Goal: Task Accomplishment & Management: Use online tool/utility

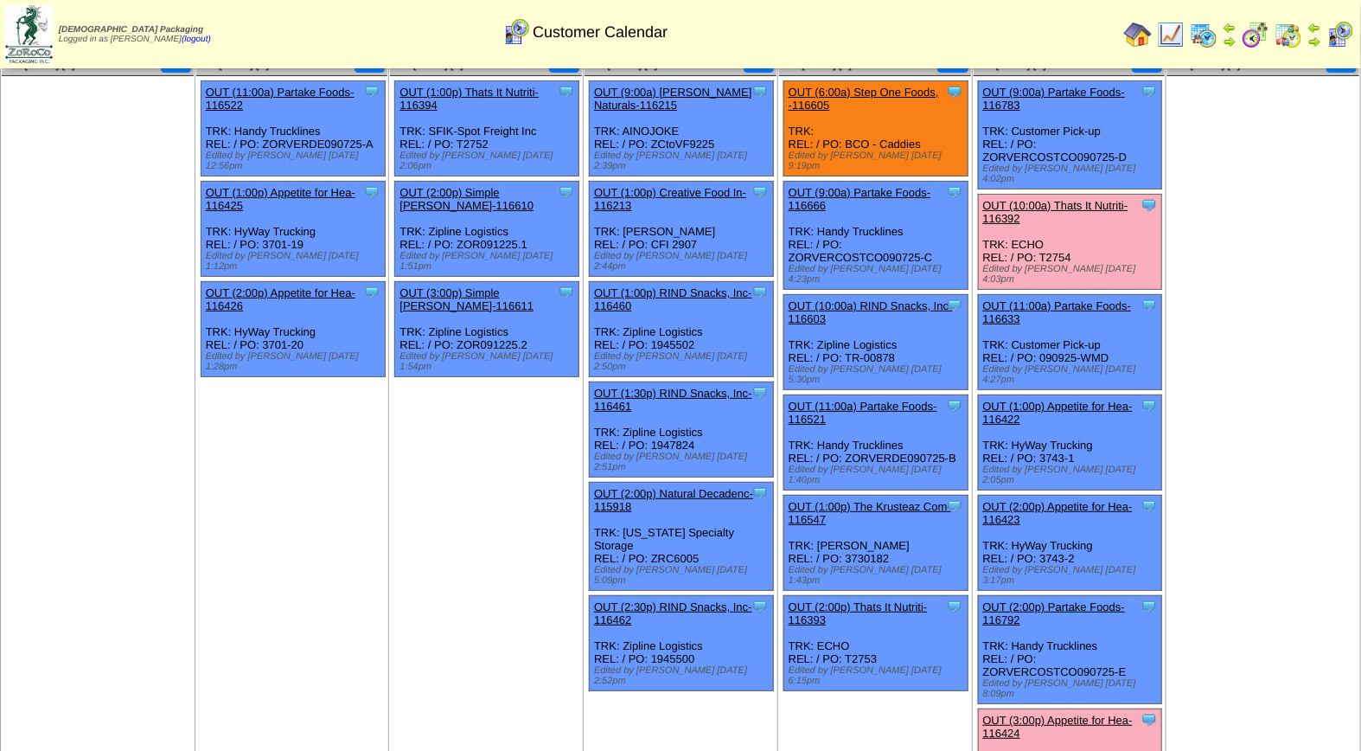
scroll to position [96, 0]
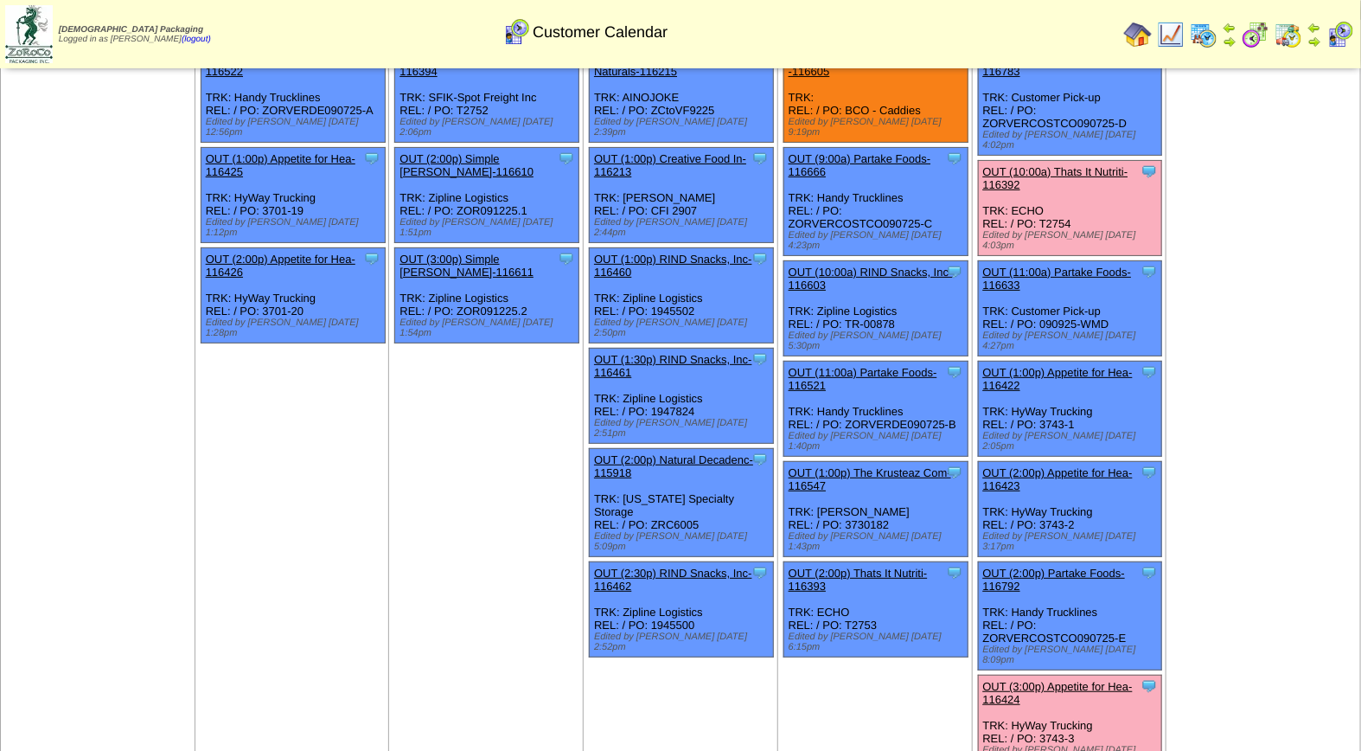
click at [1095, 680] on link "OUT (3:00p) Appetite for Hea-116424" at bounding box center [1058, 693] width 150 height 26
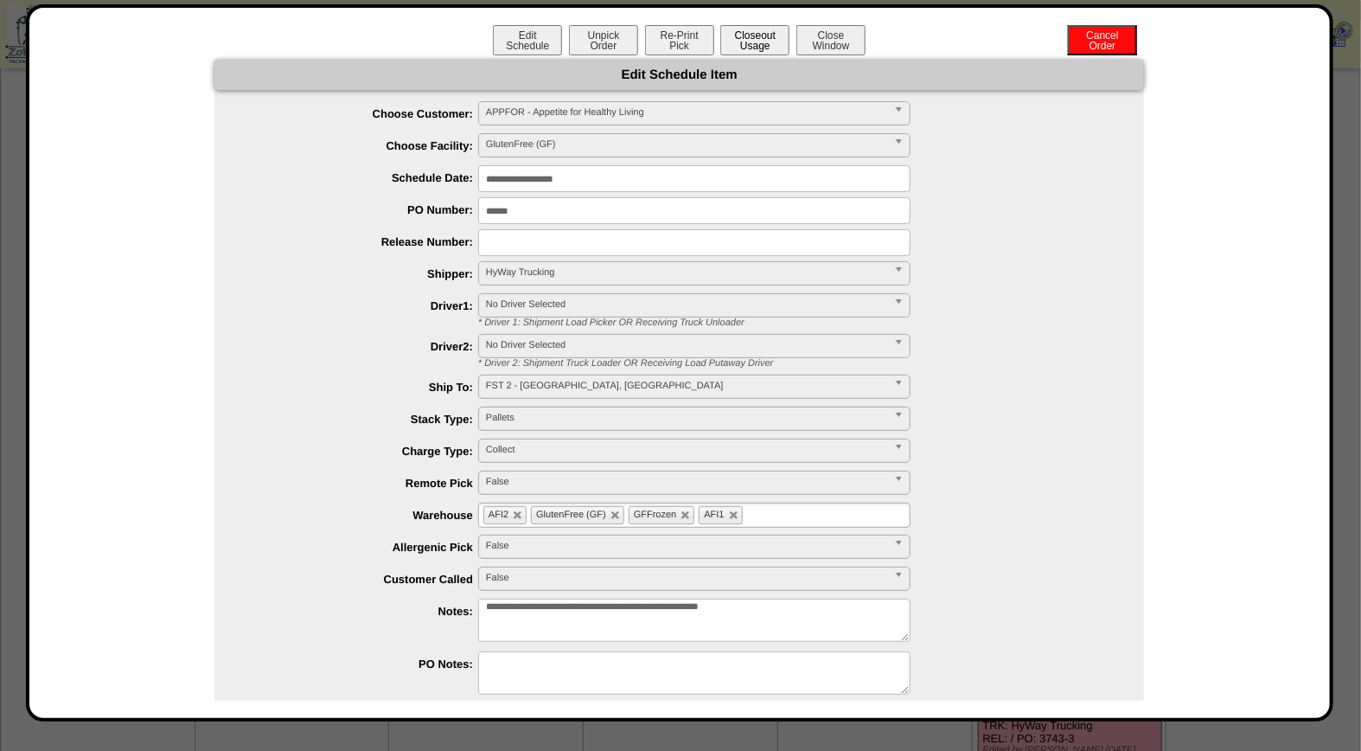
click at [741, 47] on button "Closeout Usage" at bounding box center [754, 40] width 69 height 30
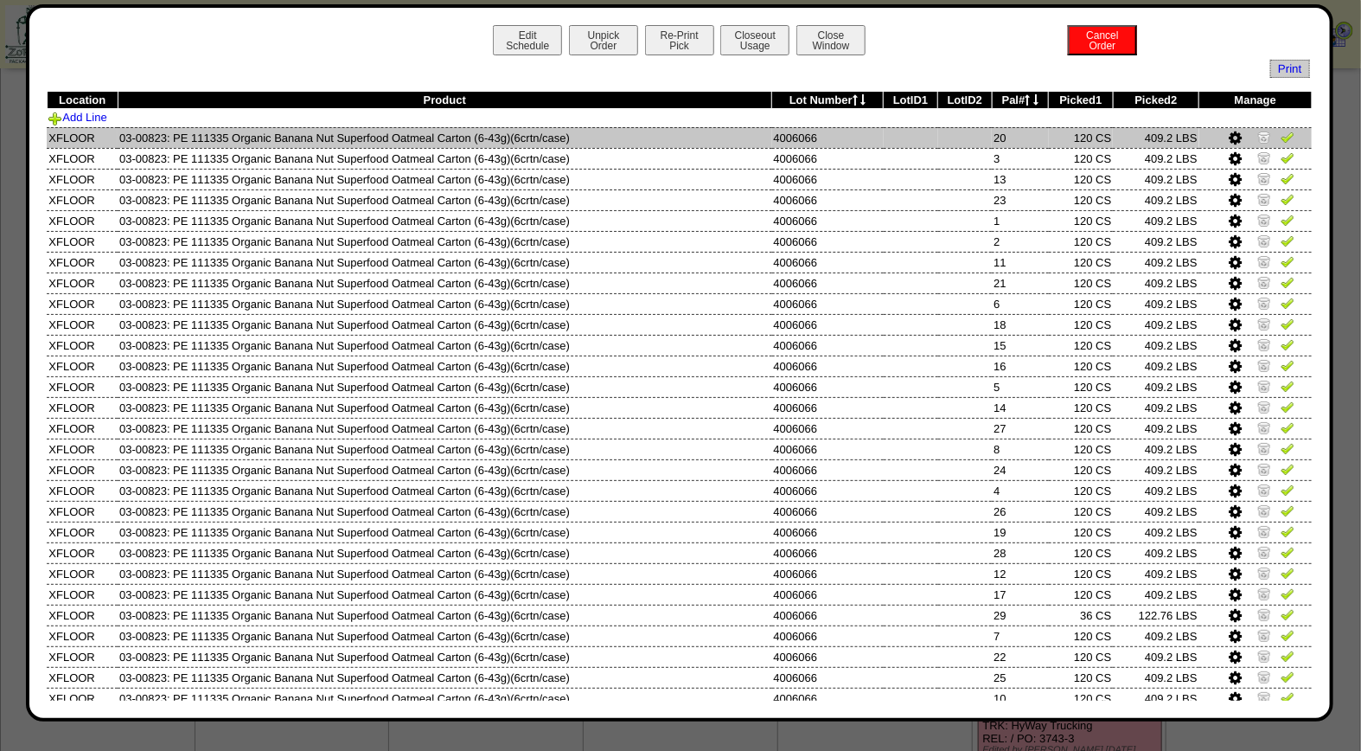
click at [1281, 131] on img at bounding box center [1288, 137] width 14 height 14
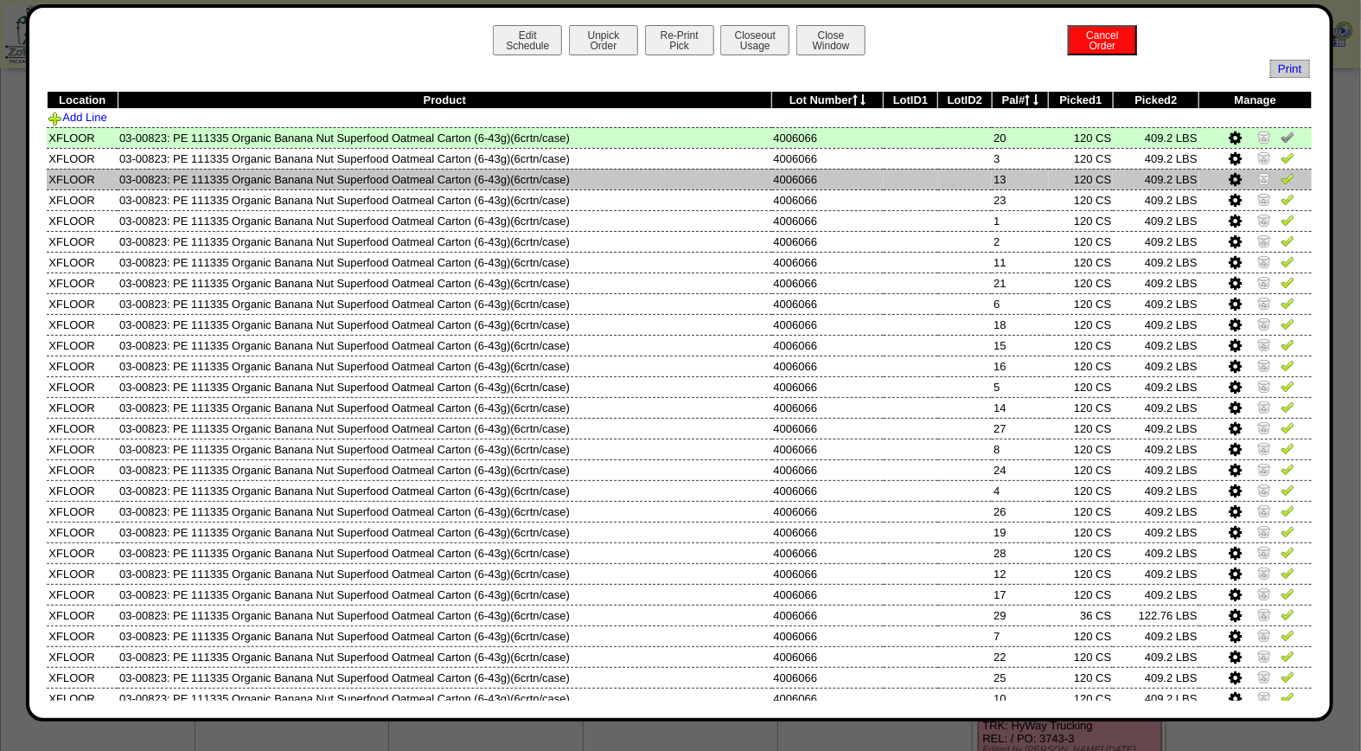
drag, startPoint x: 1275, startPoint y: 153, endPoint x: 1274, endPoint y: 169, distance: 15.7
click at [1281, 153] on img at bounding box center [1288, 157] width 14 height 14
click at [1281, 173] on img at bounding box center [1288, 178] width 14 height 14
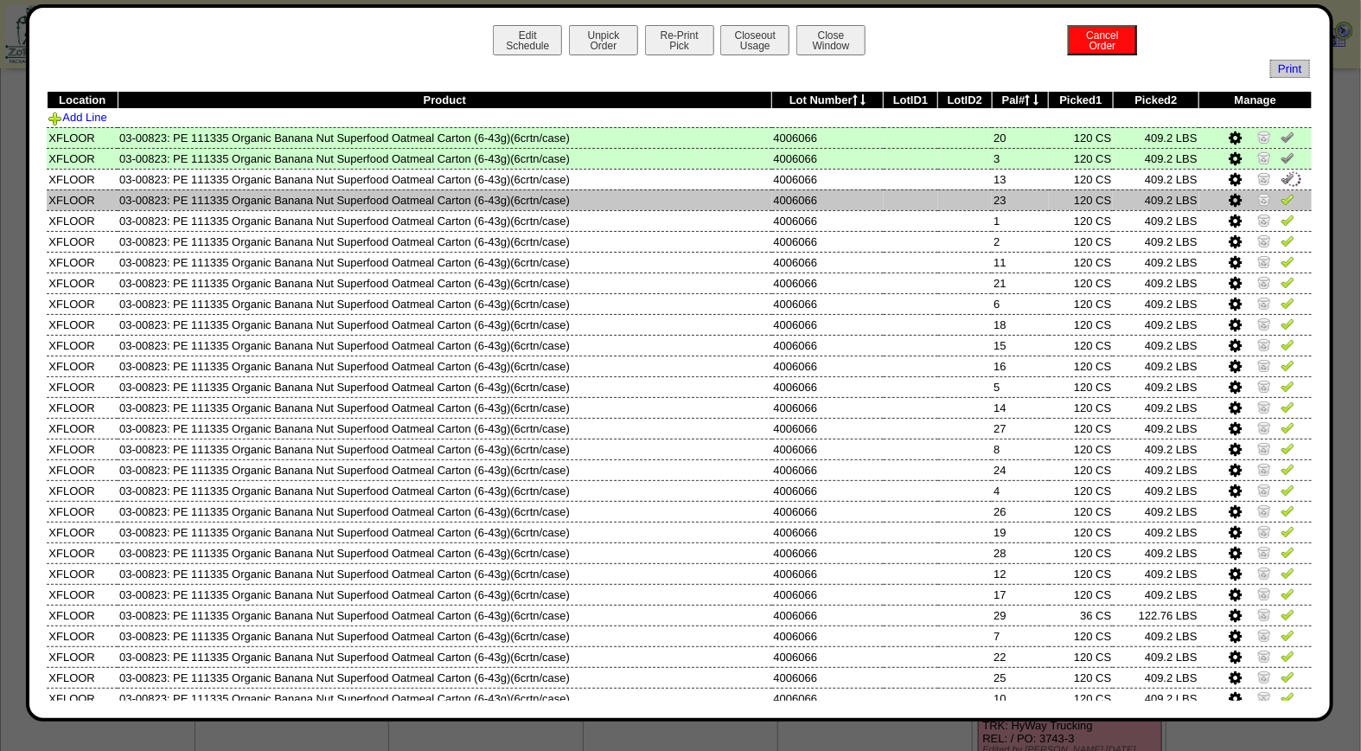
click at [1281, 200] on img at bounding box center [1288, 199] width 14 height 14
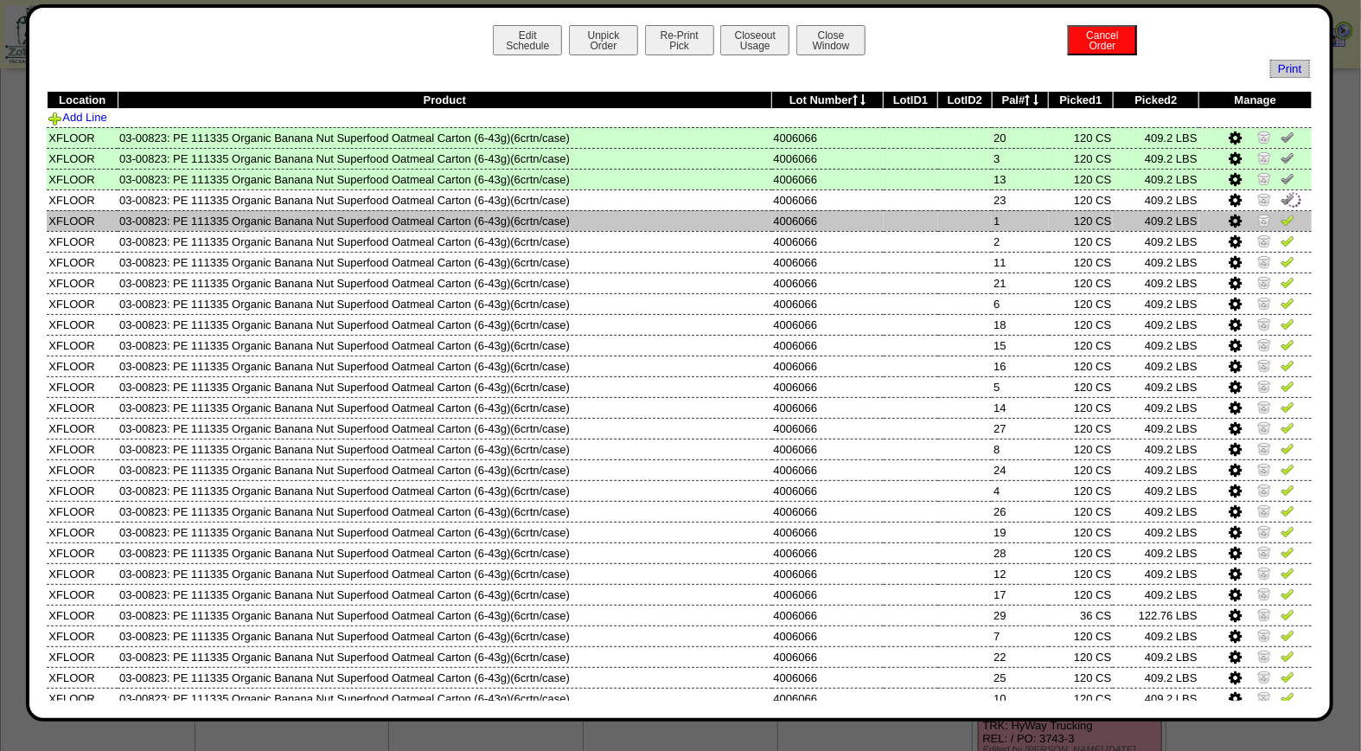
click at [1281, 218] on img at bounding box center [1288, 220] width 14 height 14
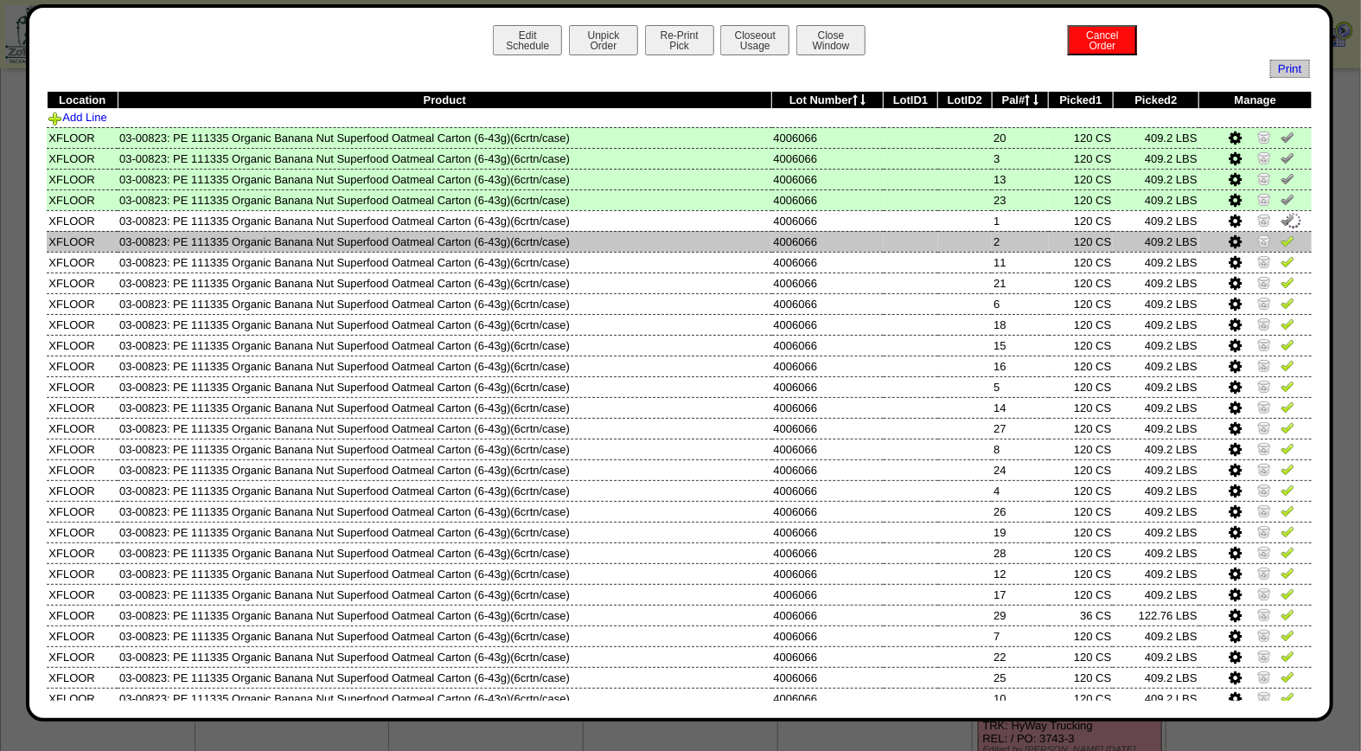
click at [1281, 234] on img at bounding box center [1288, 240] width 14 height 14
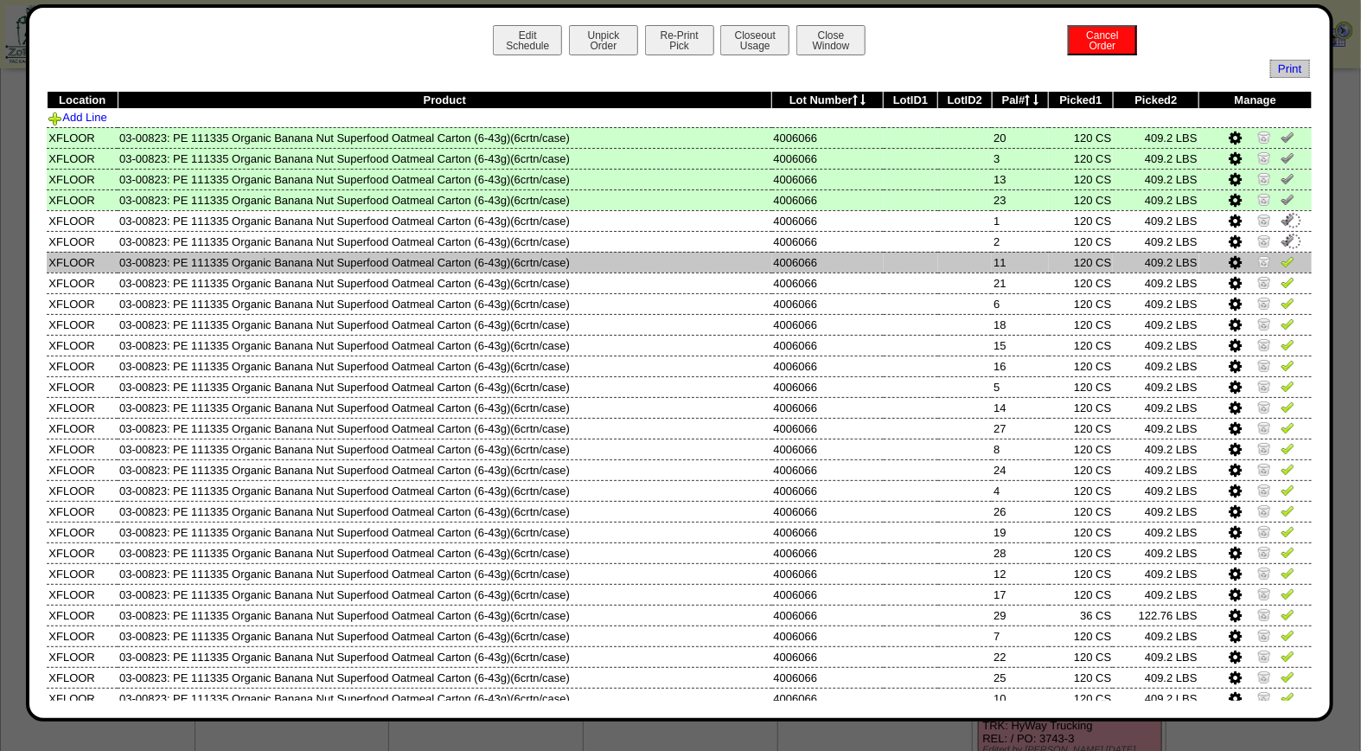
click at [1277, 252] on td at bounding box center [1255, 262] width 112 height 21
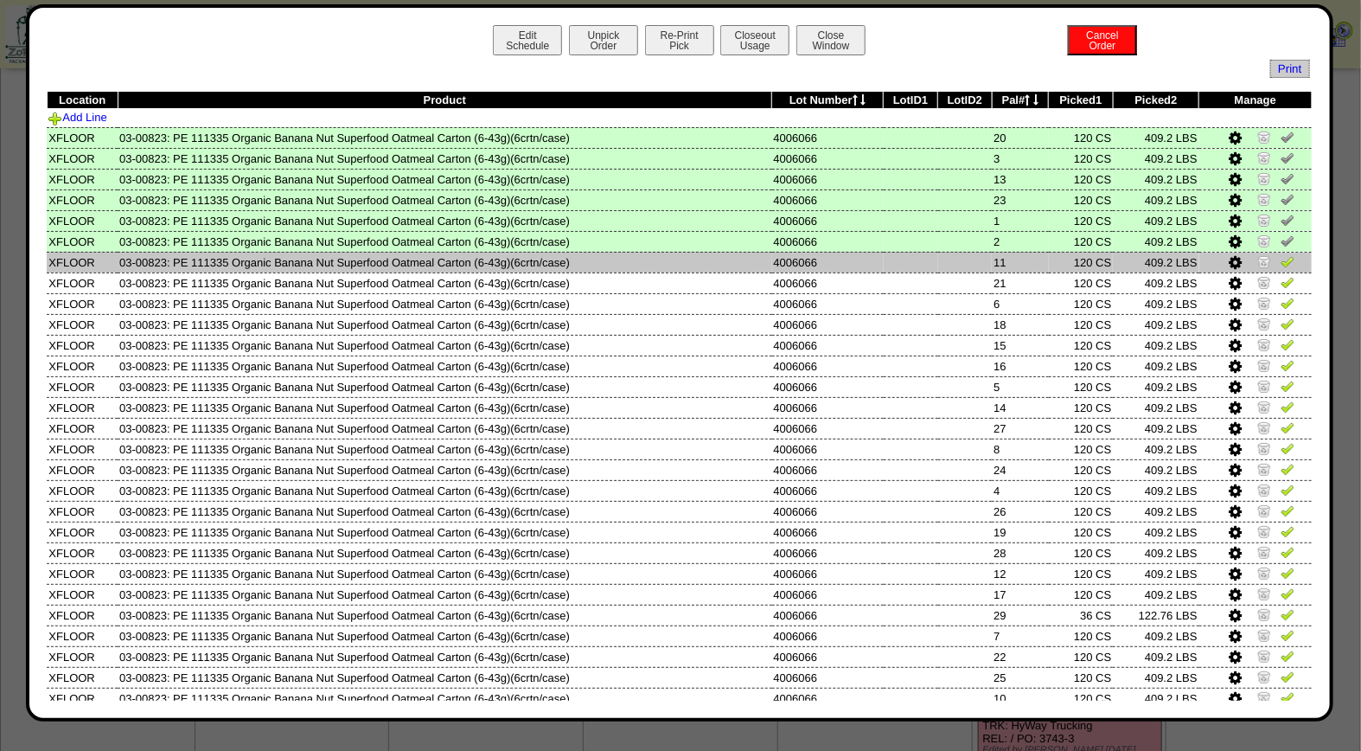
click at [1281, 258] on img at bounding box center [1288, 261] width 14 height 14
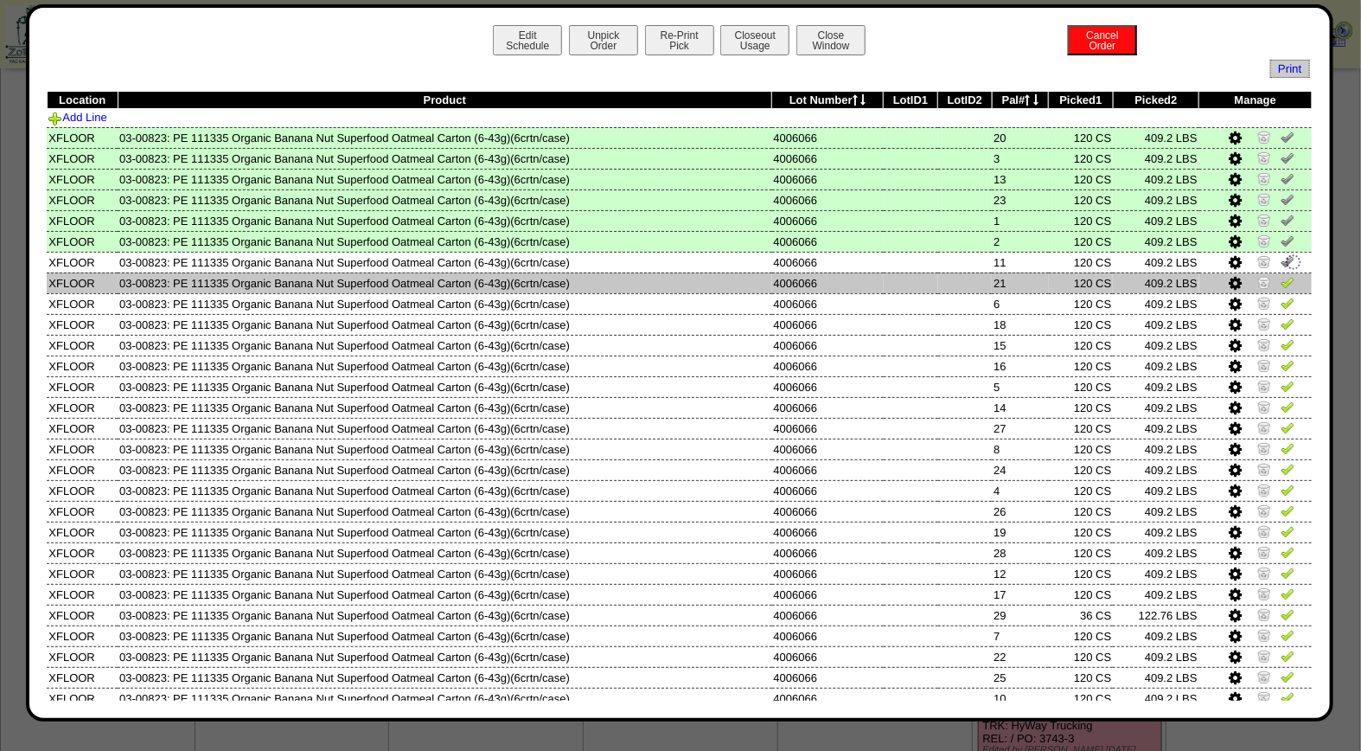
click at [1281, 275] on img at bounding box center [1288, 282] width 14 height 14
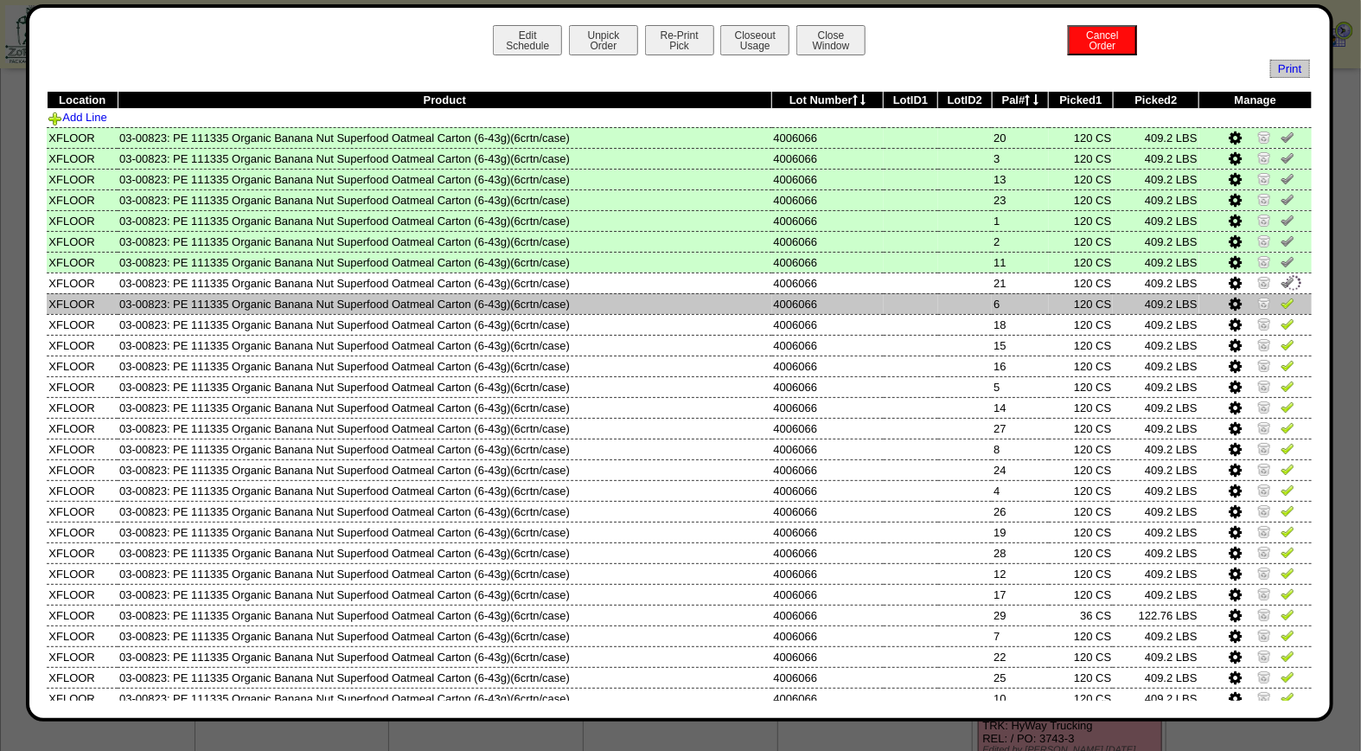
click at [1282, 297] on td at bounding box center [1255, 303] width 112 height 21
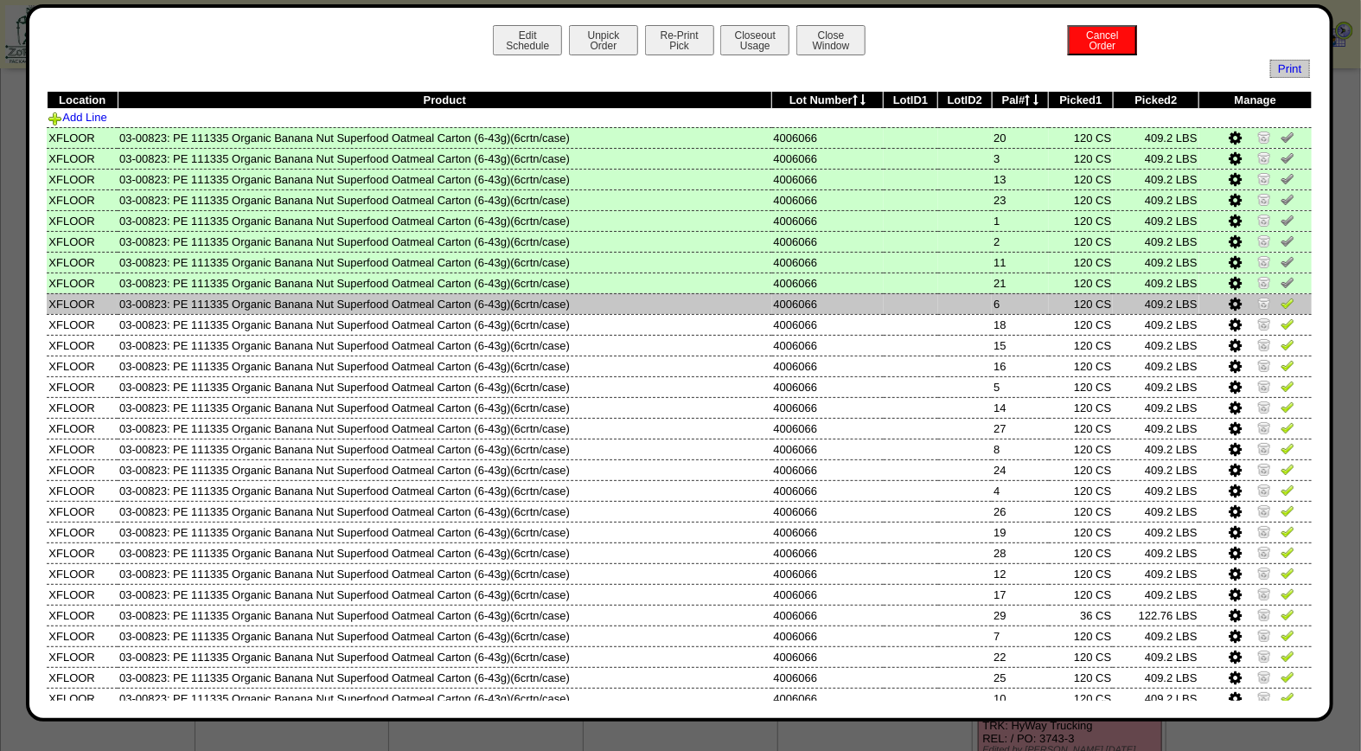
click at [1281, 300] on img at bounding box center [1288, 303] width 14 height 14
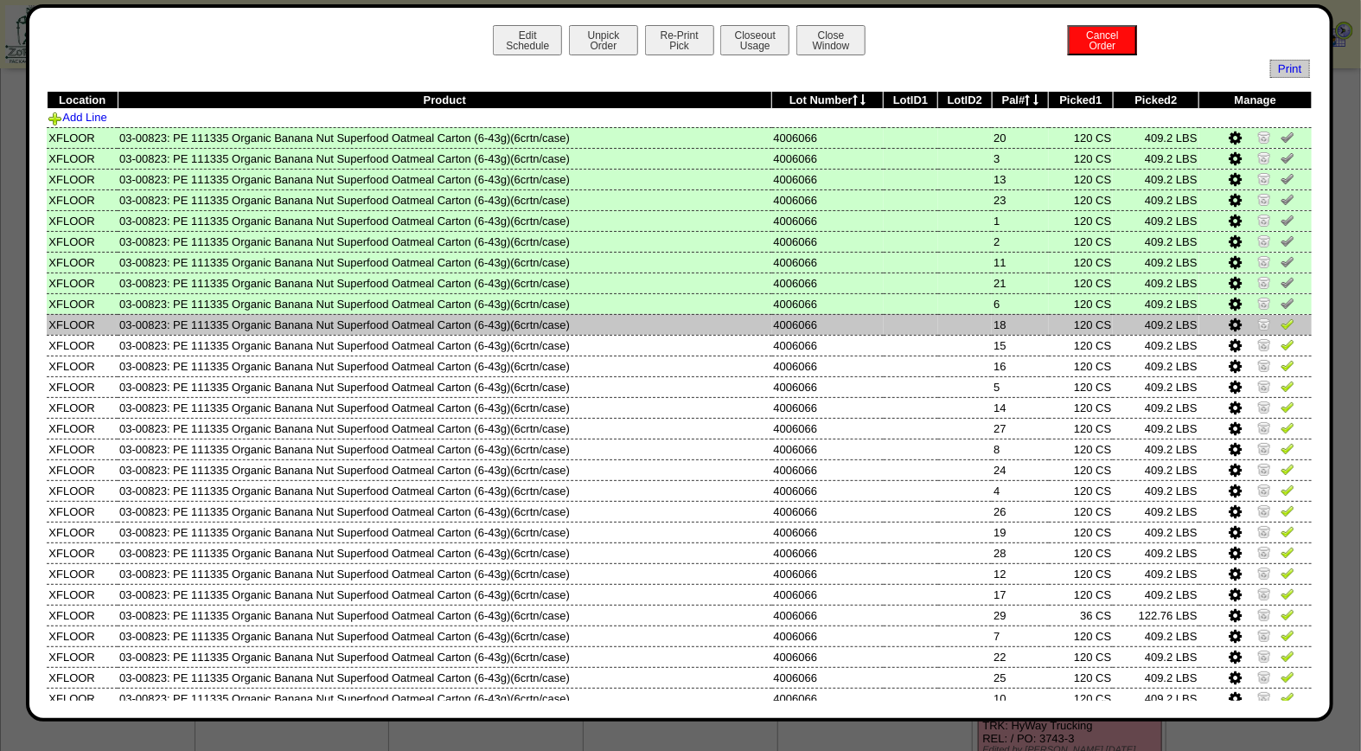
click at [1281, 325] on img at bounding box center [1288, 323] width 14 height 14
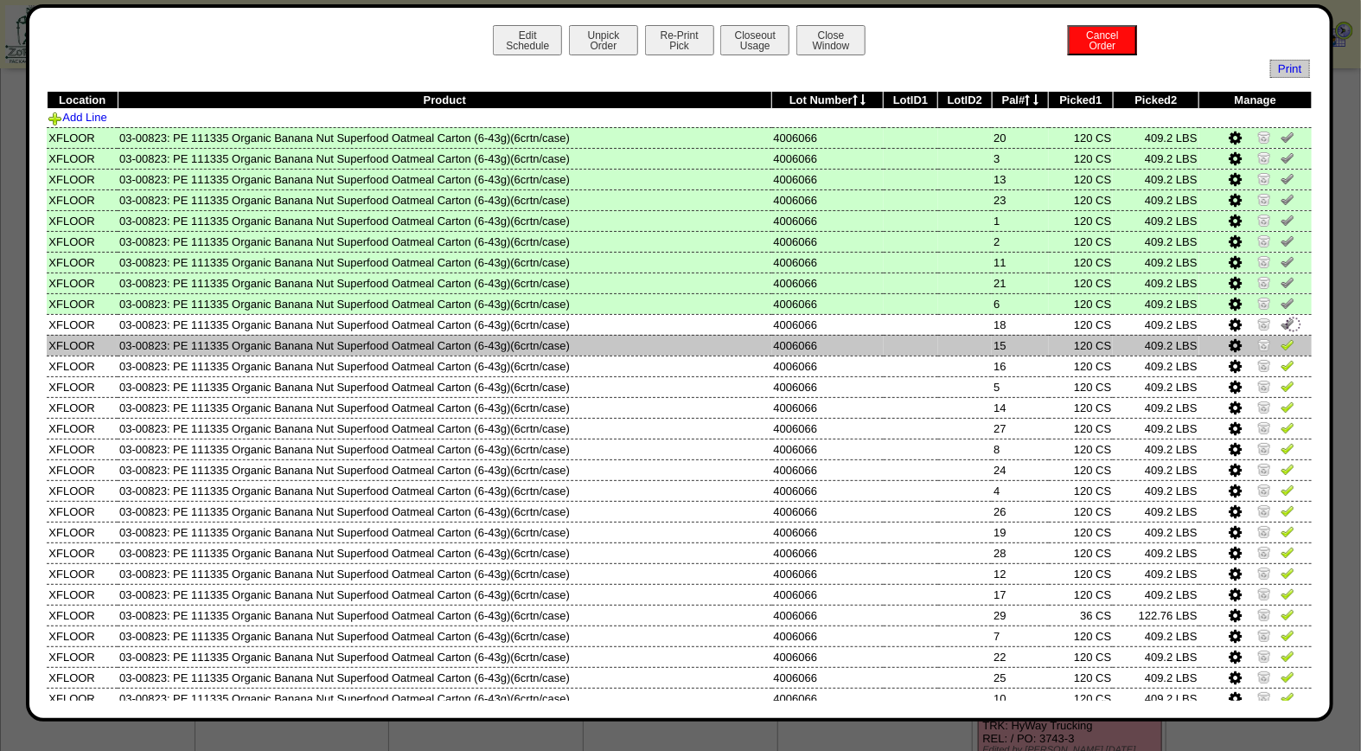
click at [1281, 337] on img at bounding box center [1288, 344] width 14 height 14
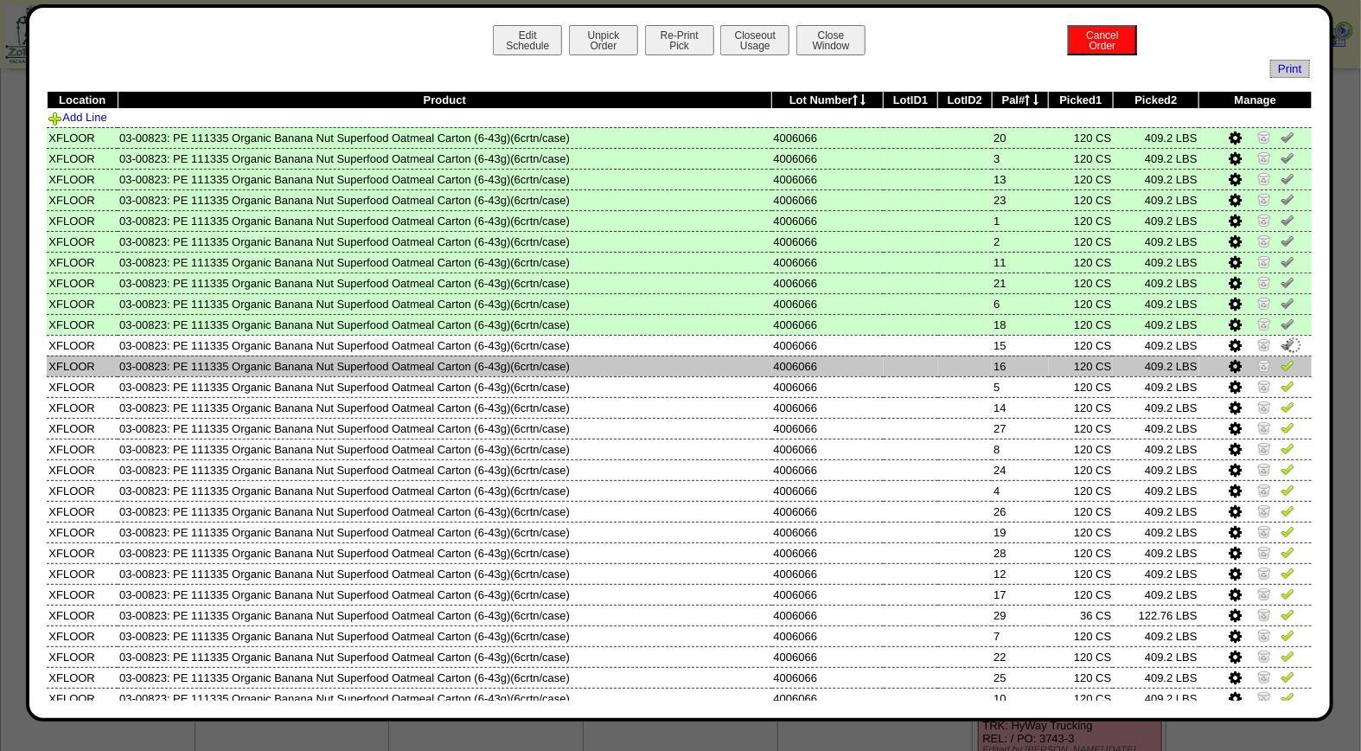
click at [1281, 361] on img at bounding box center [1288, 365] width 14 height 14
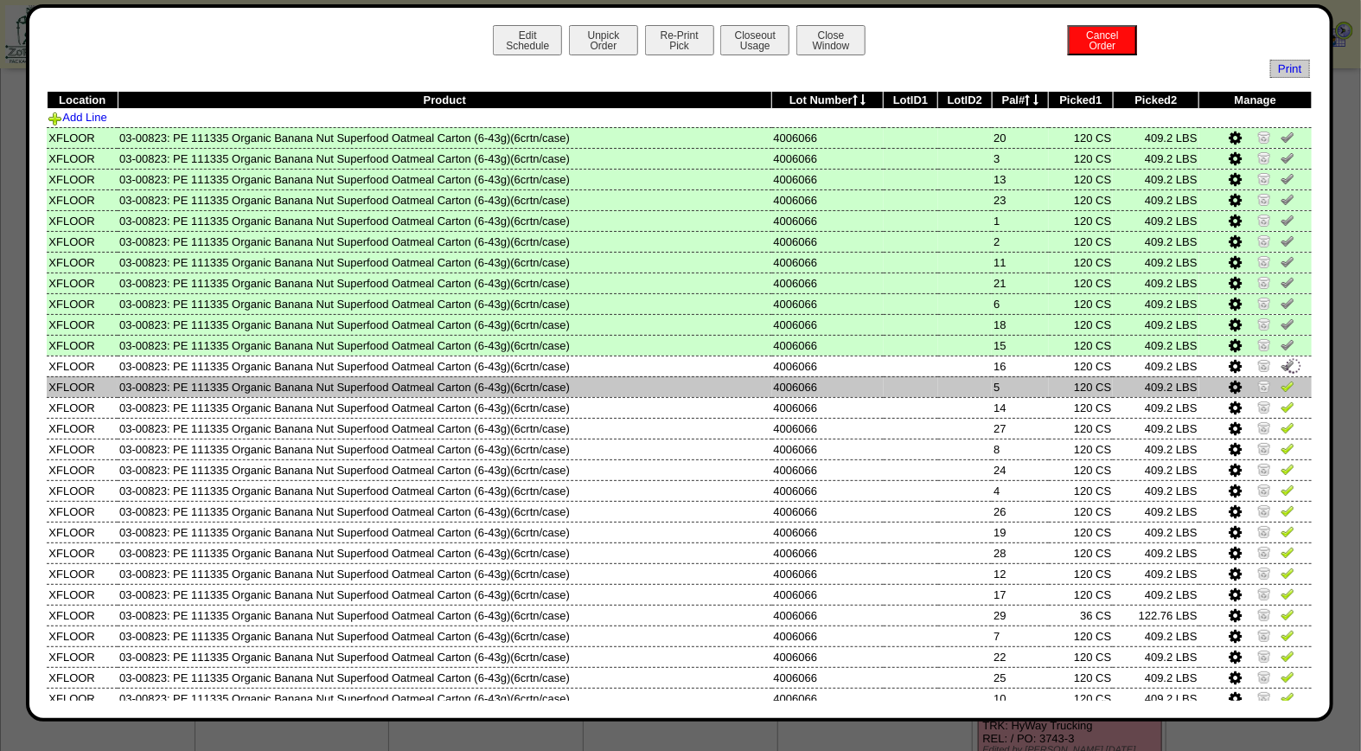
click at [1281, 389] on link at bounding box center [1288, 388] width 14 height 13
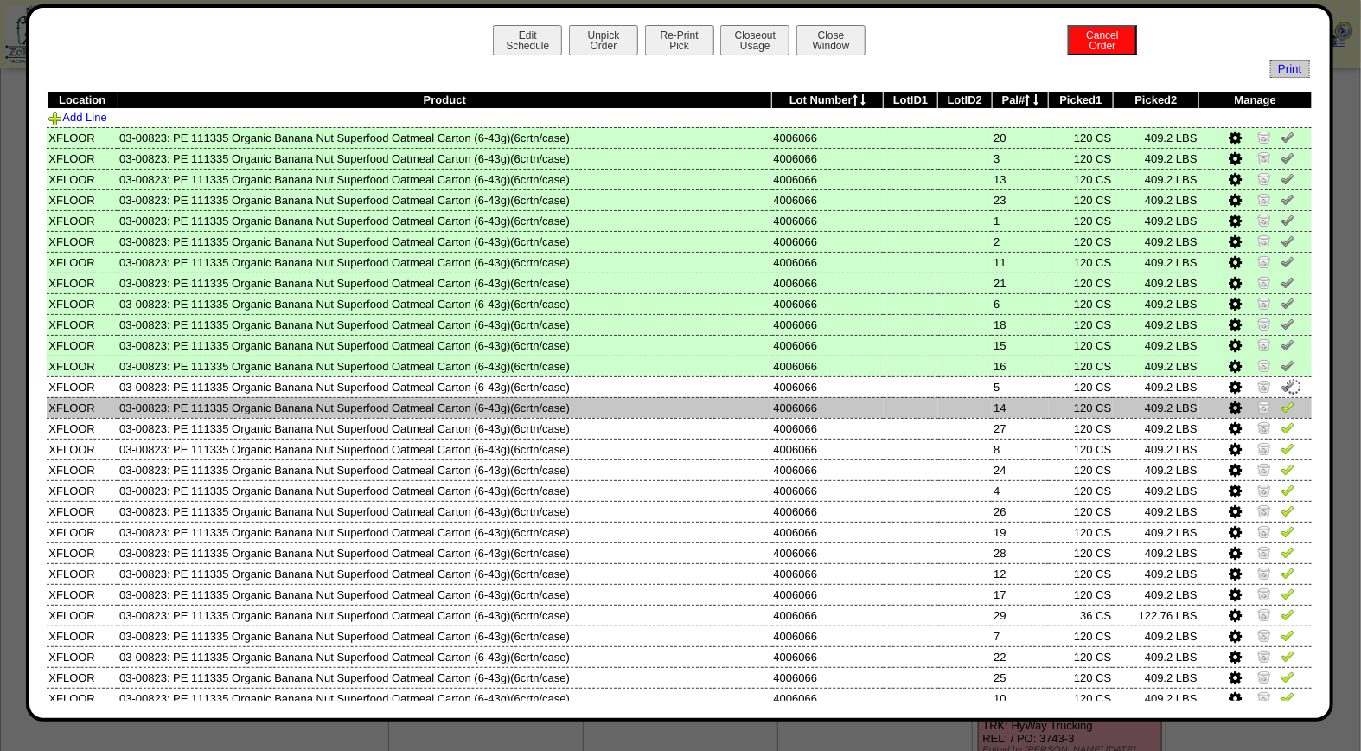
click at [1281, 400] on img at bounding box center [1288, 406] width 14 height 14
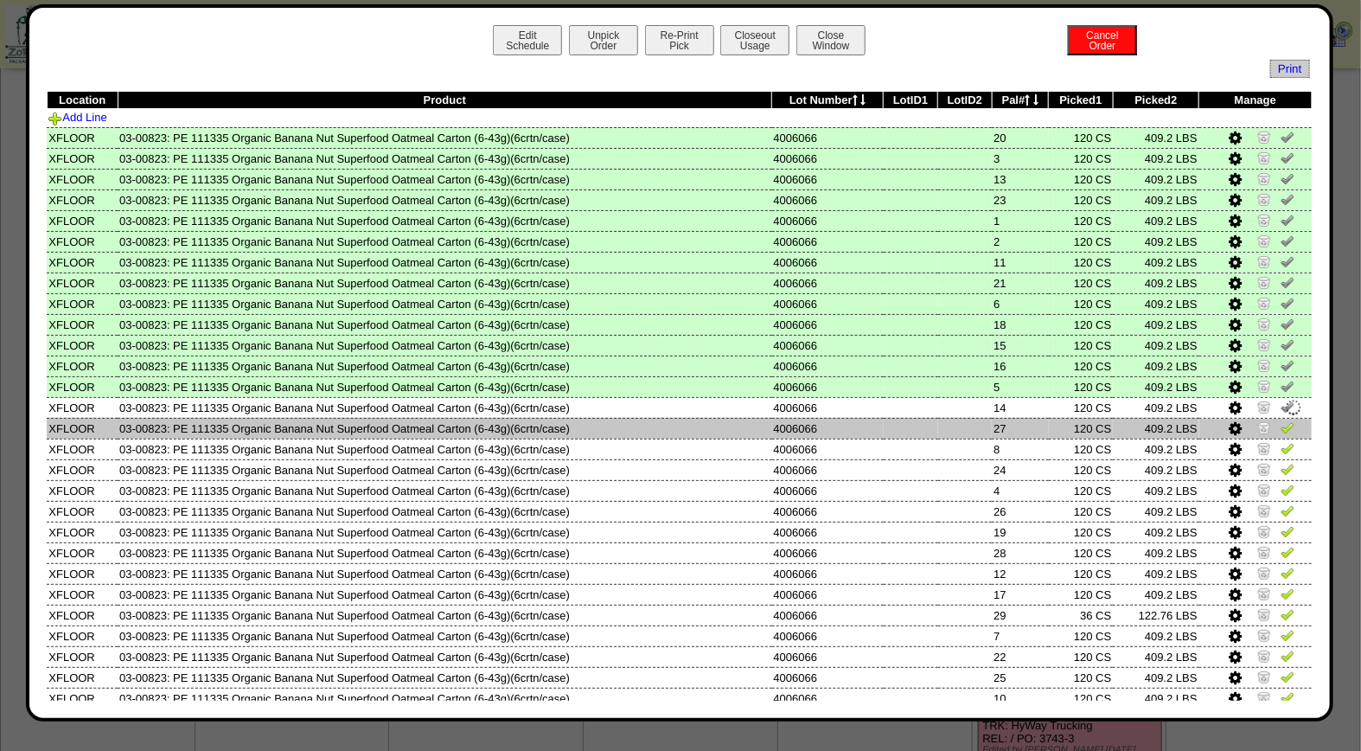
click at [1281, 422] on img at bounding box center [1288, 427] width 14 height 14
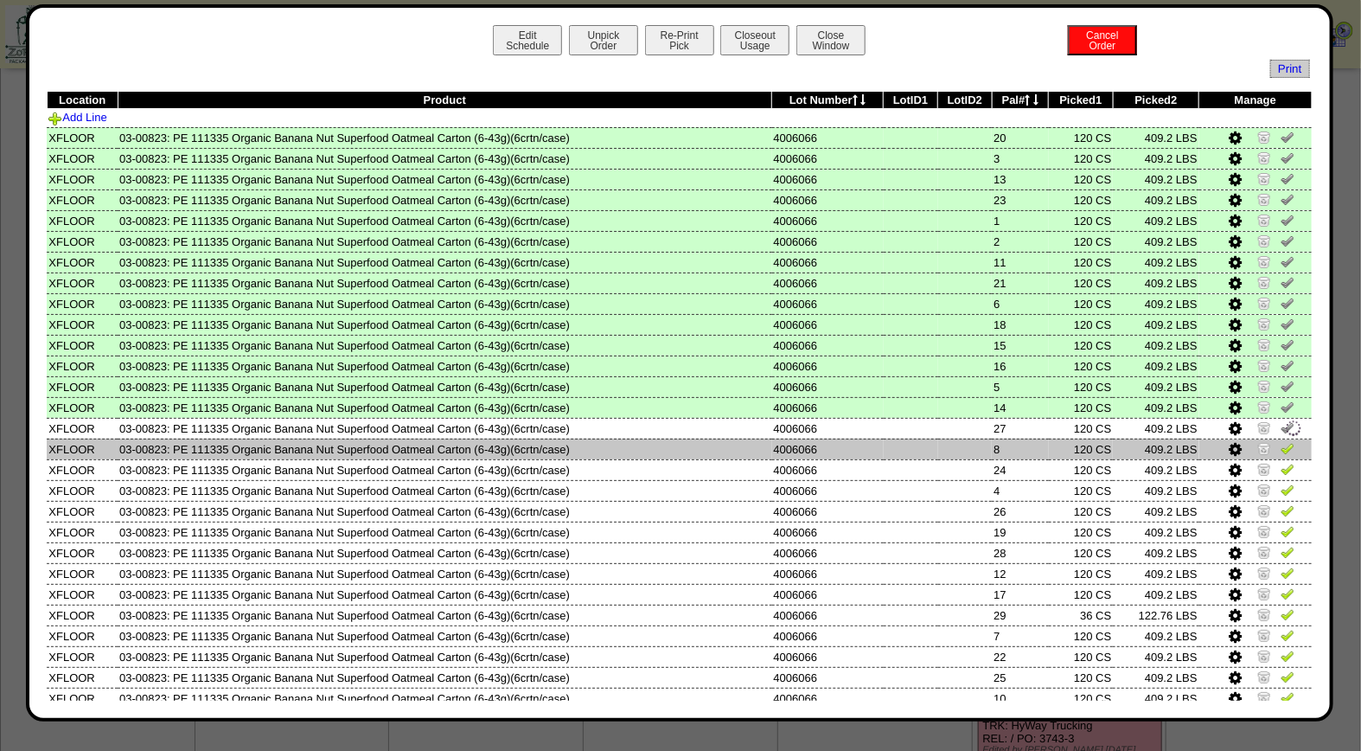
click at [1281, 441] on img at bounding box center [1288, 448] width 14 height 14
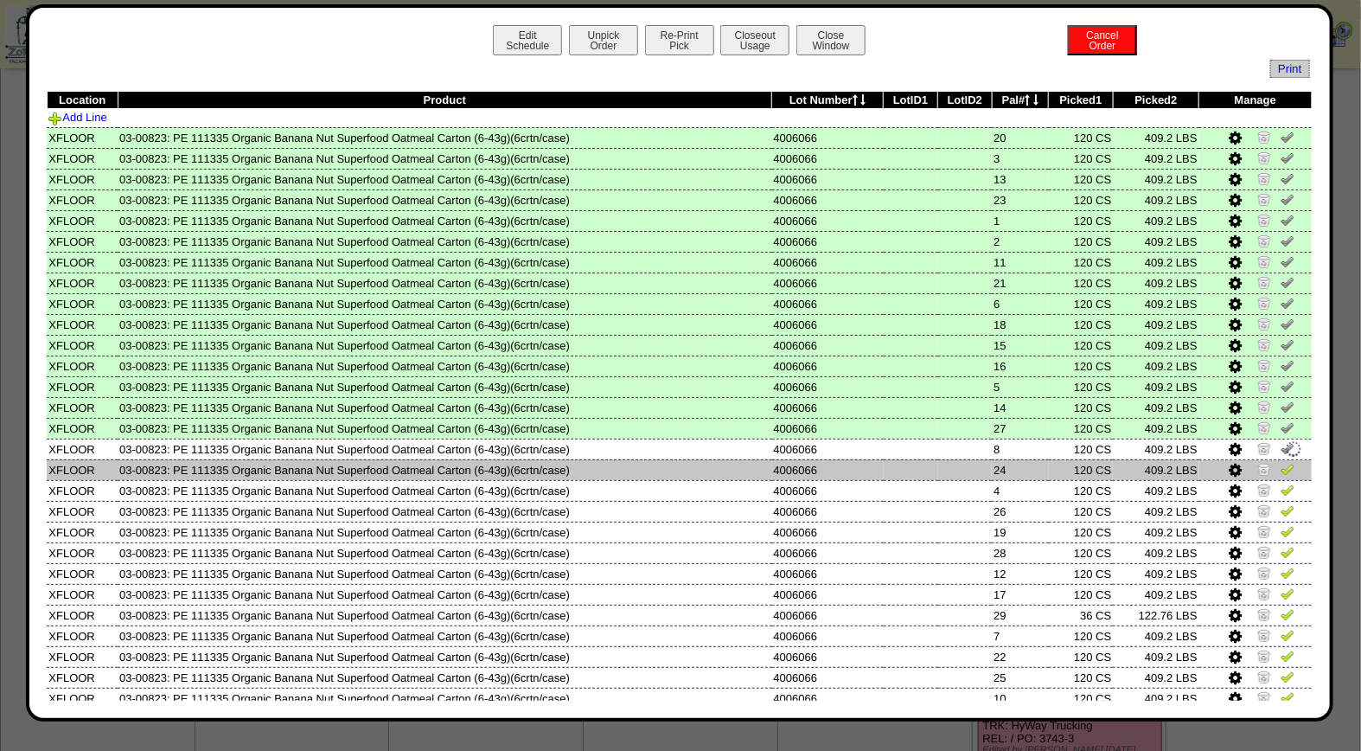
click at [1281, 465] on img at bounding box center [1288, 469] width 14 height 14
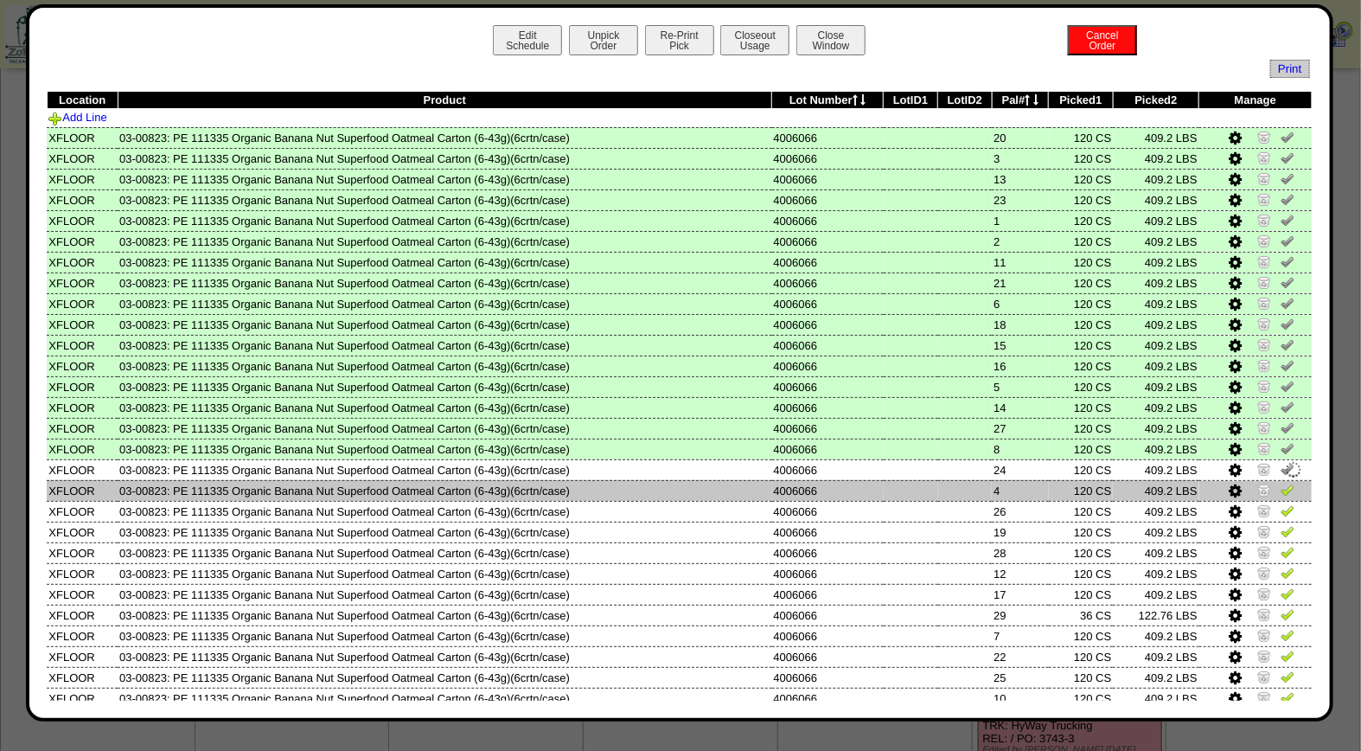
click at [1281, 482] on img at bounding box center [1288, 489] width 14 height 14
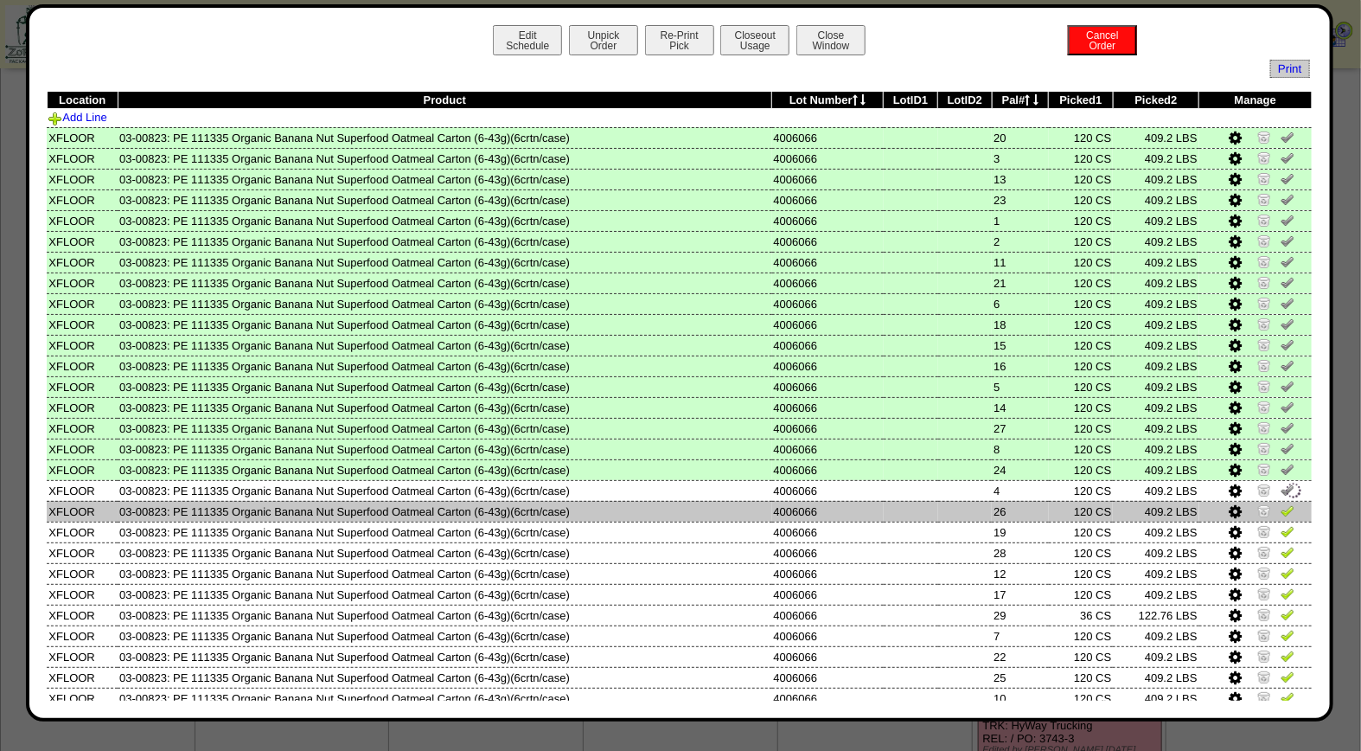
click at [1281, 506] on img at bounding box center [1288, 510] width 14 height 14
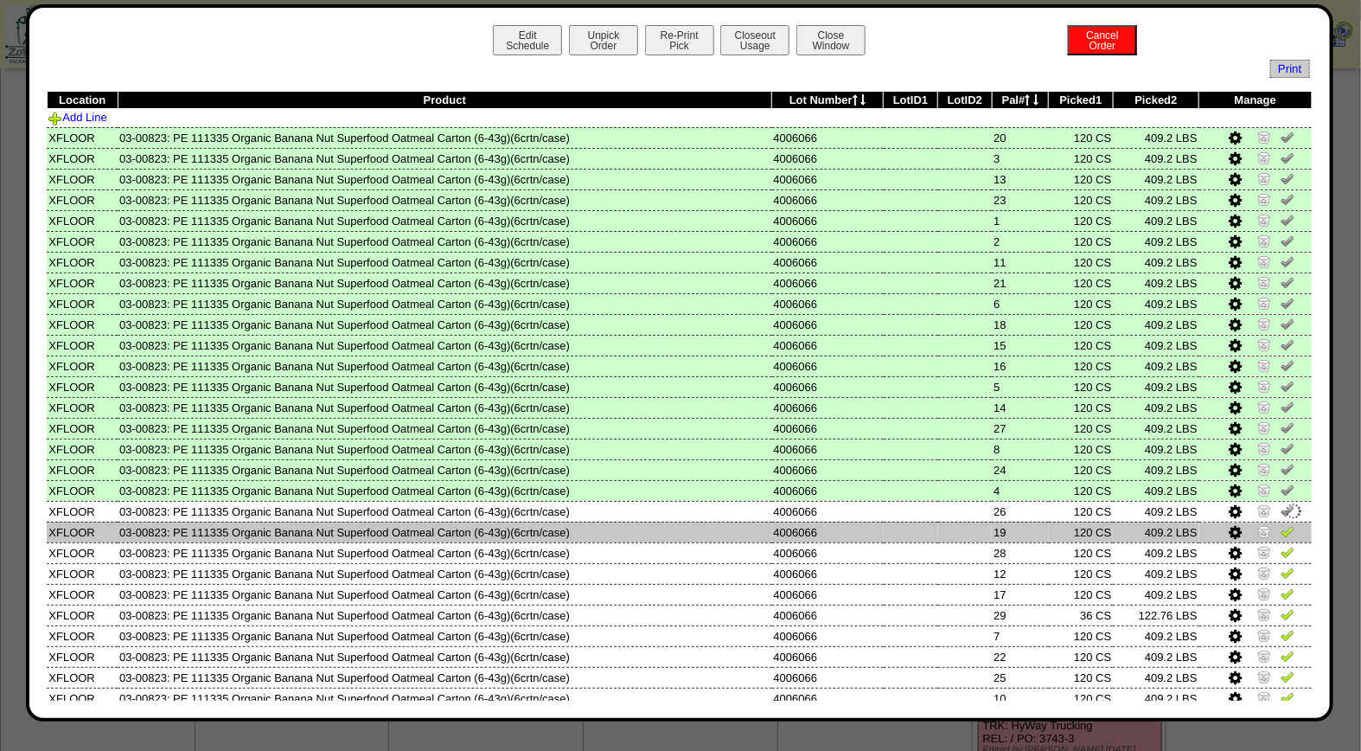
click at [1281, 524] on img at bounding box center [1288, 531] width 14 height 14
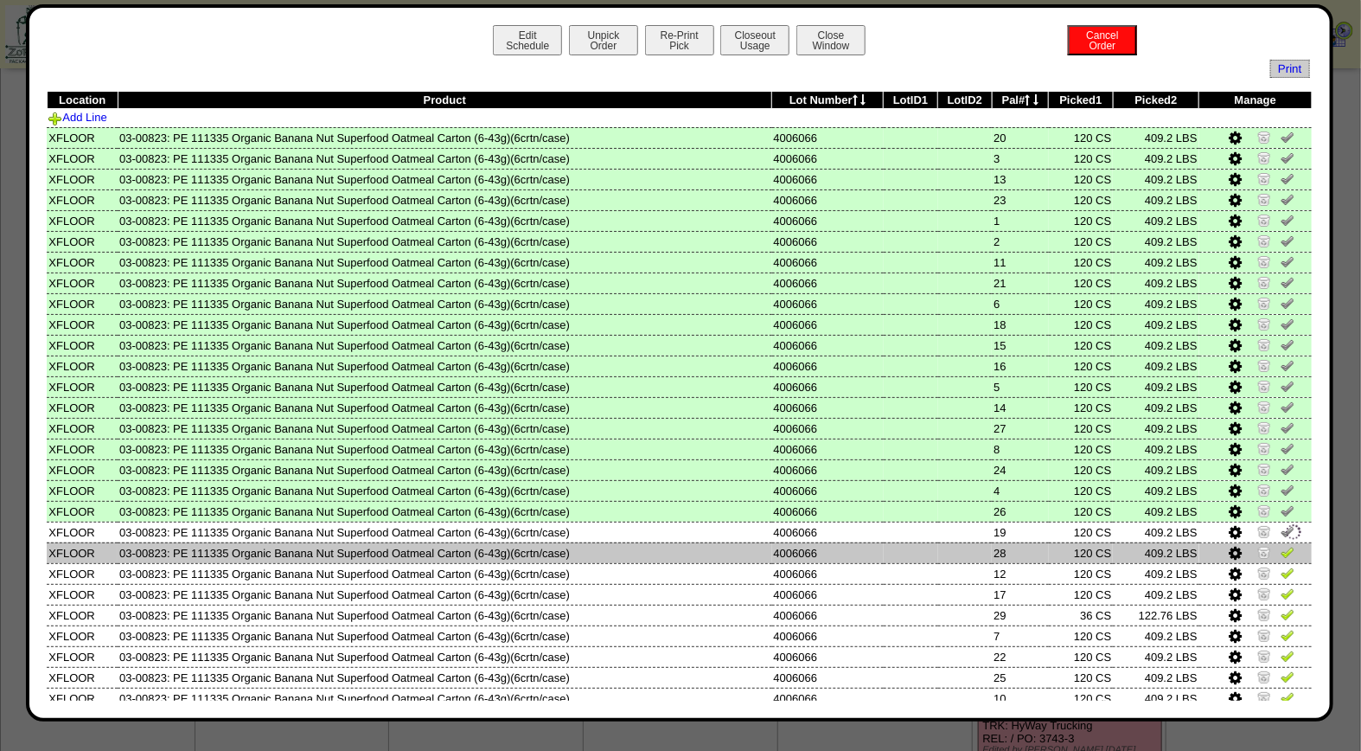
click at [1281, 545] on img at bounding box center [1288, 552] width 14 height 14
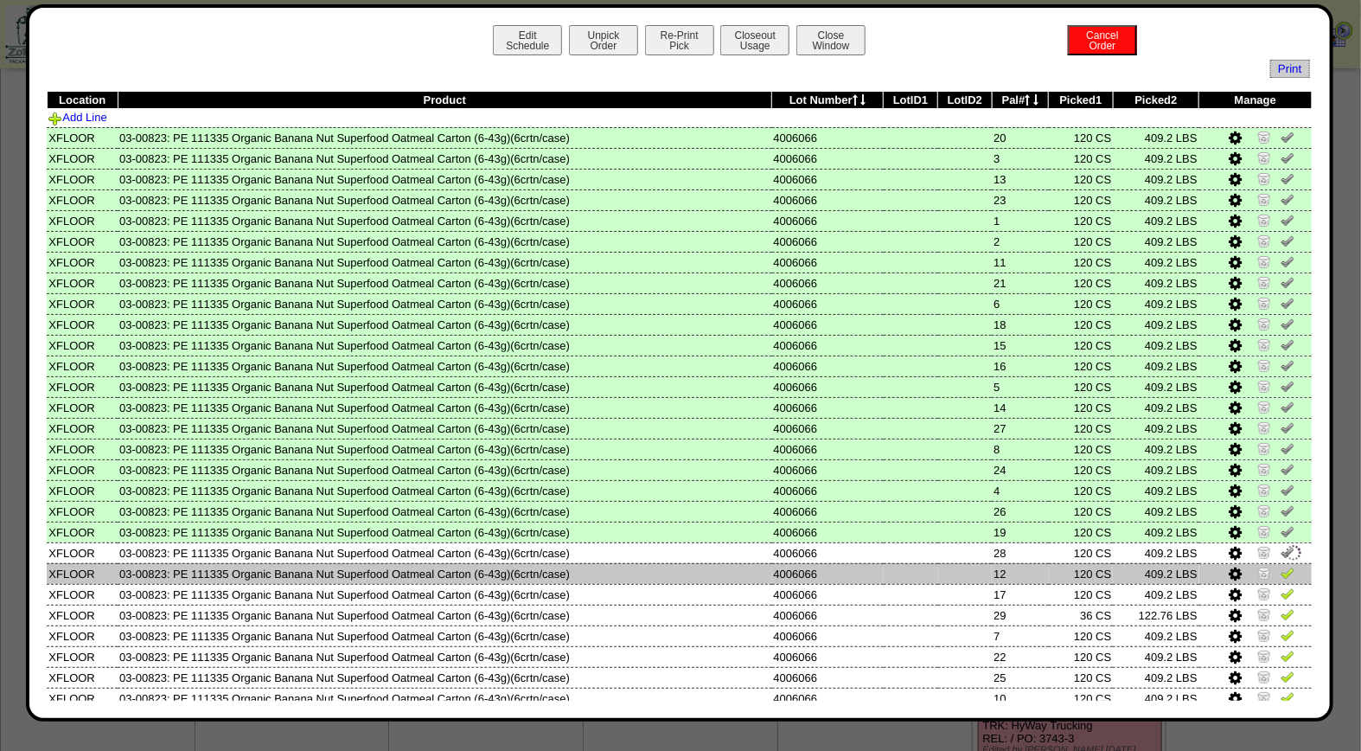
click at [1281, 566] on img at bounding box center [1288, 572] width 14 height 14
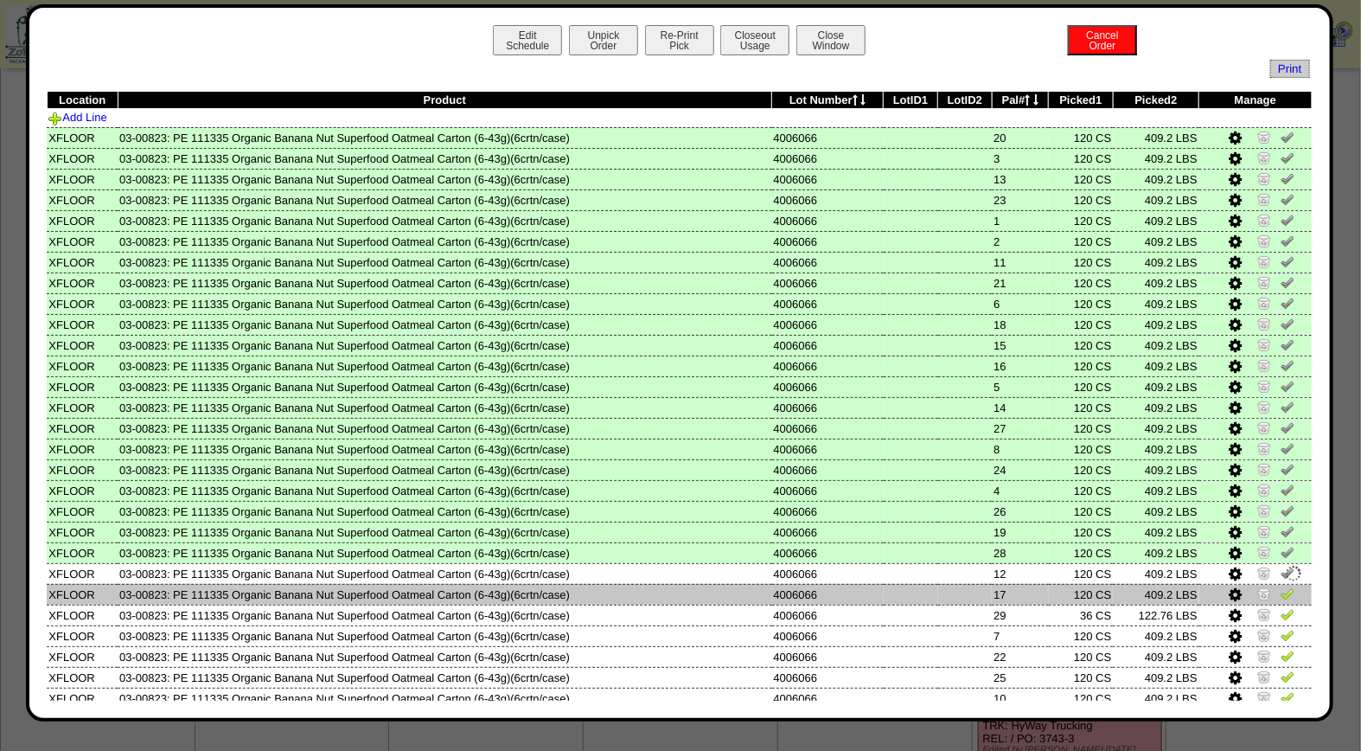
click at [1281, 586] on img at bounding box center [1288, 593] width 14 height 14
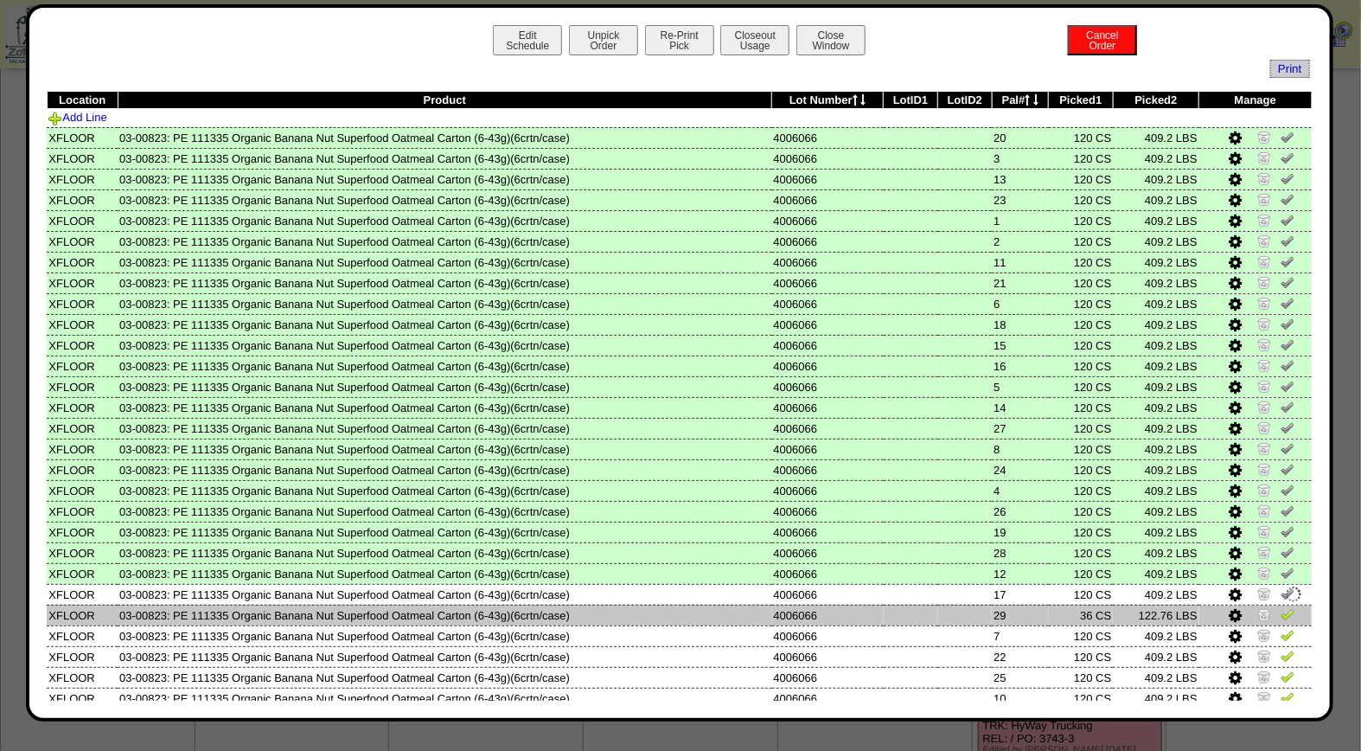
click at [1281, 607] on img at bounding box center [1288, 614] width 14 height 14
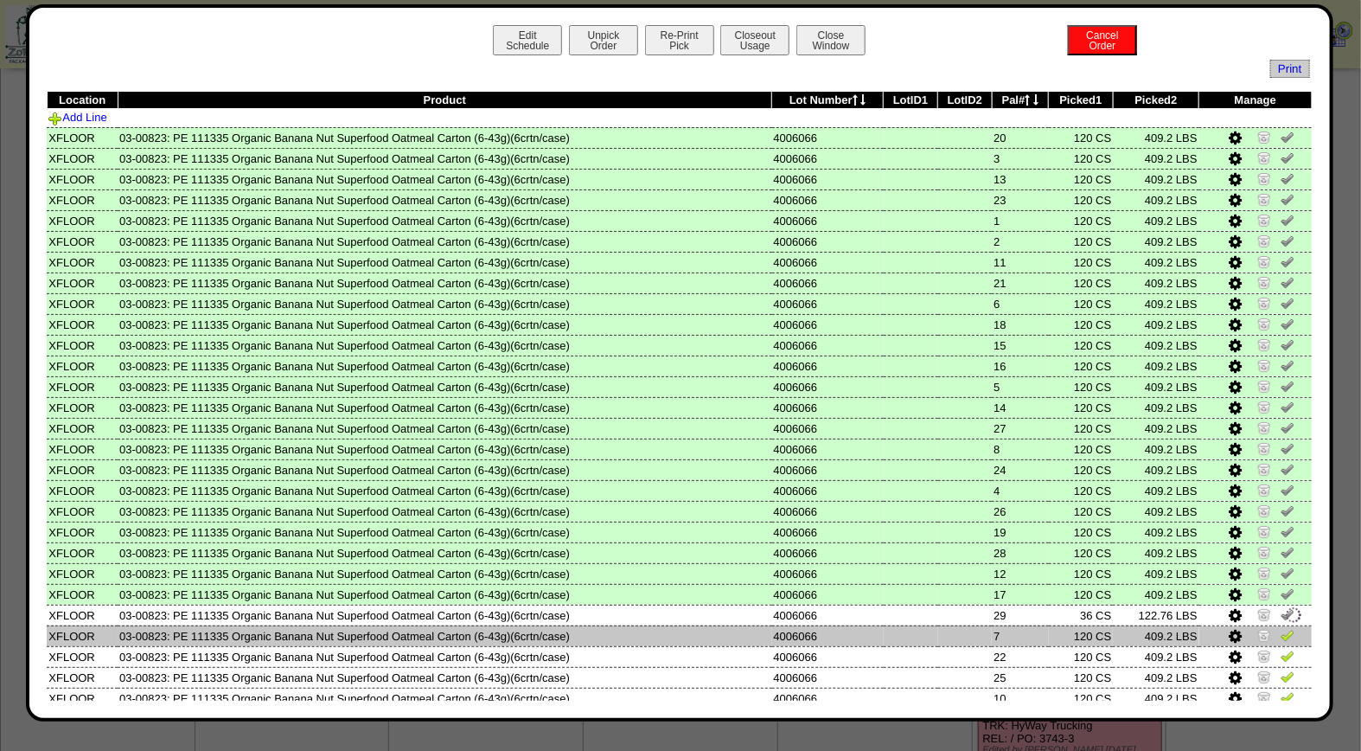
click at [1281, 628] on img at bounding box center [1288, 635] width 14 height 14
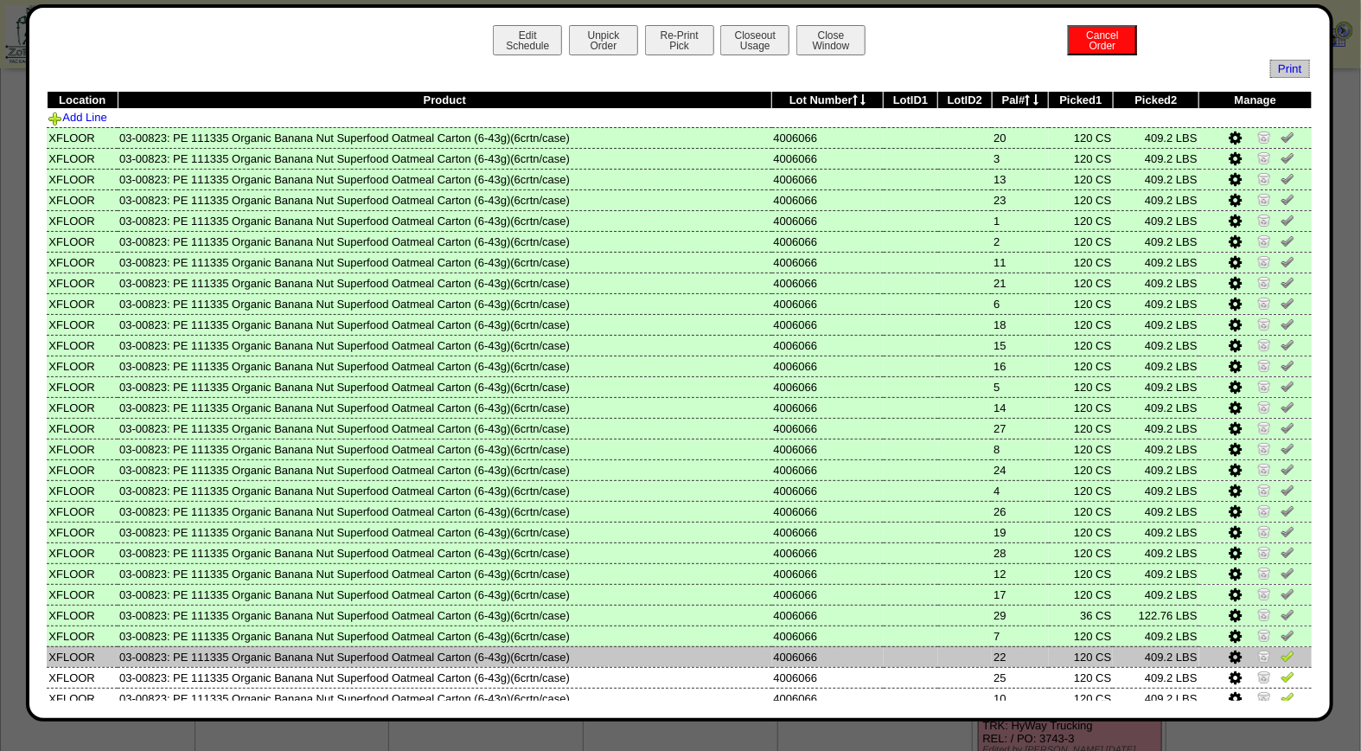
click at [1281, 648] on img at bounding box center [1288, 655] width 14 height 14
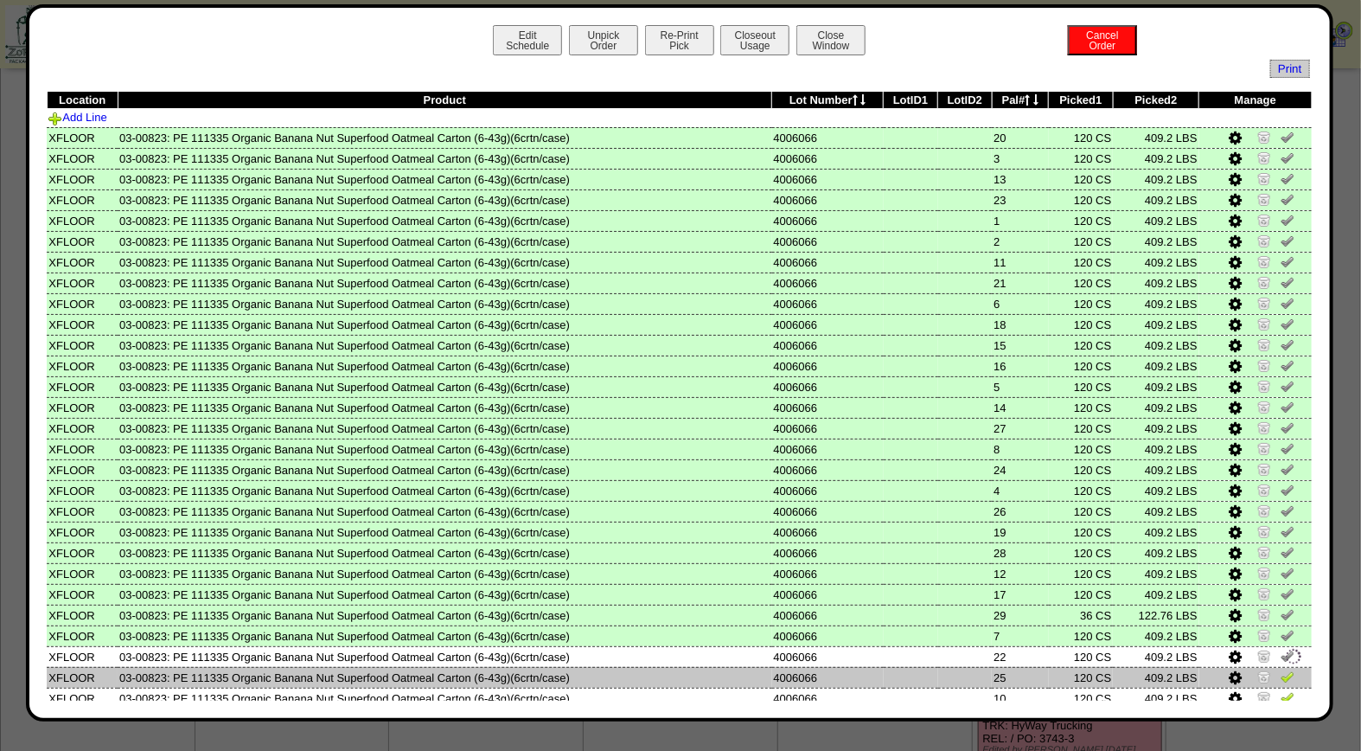
click at [1281, 669] on img at bounding box center [1288, 676] width 14 height 14
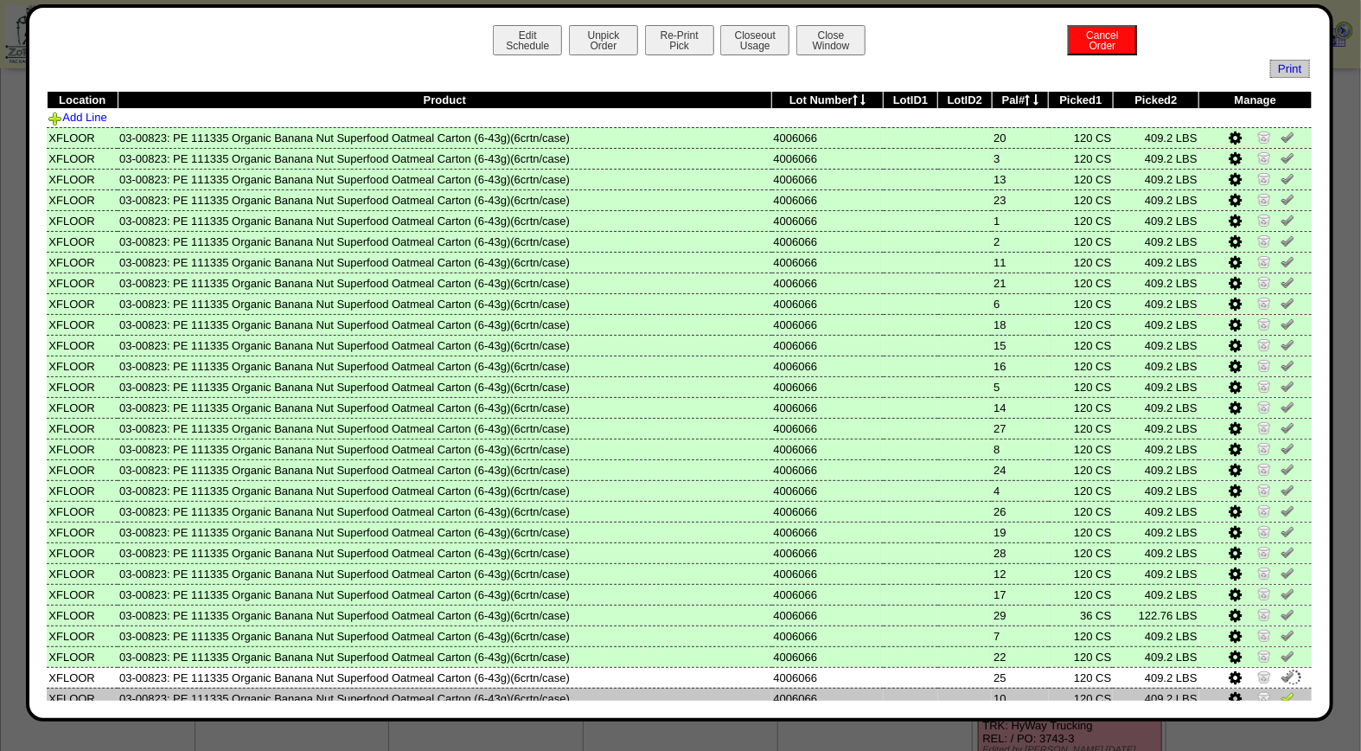
click at [1281, 692] on img at bounding box center [1288, 697] width 14 height 14
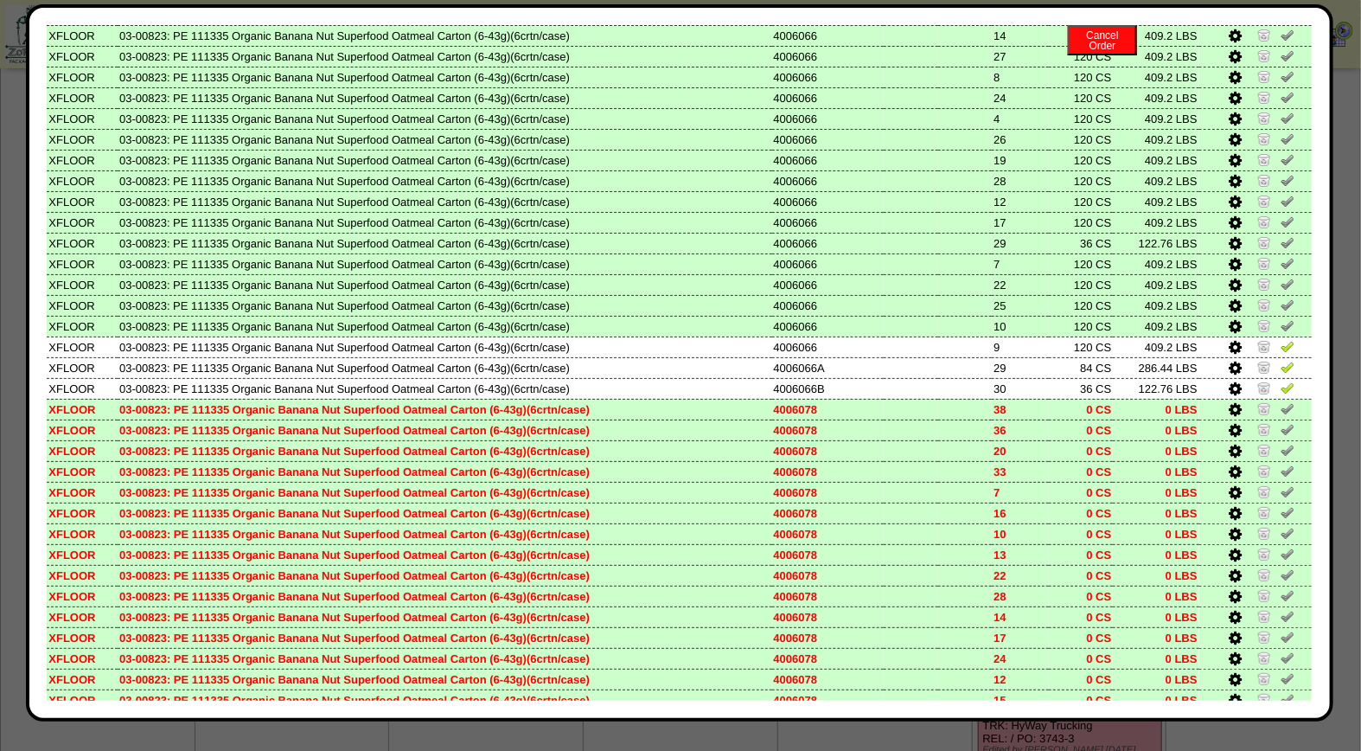
scroll to position [436, 0]
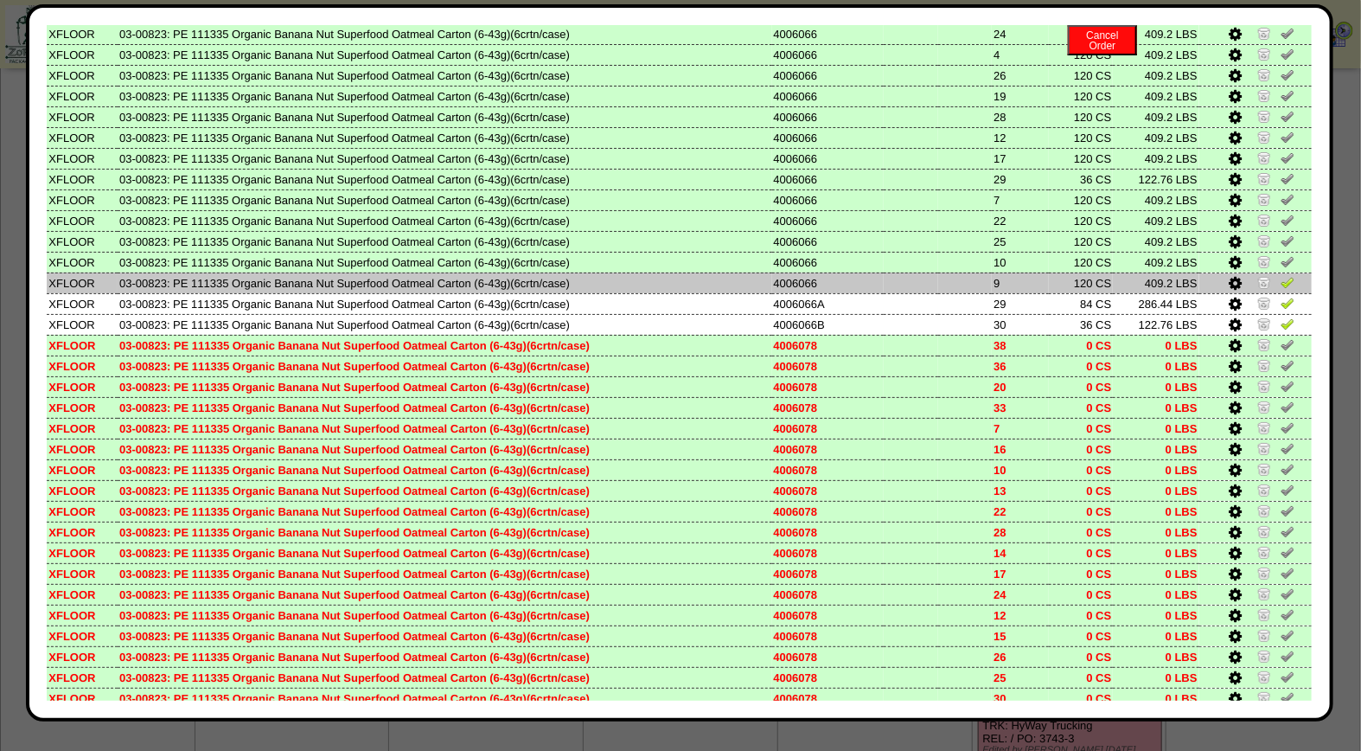
click at [1281, 275] on img at bounding box center [1288, 282] width 14 height 14
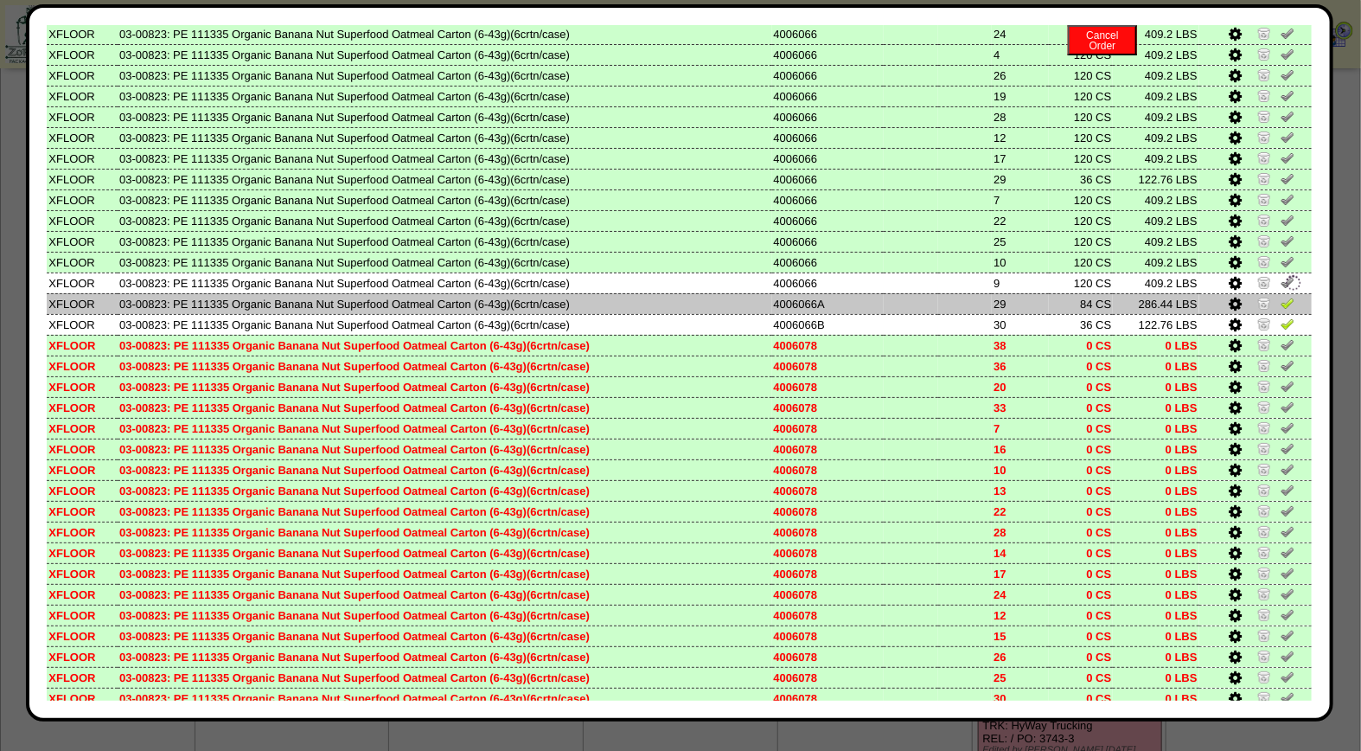
click at [1281, 296] on img at bounding box center [1288, 303] width 14 height 14
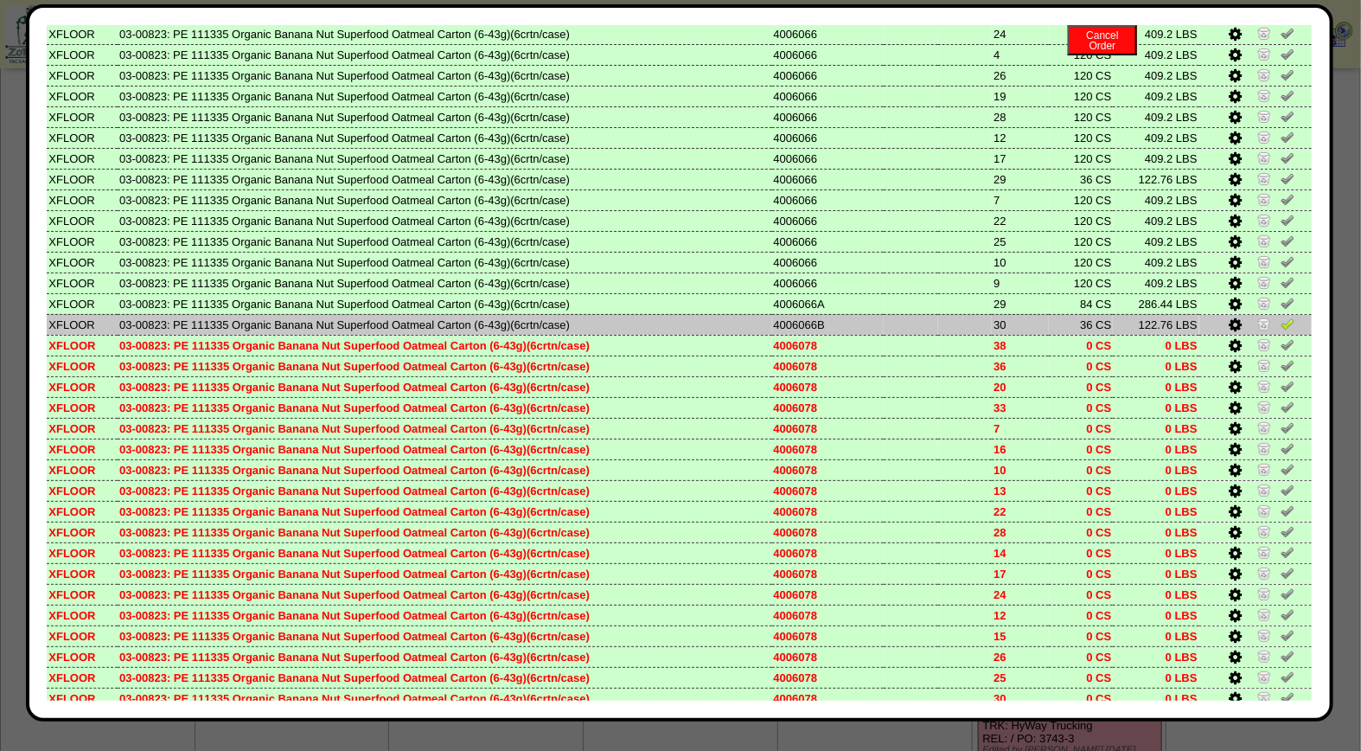
click at [1281, 316] on img at bounding box center [1288, 323] width 14 height 14
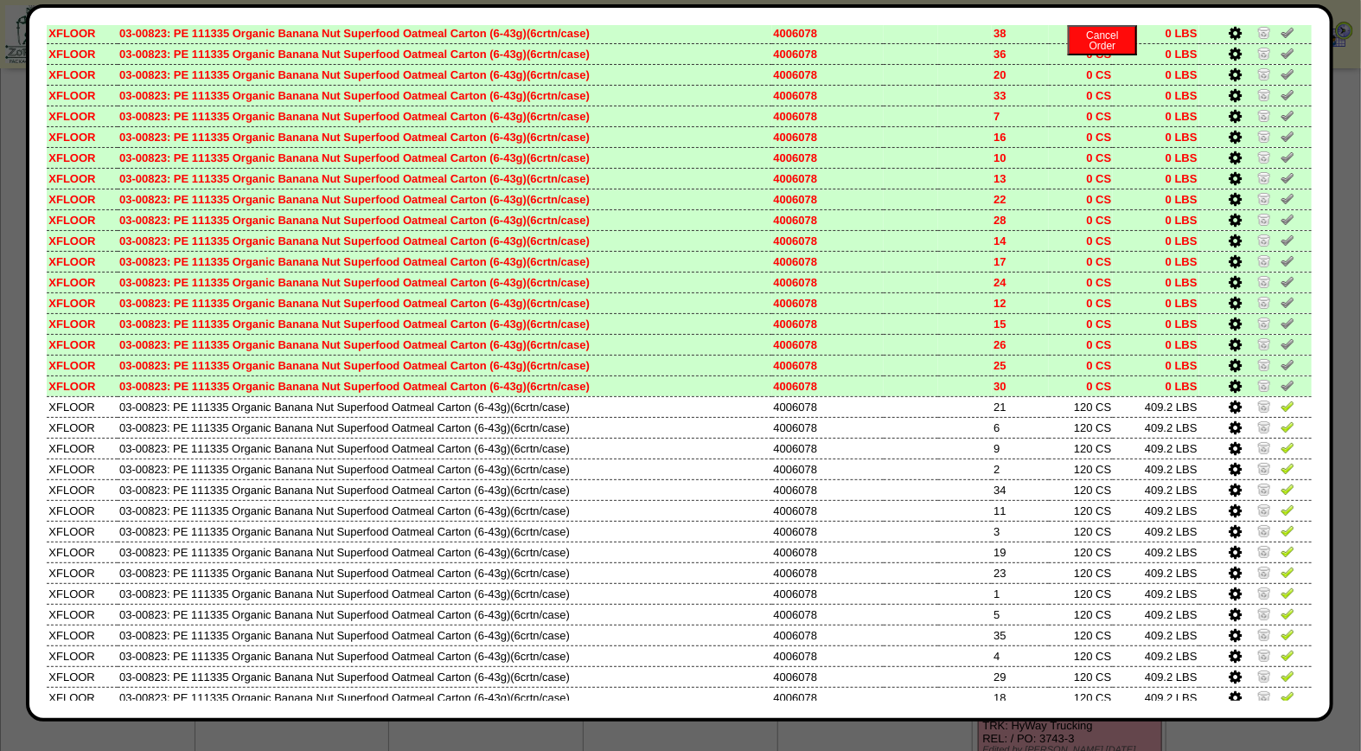
scroll to position [756, 0]
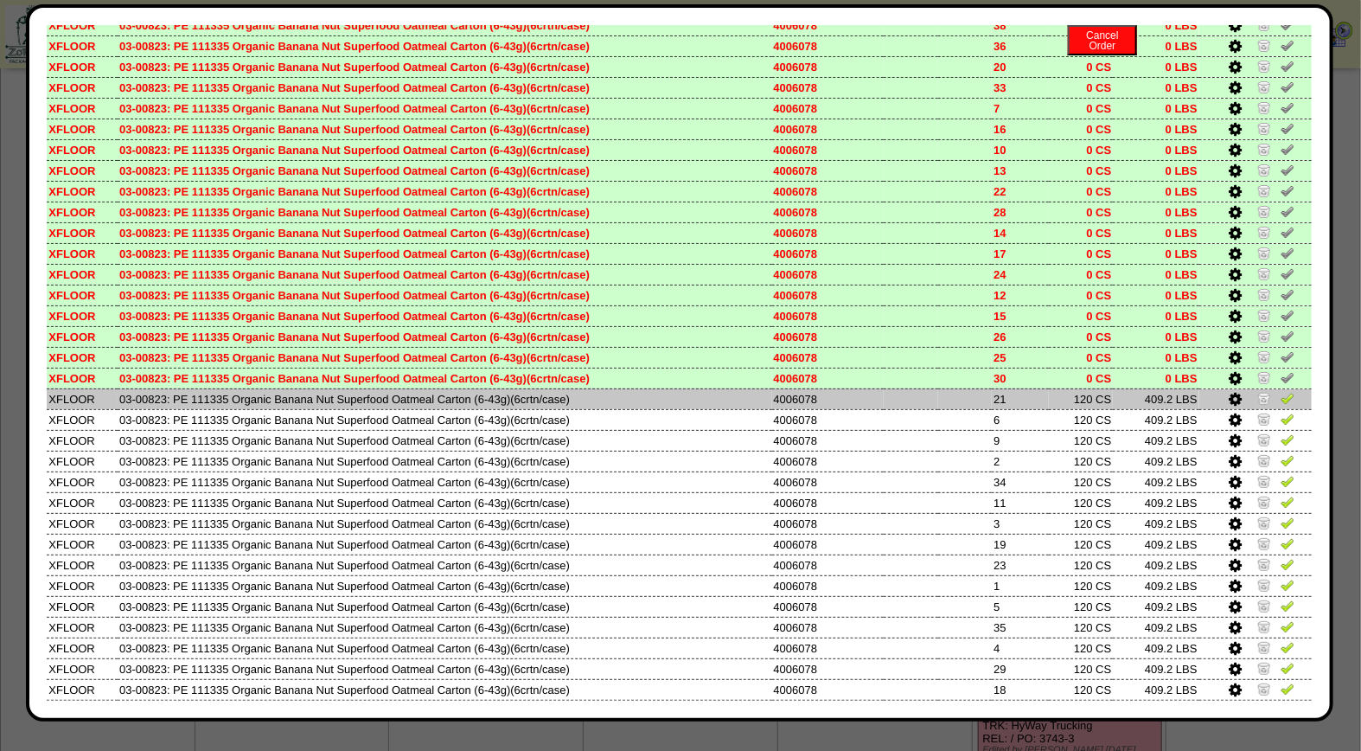
click at [1281, 391] on img at bounding box center [1288, 398] width 14 height 14
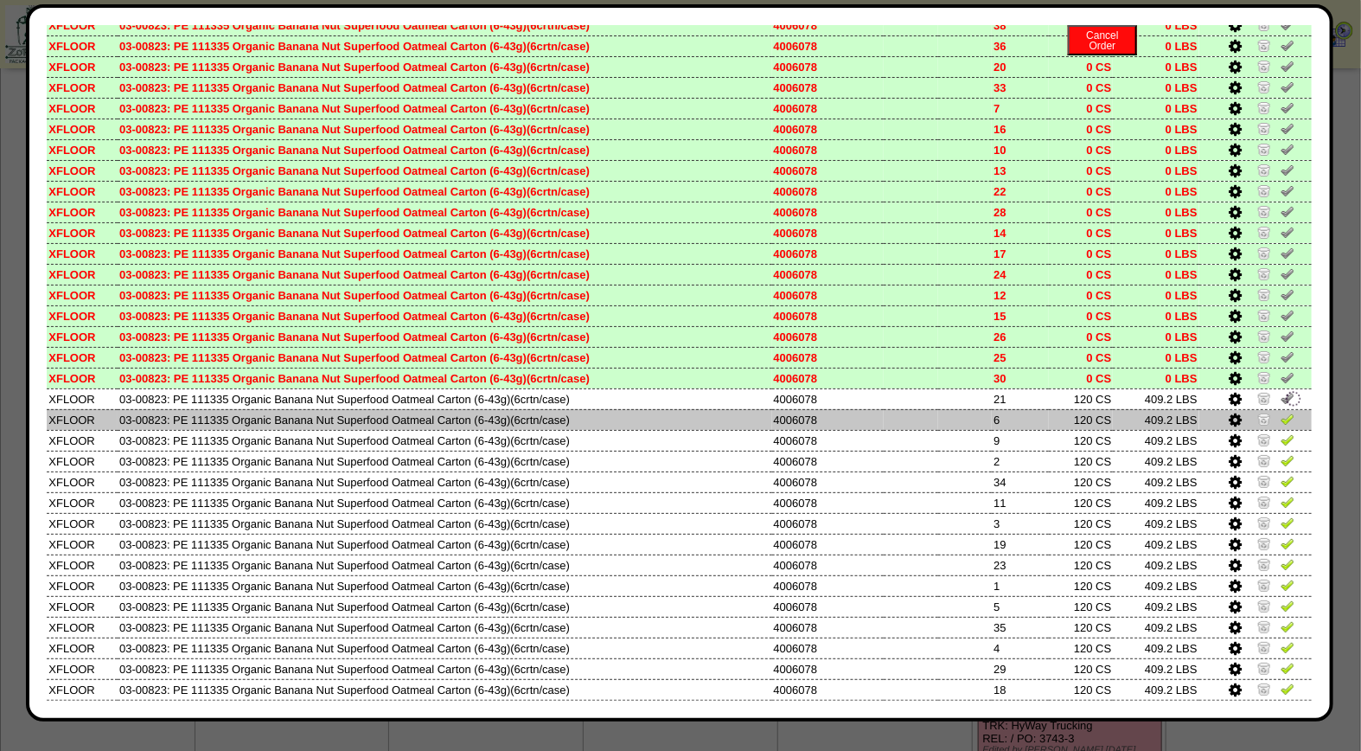
click at [1281, 412] on img at bounding box center [1288, 419] width 14 height 14
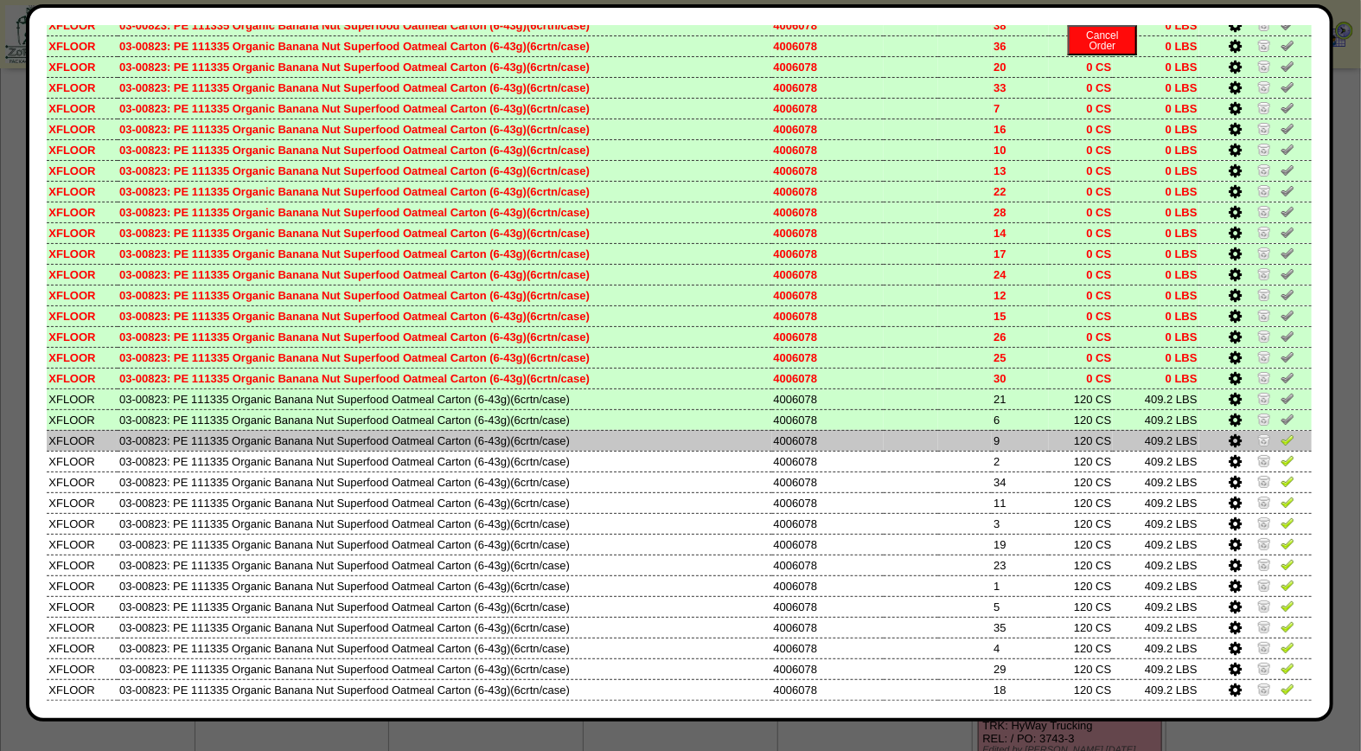
click at [1281, 432] on img at bounding box center [1288, 439] width 14 height 14
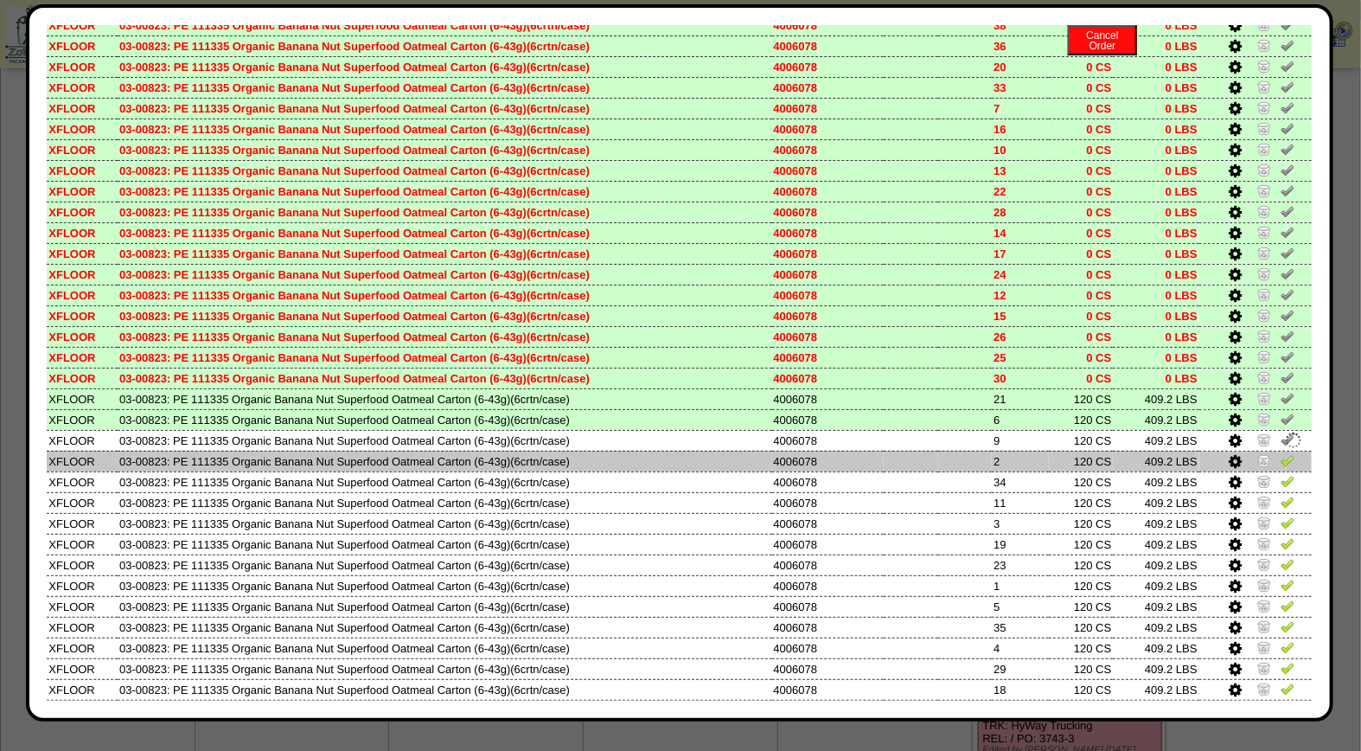
click at [1281, 453] on img at bounding box center [1288, 460] width 14 height 14
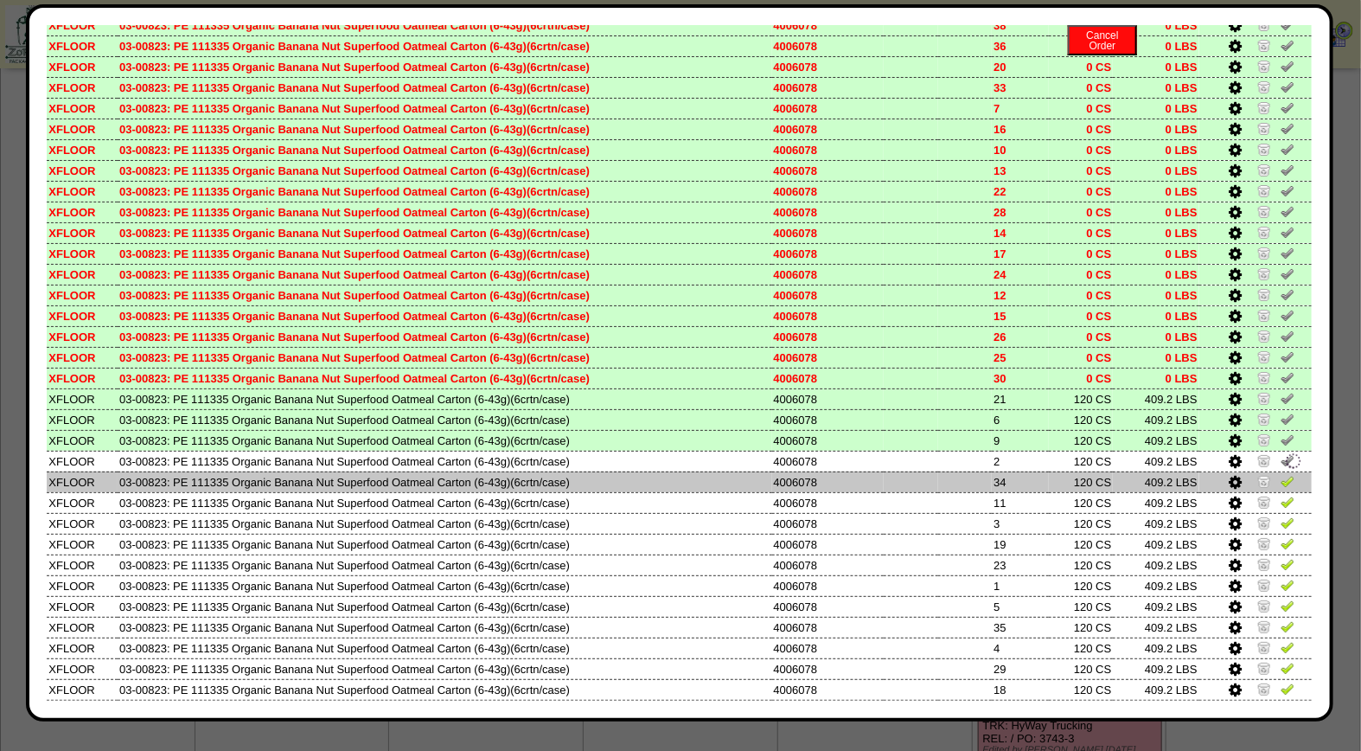
click at [1281, 474] on img at bounding box center [1288, 481] width 14 height 14
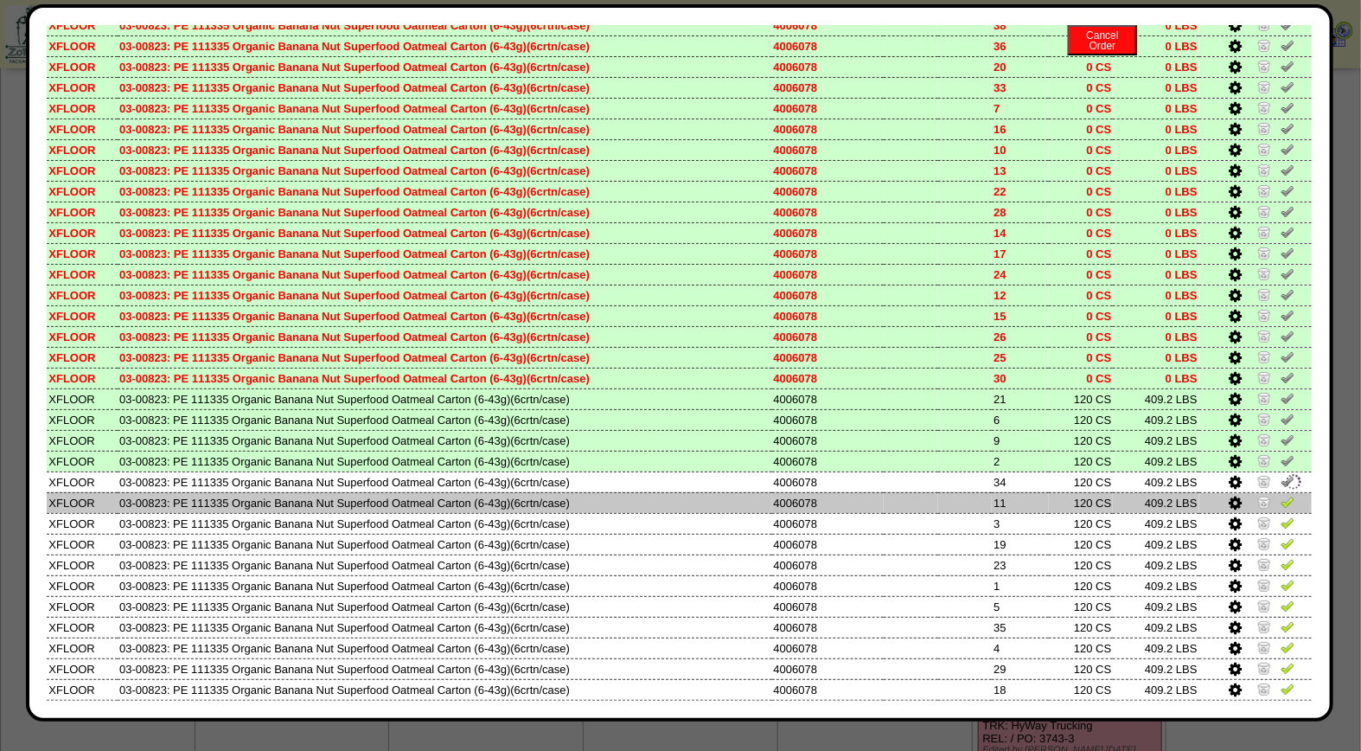
click at [1281, 495] on img at bounding box center [1288, 502] width 14 height 14
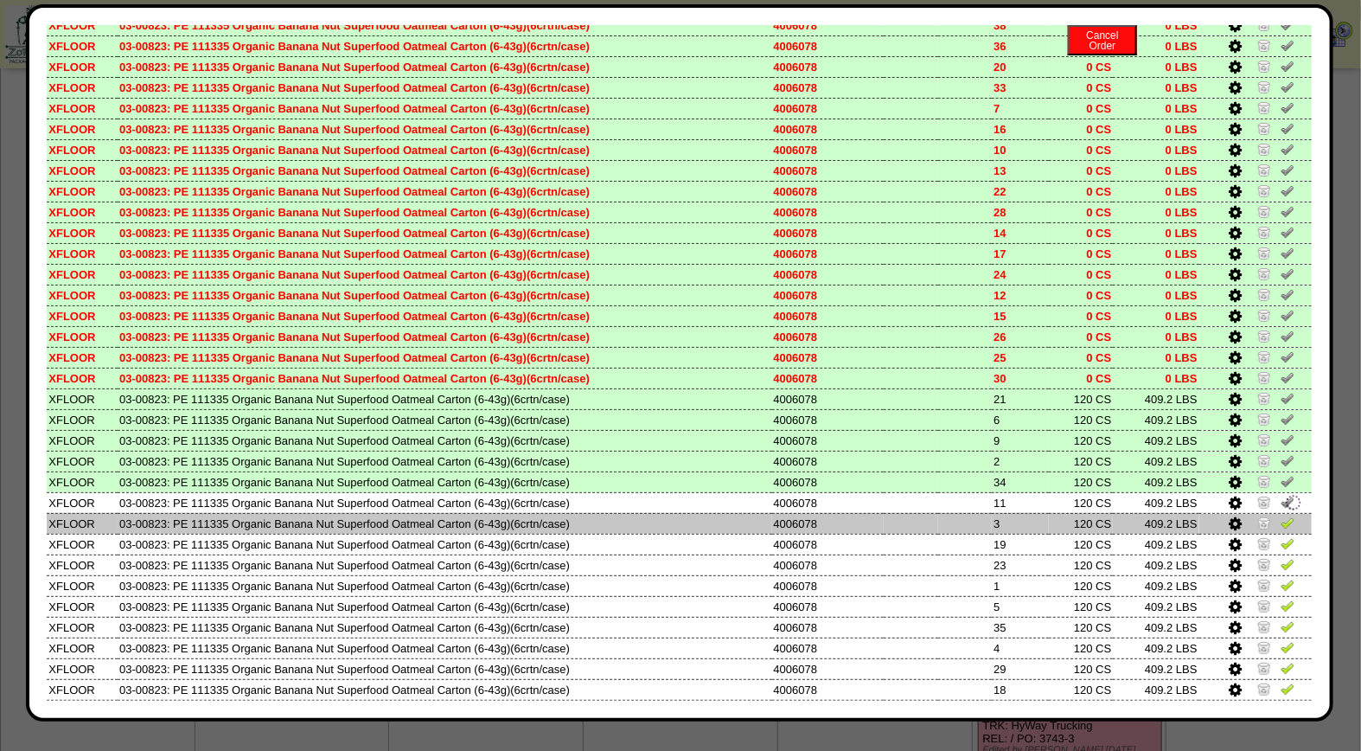
click at [1281, 515] on img at bounding box center [1288, 522] width 14 height 14
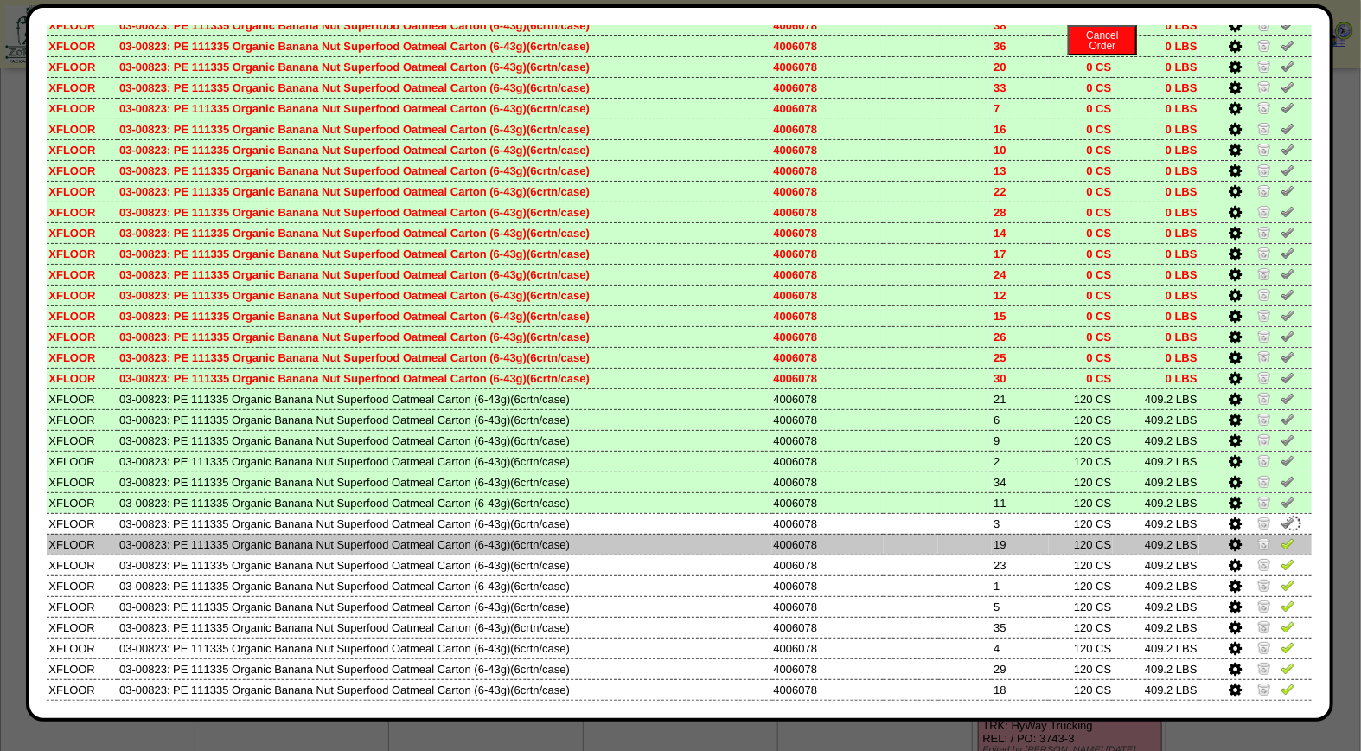
click at [1281, 536] on img at bounding box center [1288, 543] width 14 height 14
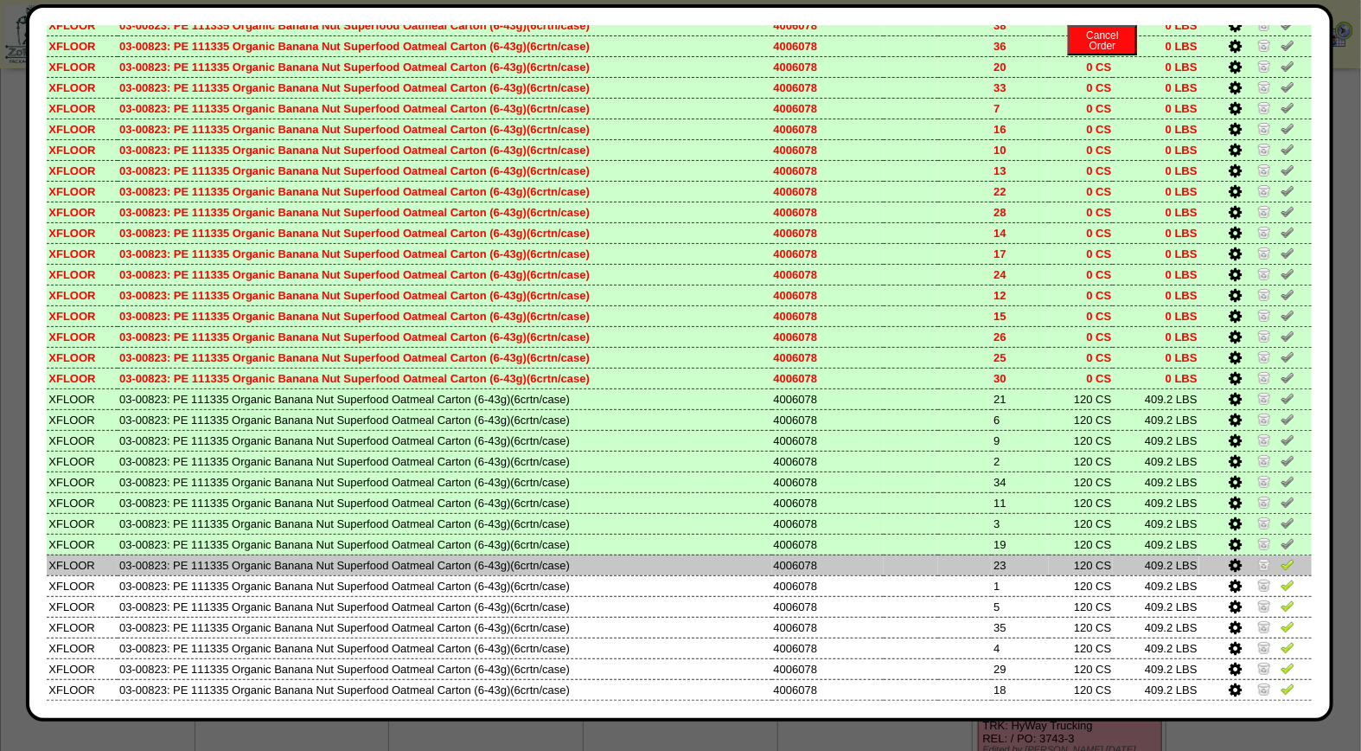
click at [1281, 557] on img at bounding box center [1288, 564] width 14 height 14
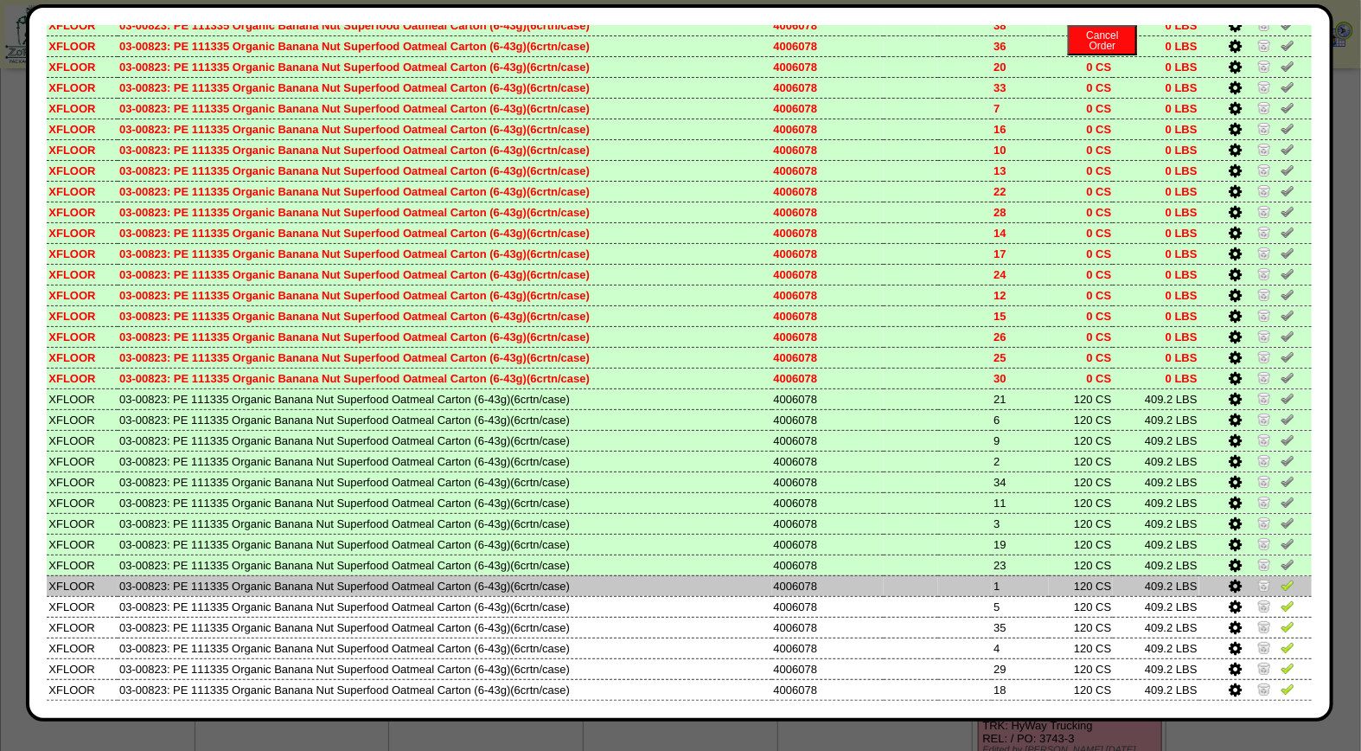
click at [1281, 578] on img at bounding box center [1288, 585] width 14 height 14
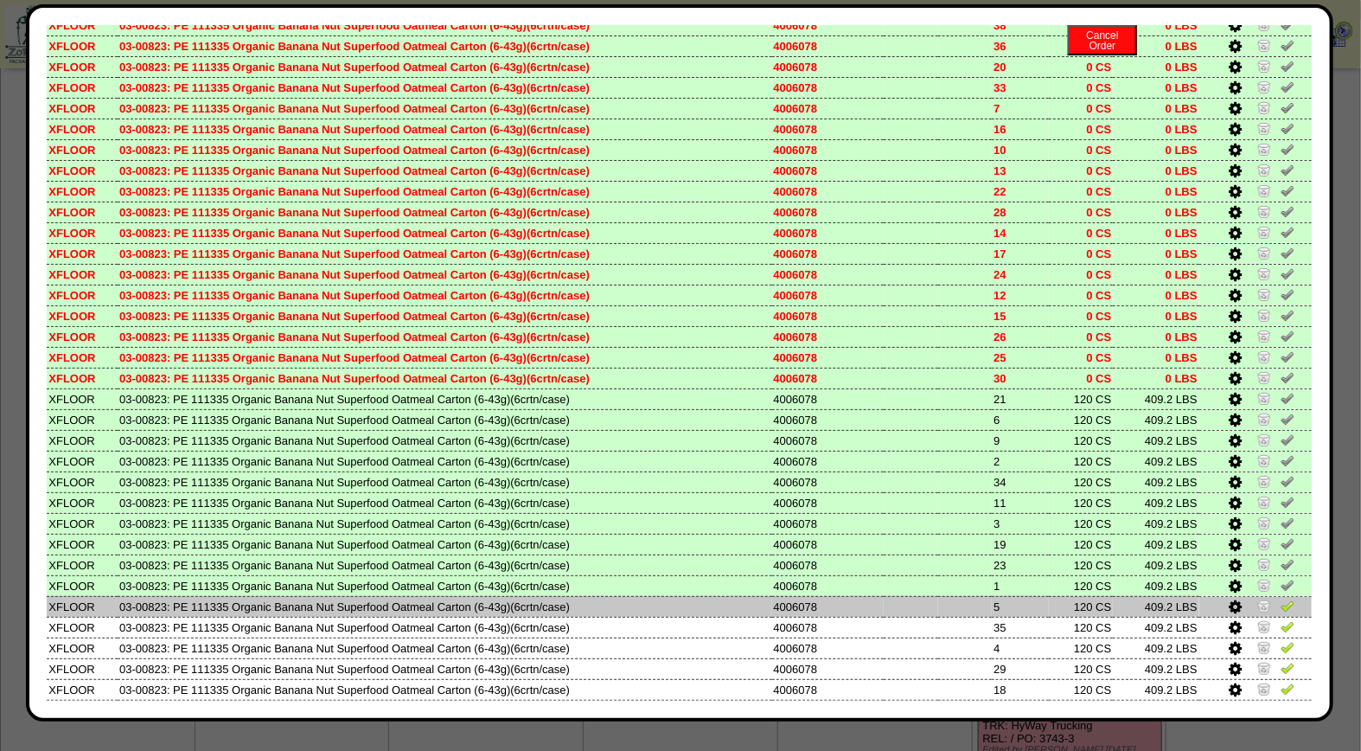
click at [1281, 598] on img at bounding box center [1288, 605] width 14 height 14
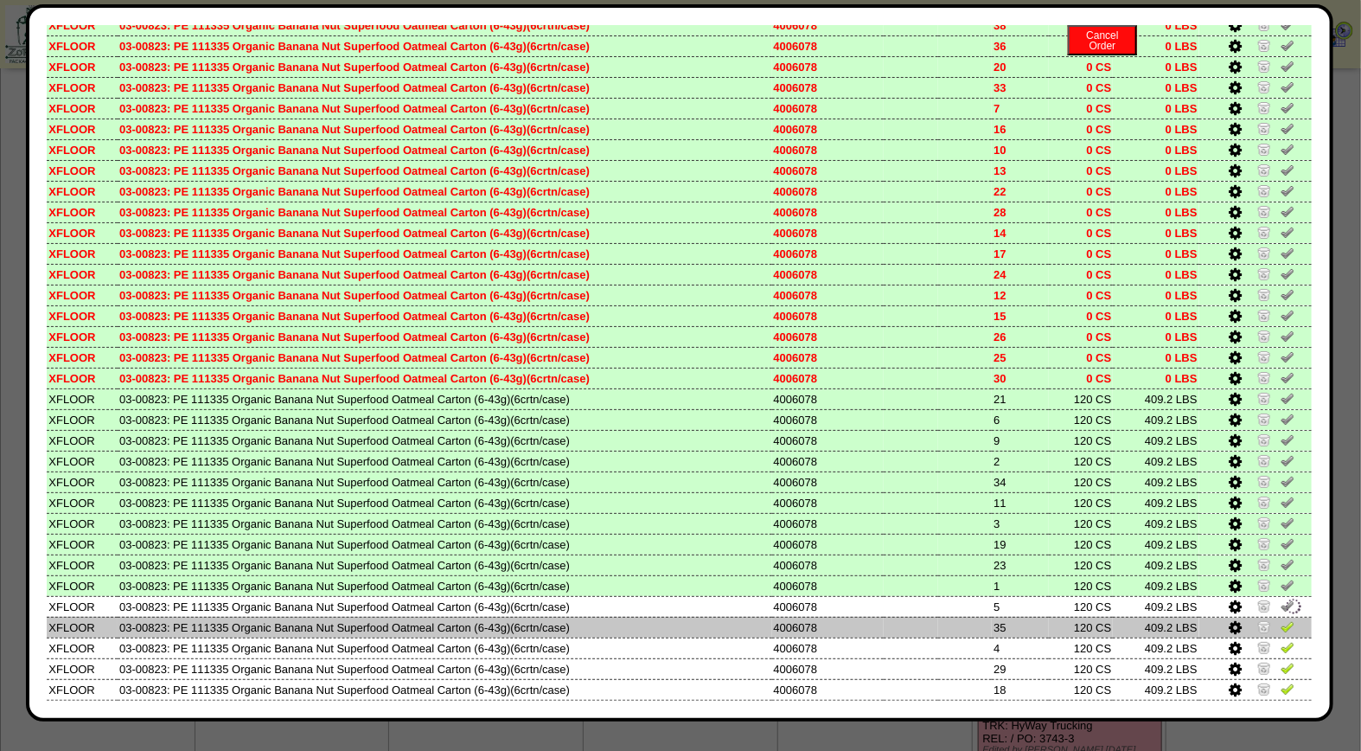
click at [1281, 619] on img at bounding box center [1288, 626] width 14 height 14
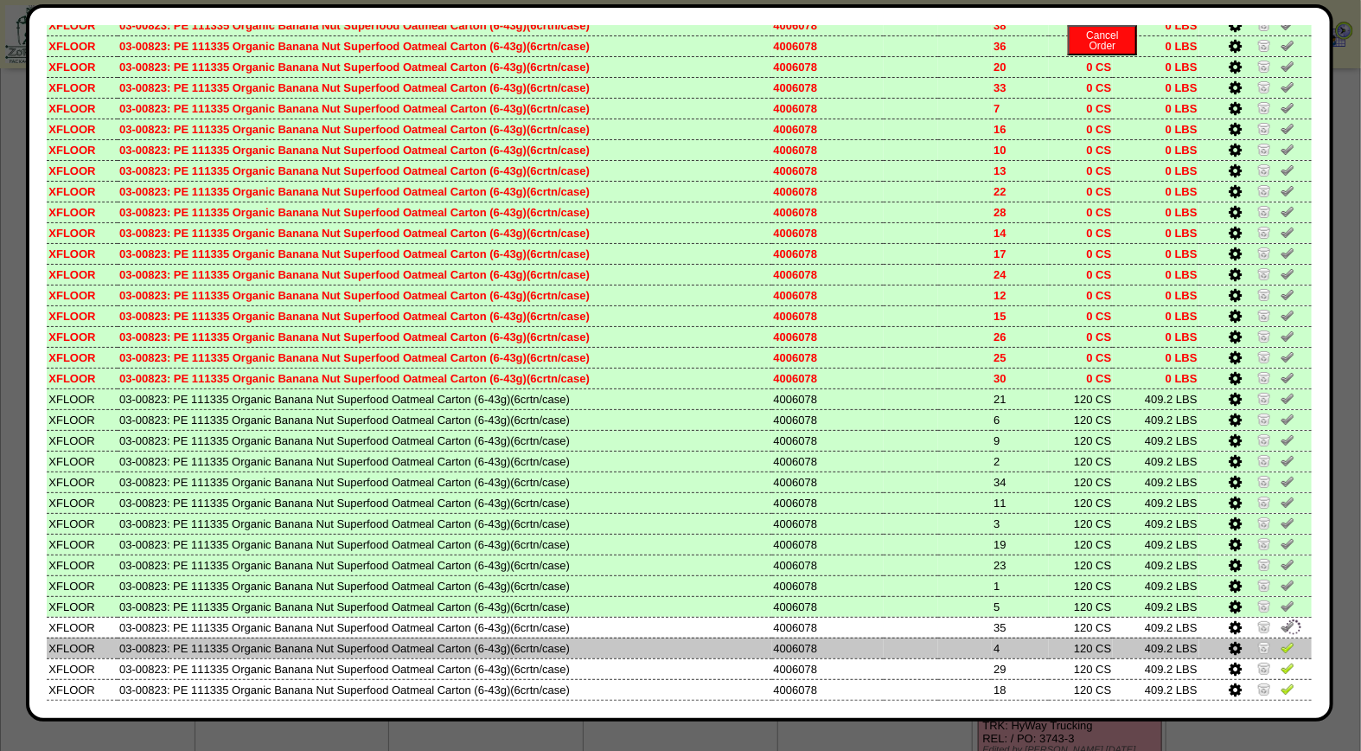
click at [1281, 640] on img at bounding box center [1288, 647] width 14 height 14
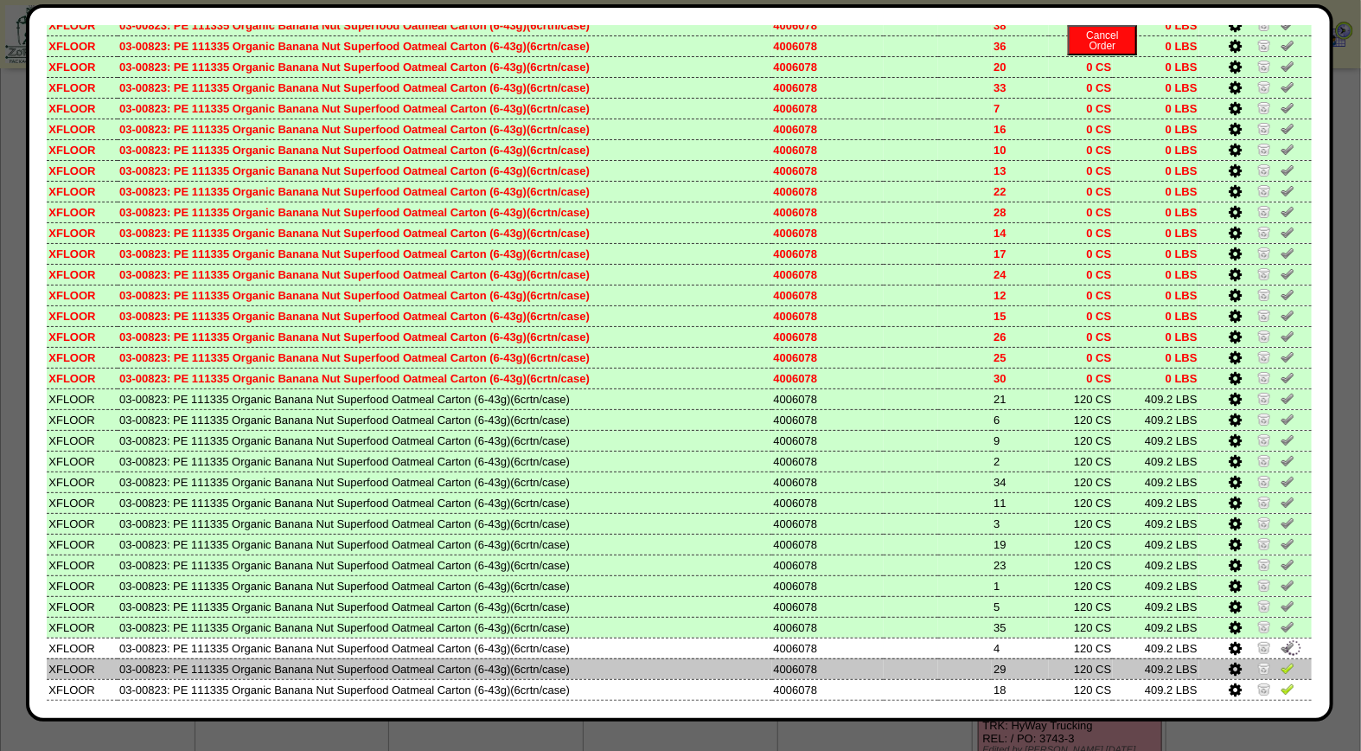
click at [1281, 661] on img at bounding box center [1288, 668] width 14 height 14
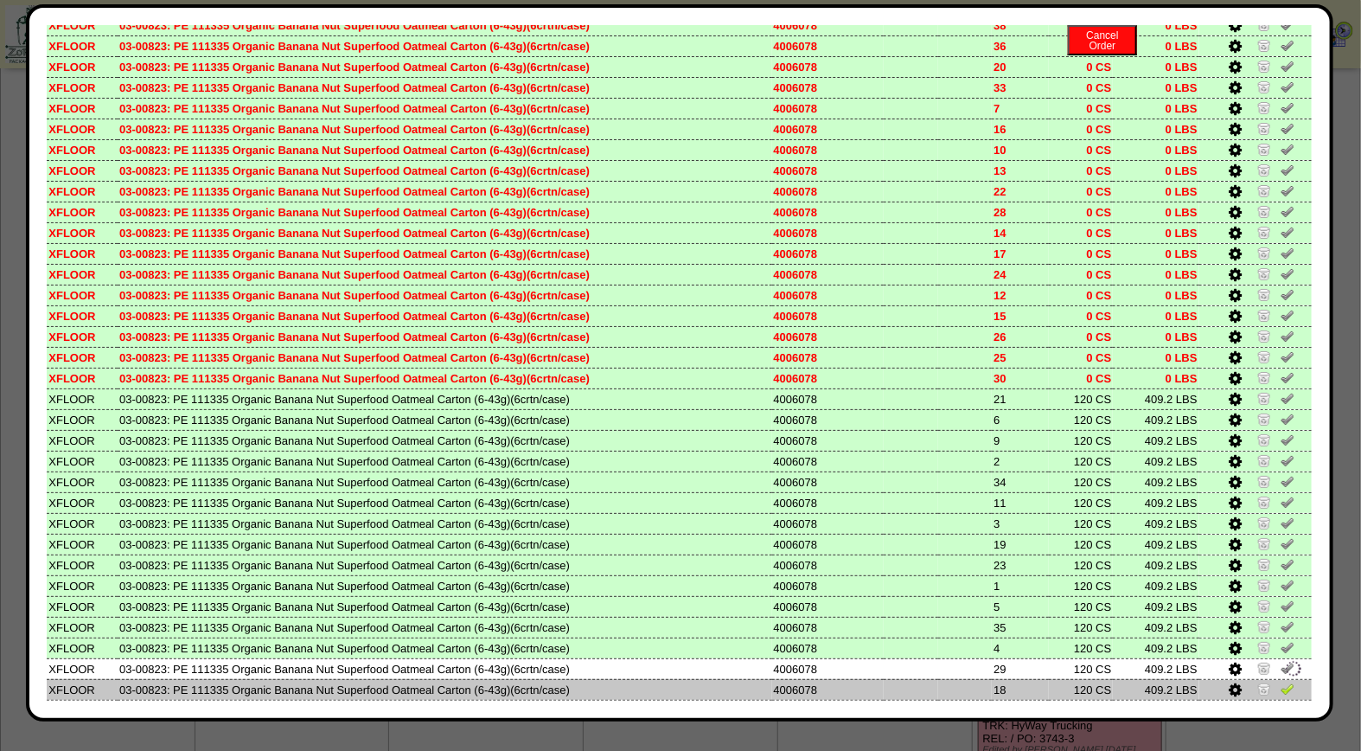
click at [1281, 681] on img at bounding box center [1288, 688] width 14 height 14
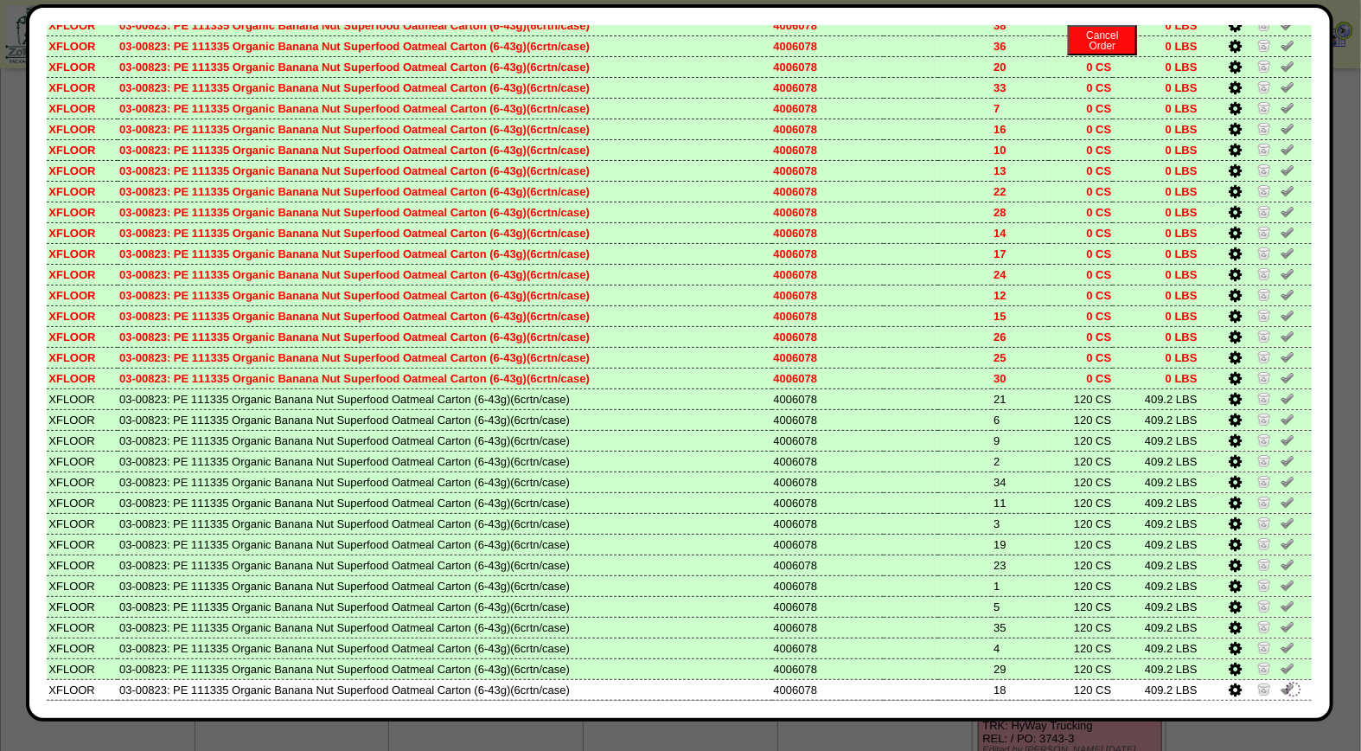
click at [1281, 702] on img at bounding box center [1288, 709] width 14 height 14
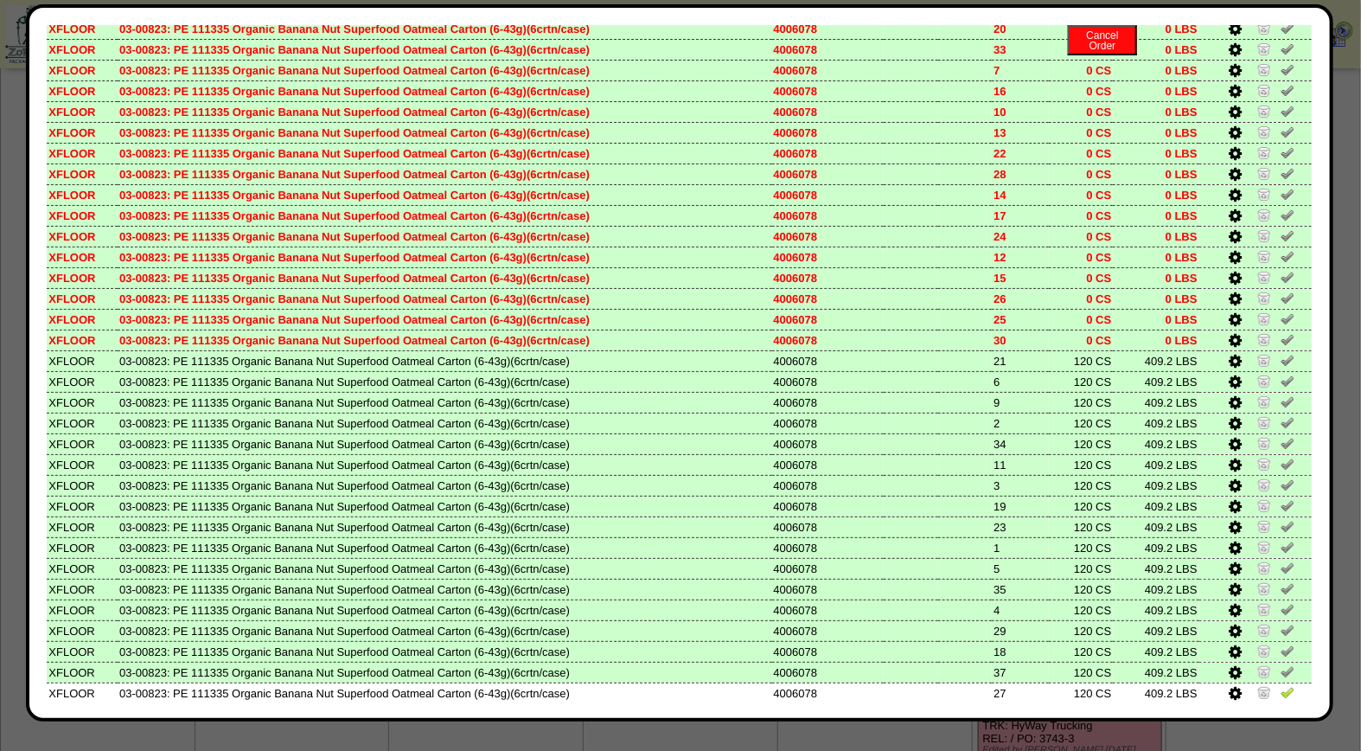
scroll to position [877, 0]
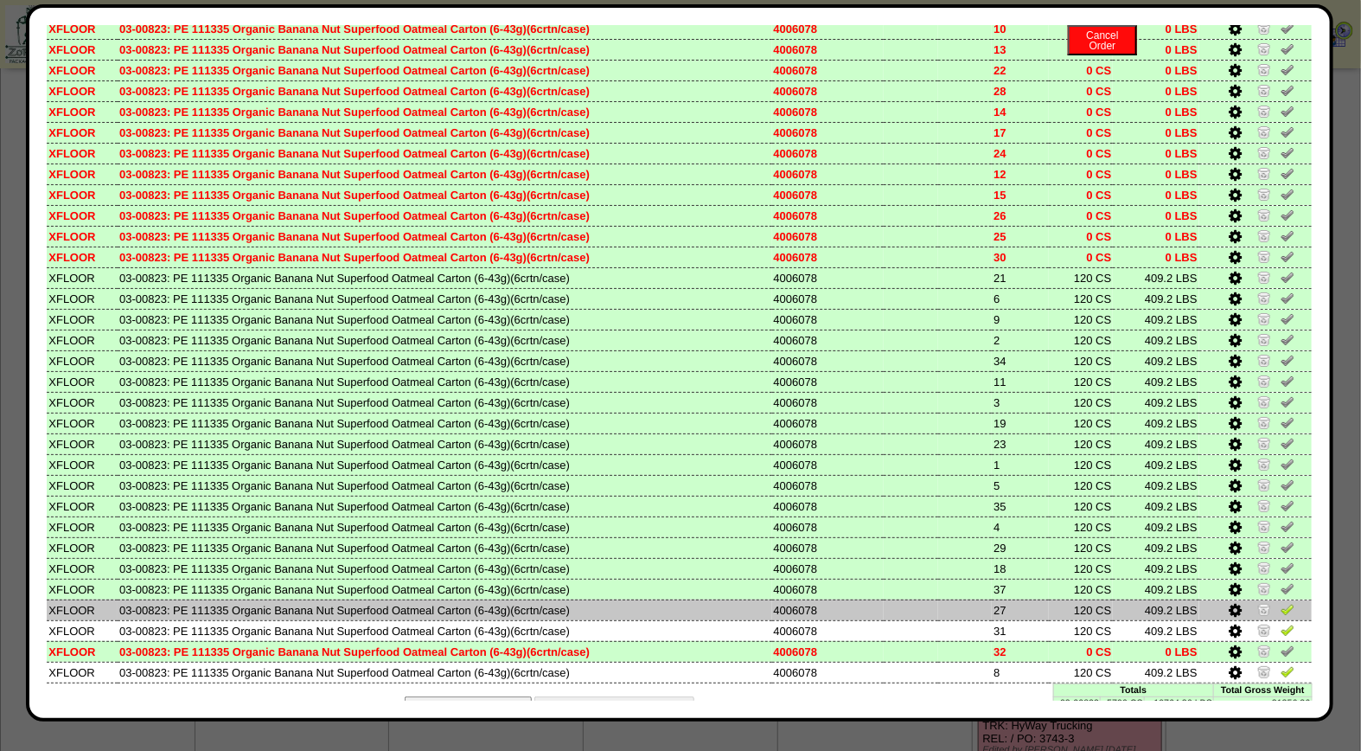
click at [1281, 602] on img at bounding box center [1288, 609] width 14 height 14
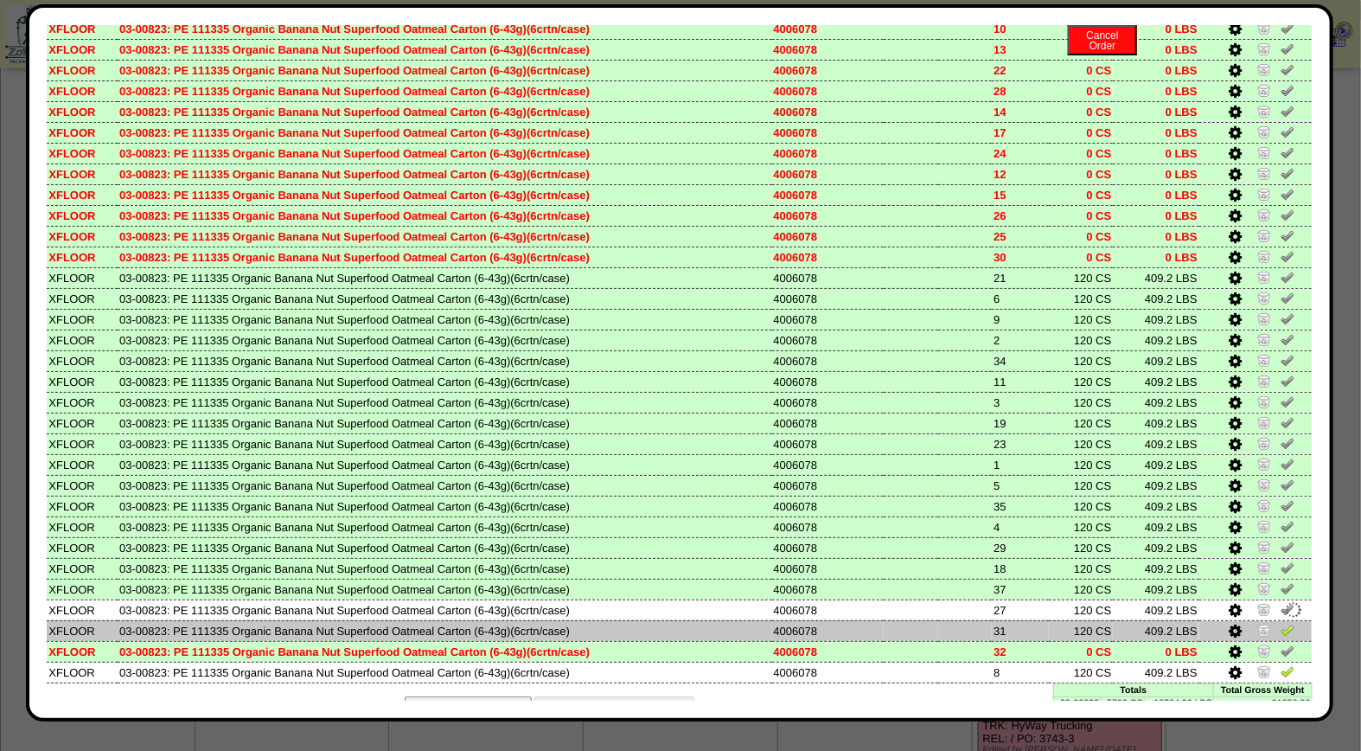
click at [1281, 623] on img at bounding box center [1288, 630] width 14 height 14
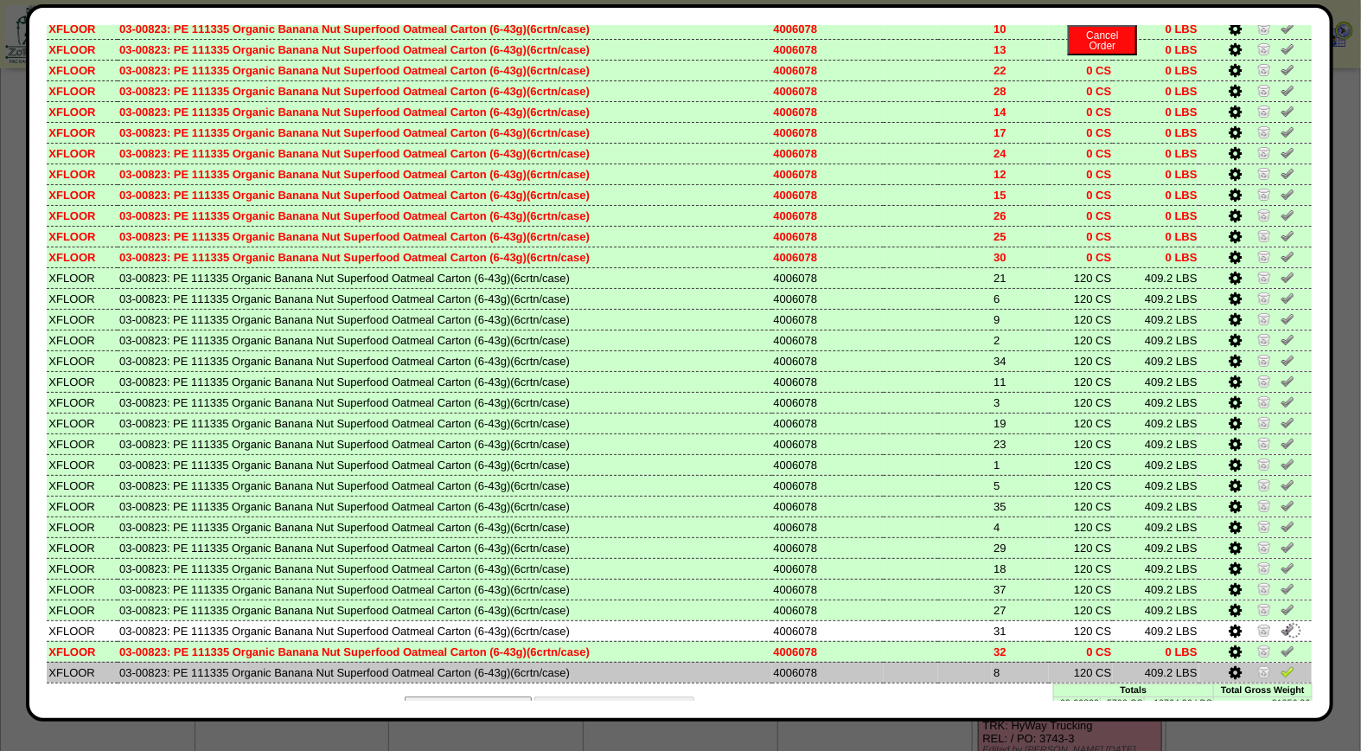
click at [1281, 664] on img at bounding box center [1288, 671] width 14 height 14
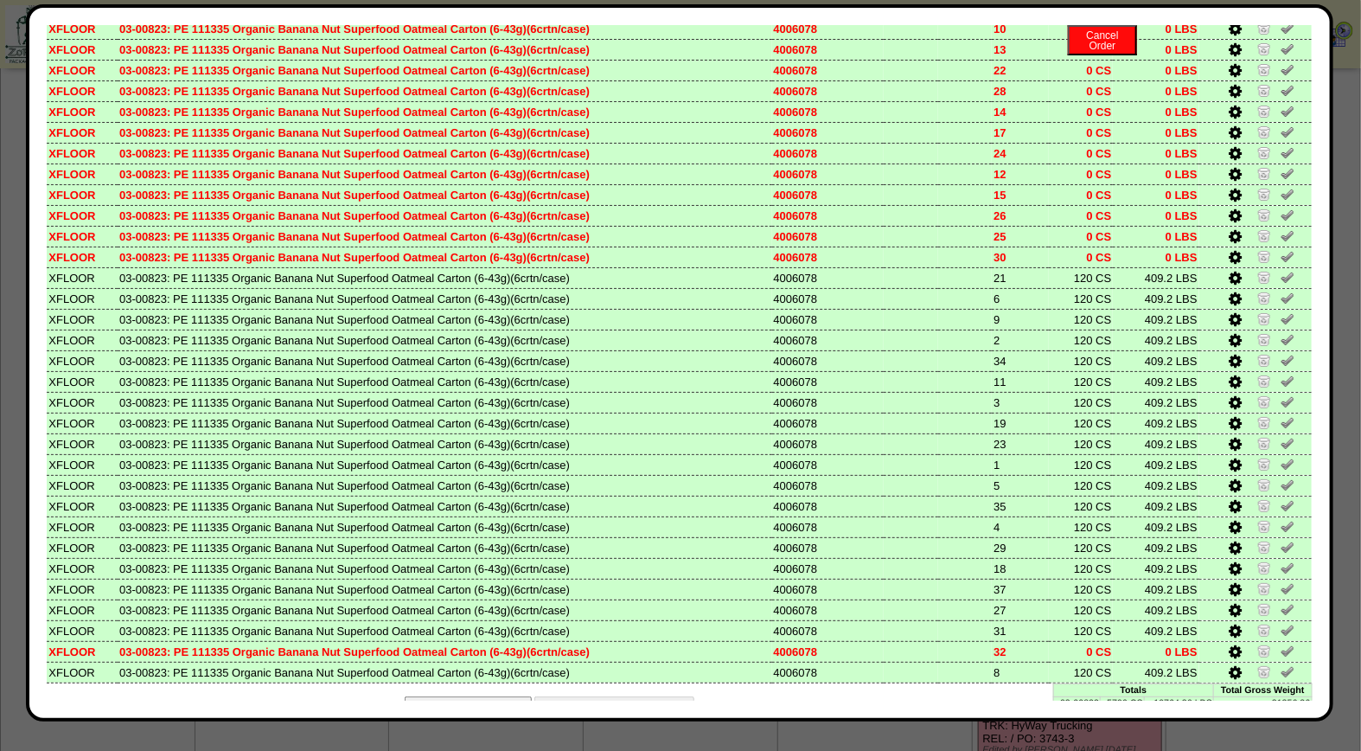
scroll to position [0, 0]
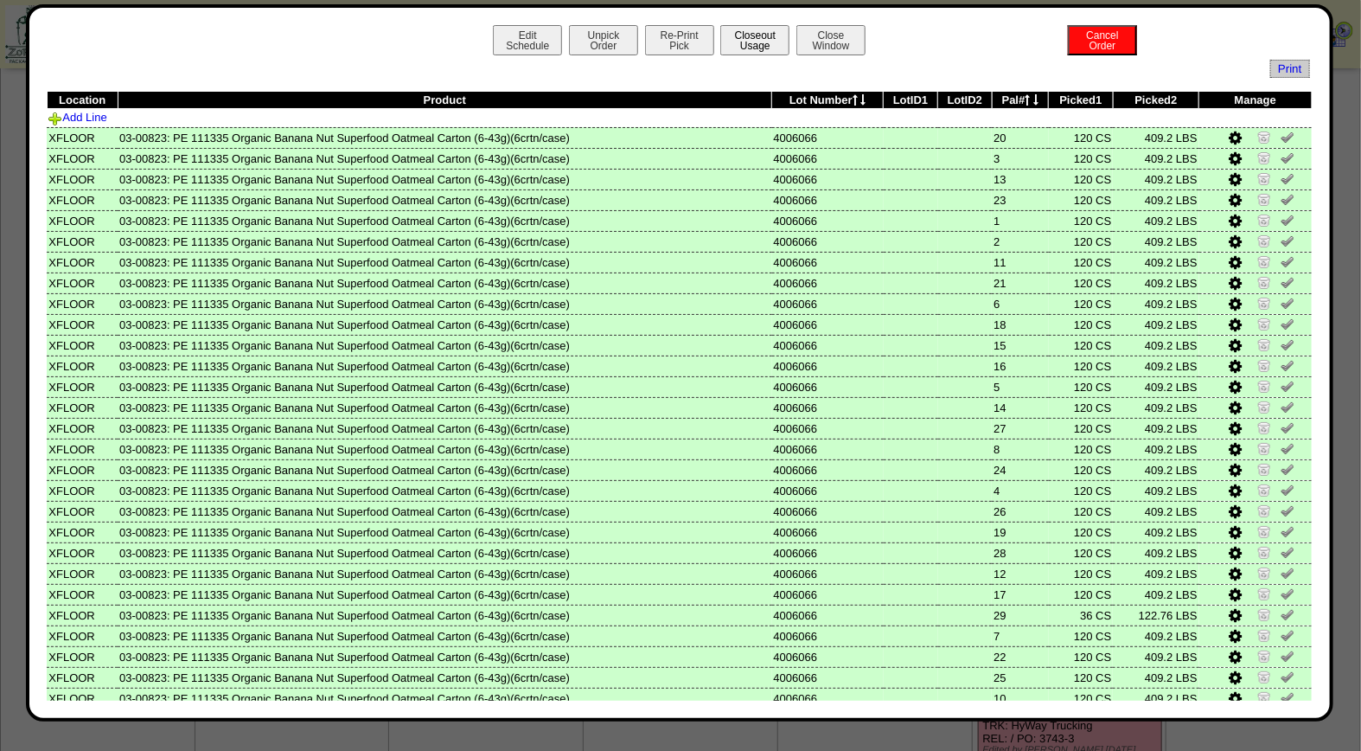
click at [746, 44] on button "Closeout Usage" at bounding box center [754, 40] width 69 height 30
drag, startPoint x: 1312, startPoint y: 205, endPoint x: 1306, endPoint y: 290, distance: 84.9
click at [1306, 290] on div "Edit Schedule Unpick Order Re-Print Pick Closeout Usage Cancel Order Close Wind…" at bounding box center [679, 362] width 1307 height 717
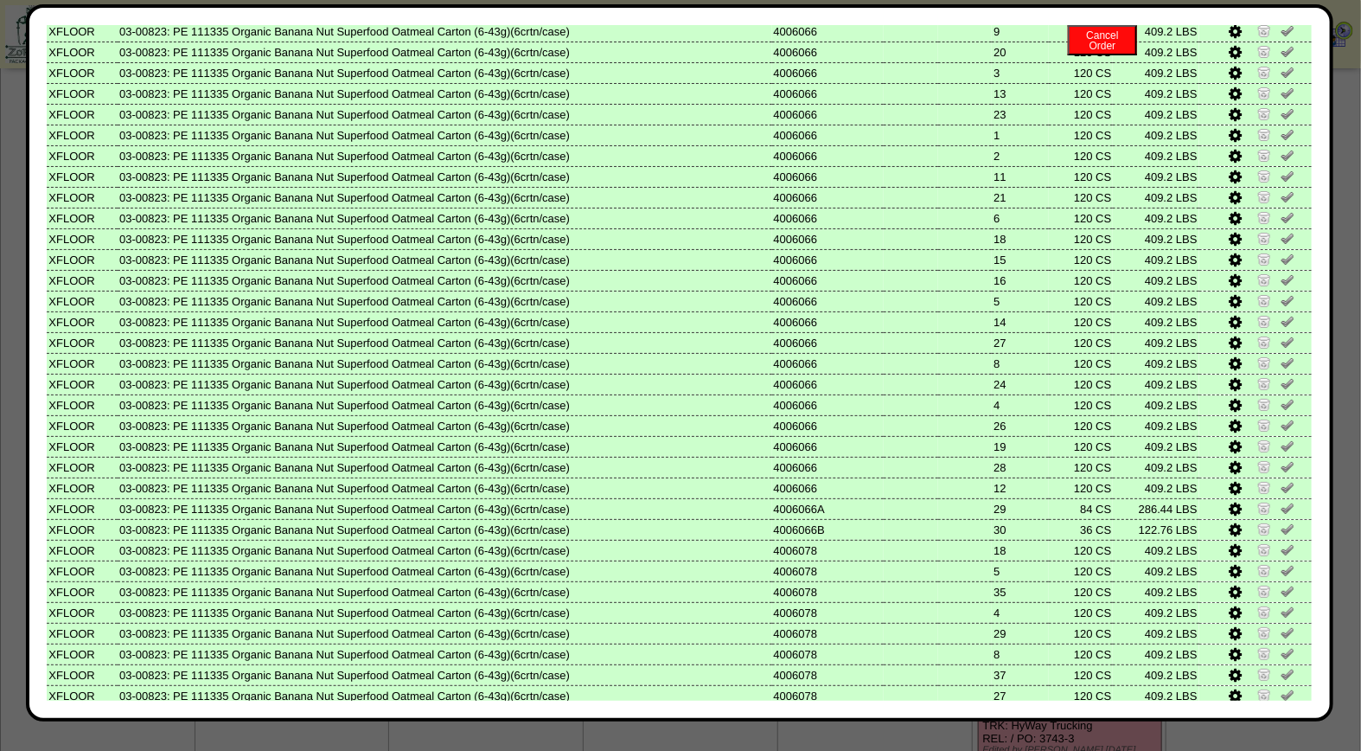
scroll to position [877, 0]
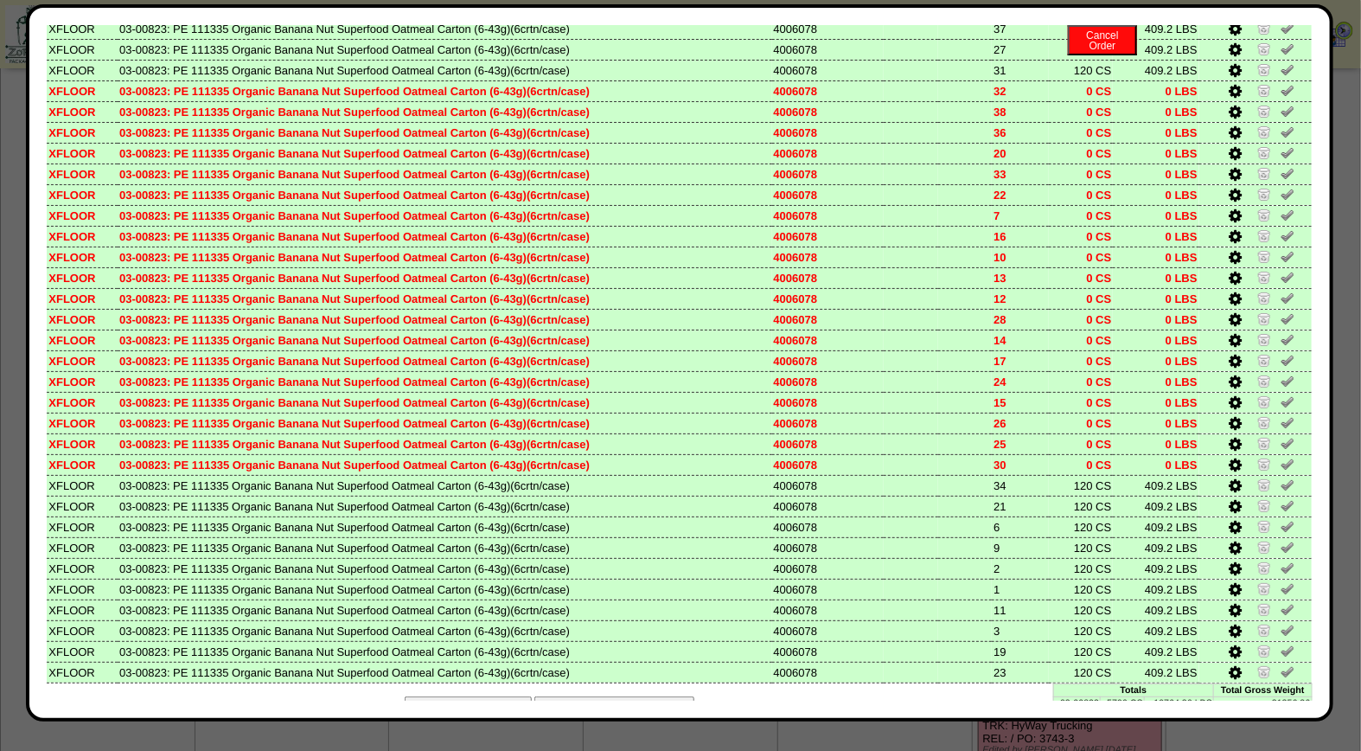
click at [625, 696] on button "Looks Good: Finalize & Print" at bounding box center [614, 705] width 160 height 18
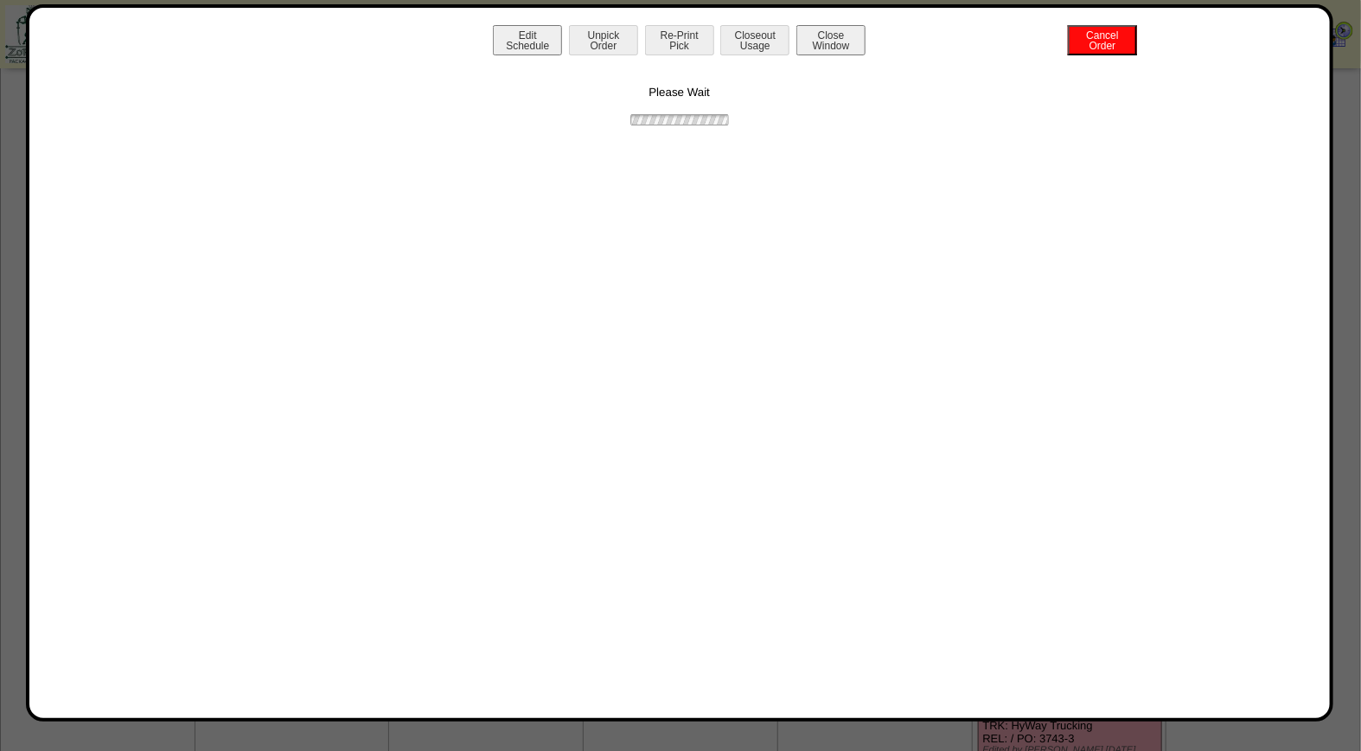
scroll to position [0, 0]
click at [693, 45] on button "Print BOL" at bounding box center [679, 40] width 69 height 30
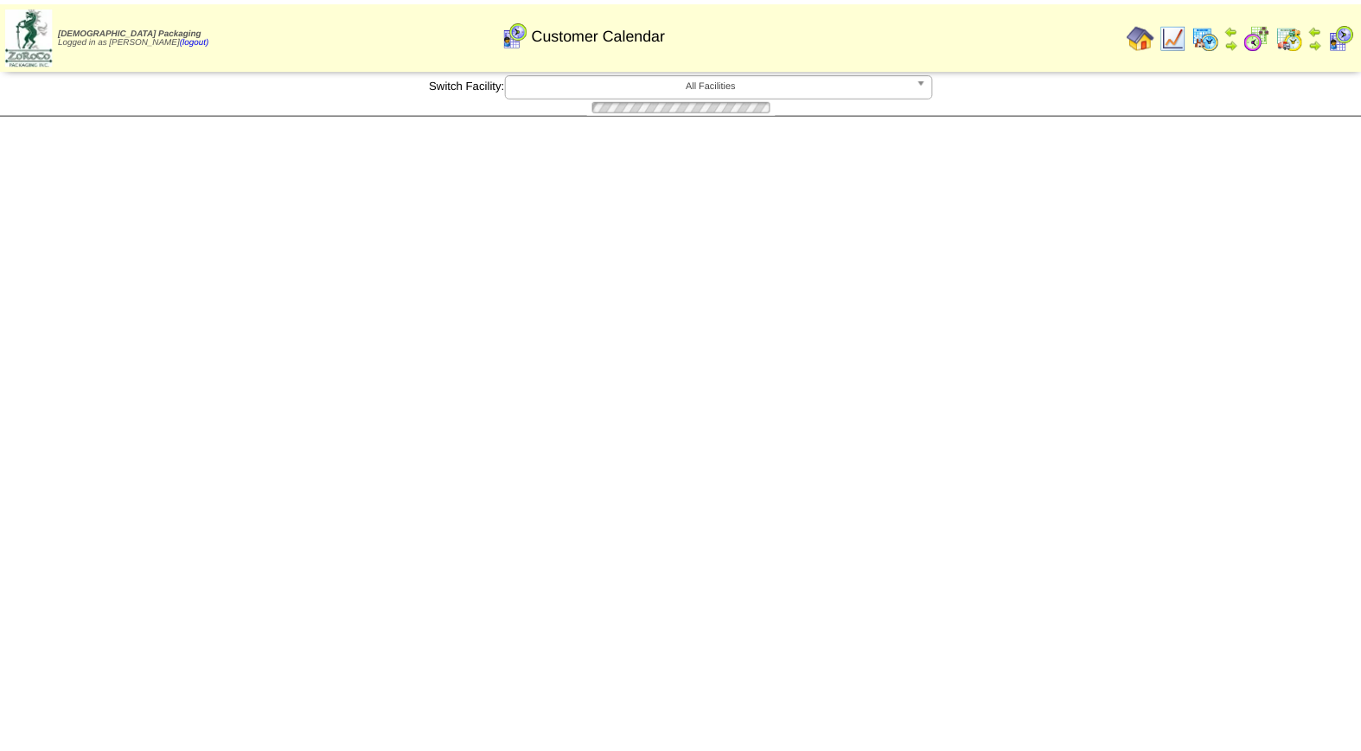
scroll to position [96, 0]
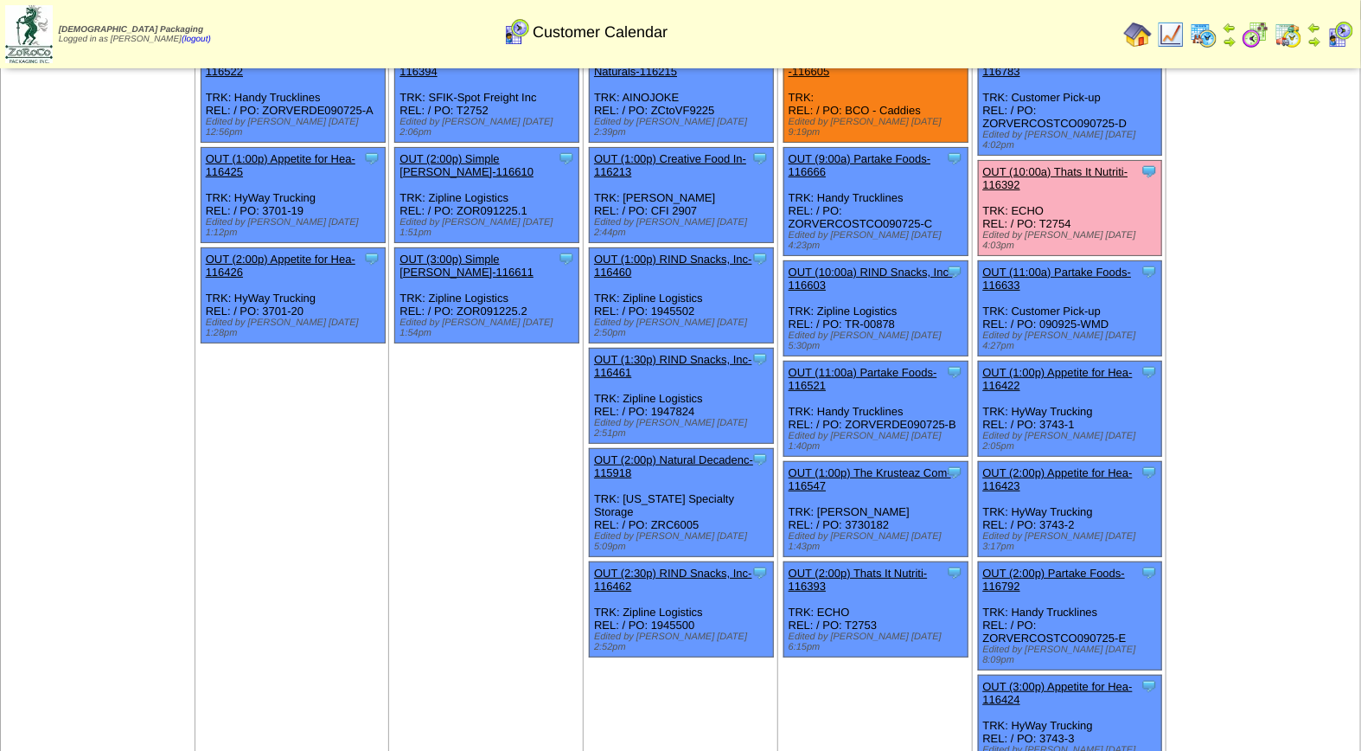
click at [1103, 165] on link "OUT (10:00a) Thats It Nutriti-116392" at bounding box center [1055, 178] width 145 height 26
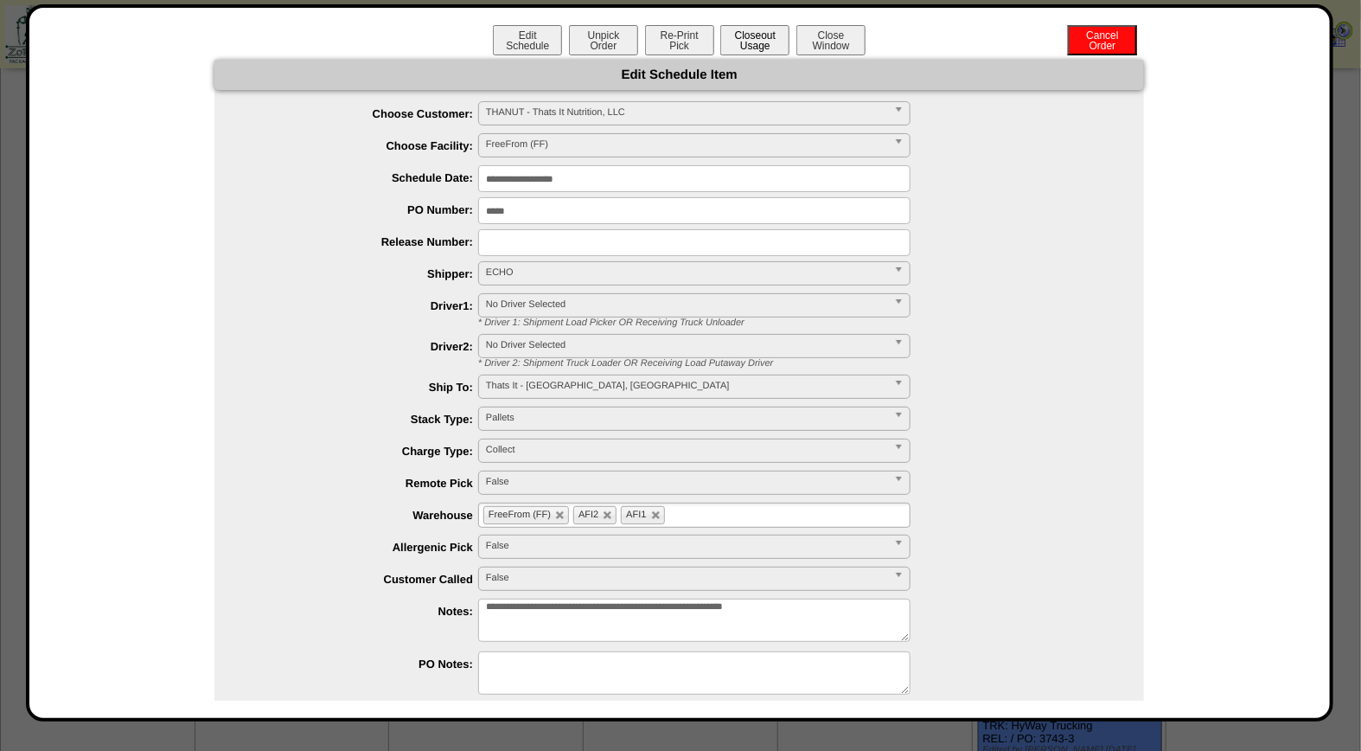
click at [737, 42] on button "Closeout Usage" at bounding box center [754, 40] width 69 height 30
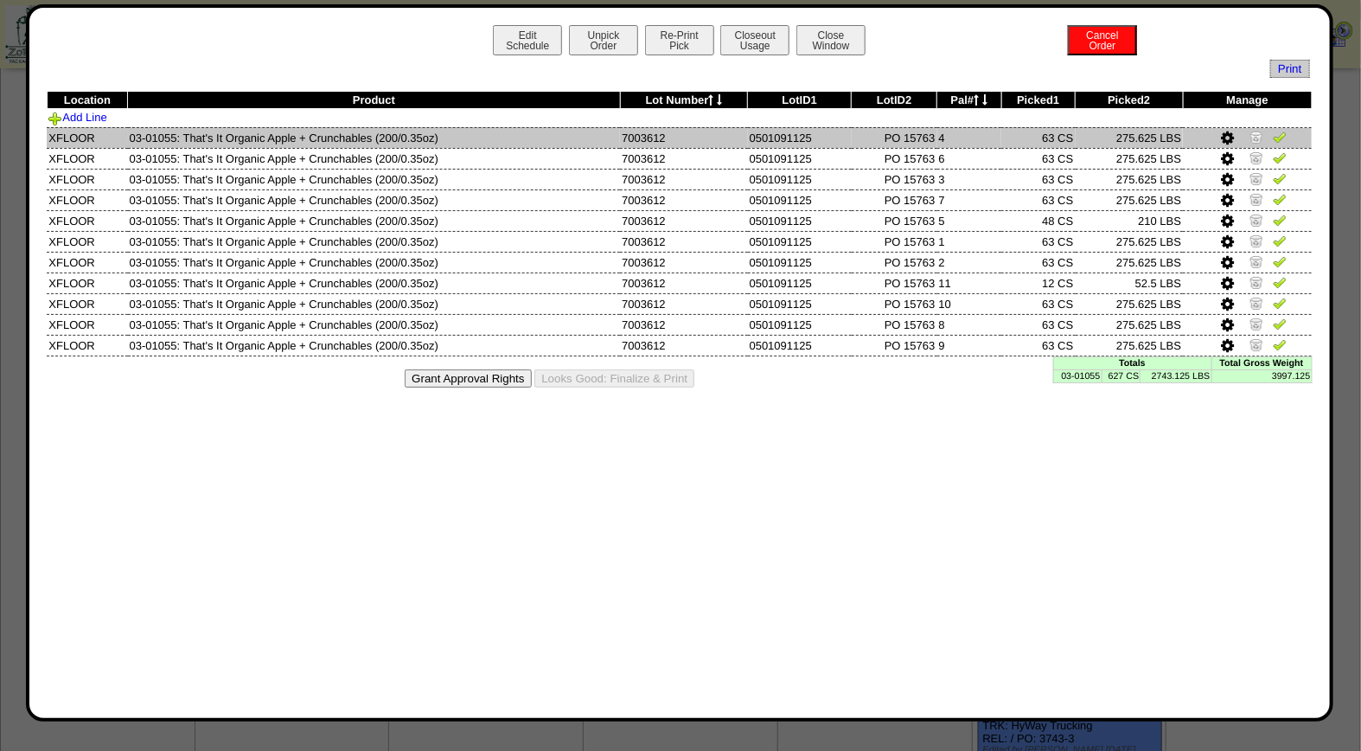
click at [1277, 141] on img at bounding box center [1280, 137] width 14 height 14
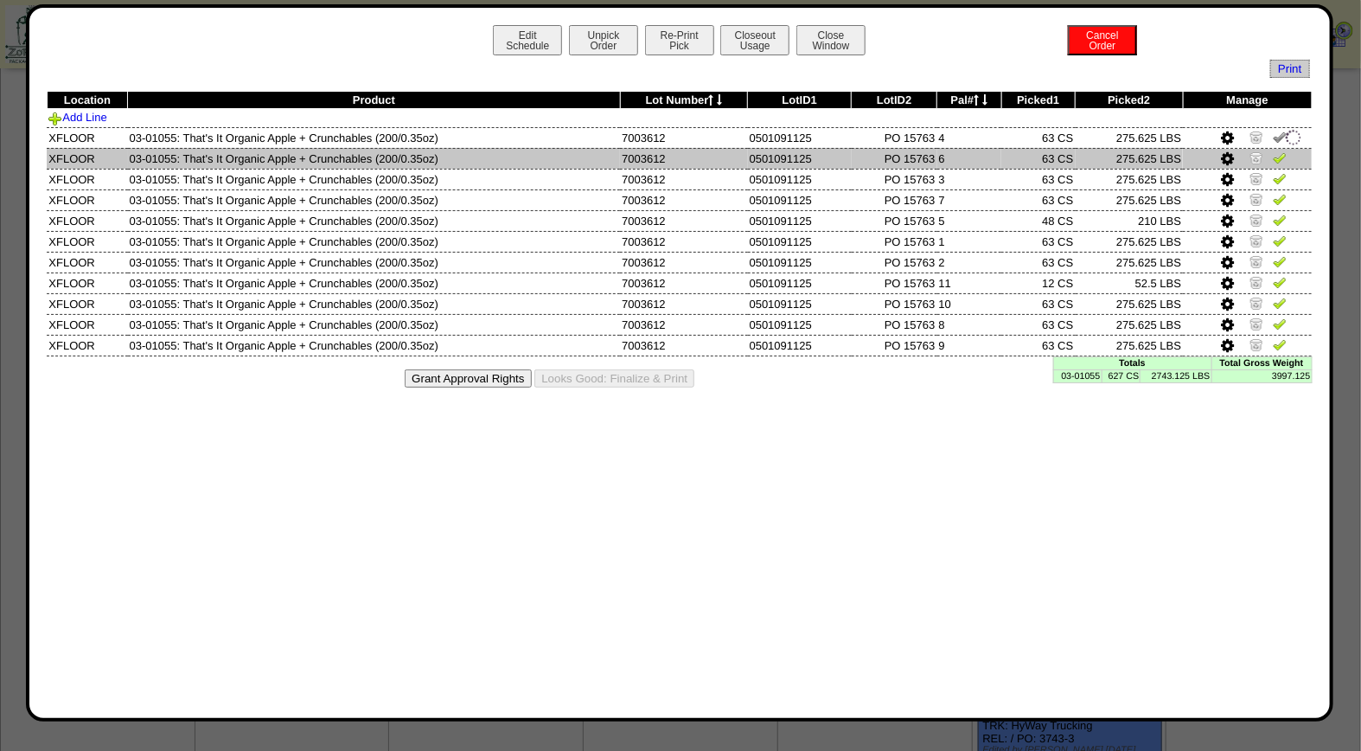
click at [1281, 159] on img at bounding box center [1280, 157] width 14 height 14
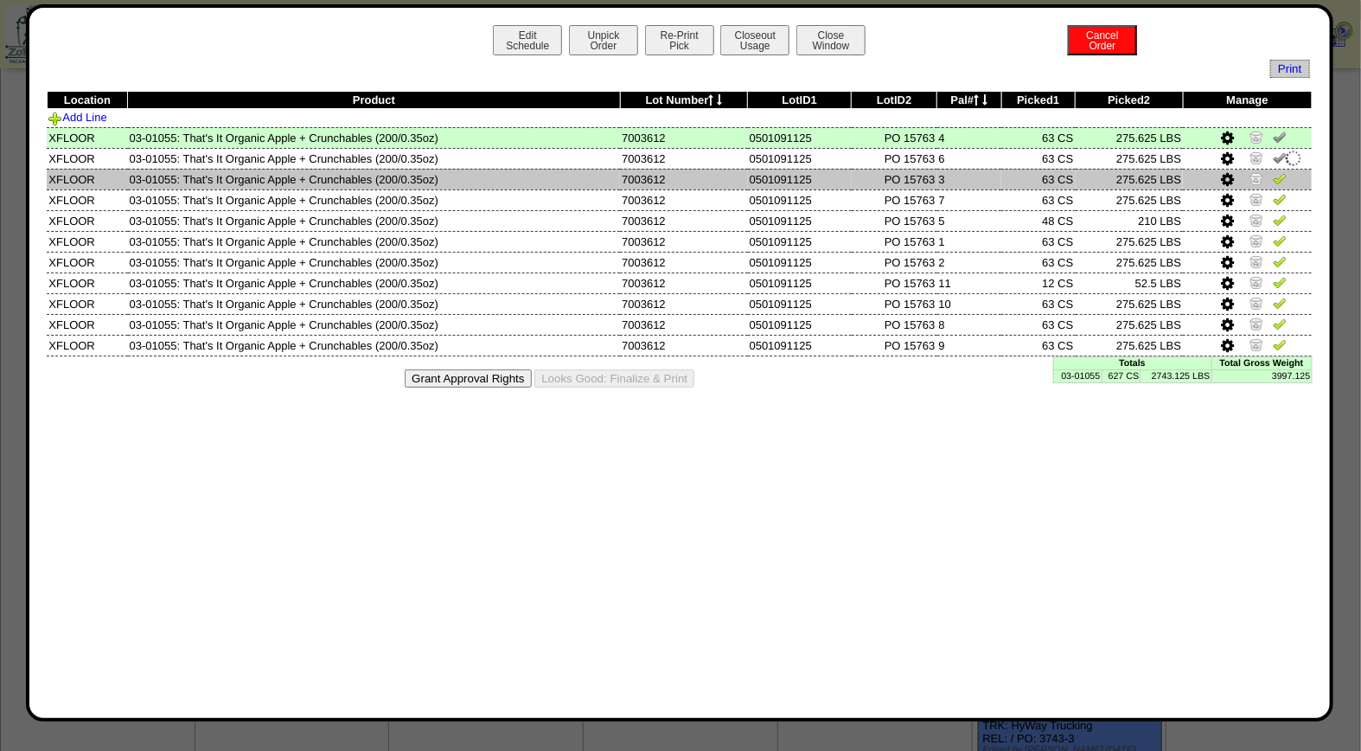
click at [1284, 175] on img at bounding box center [1280, 178] width 14 height 14
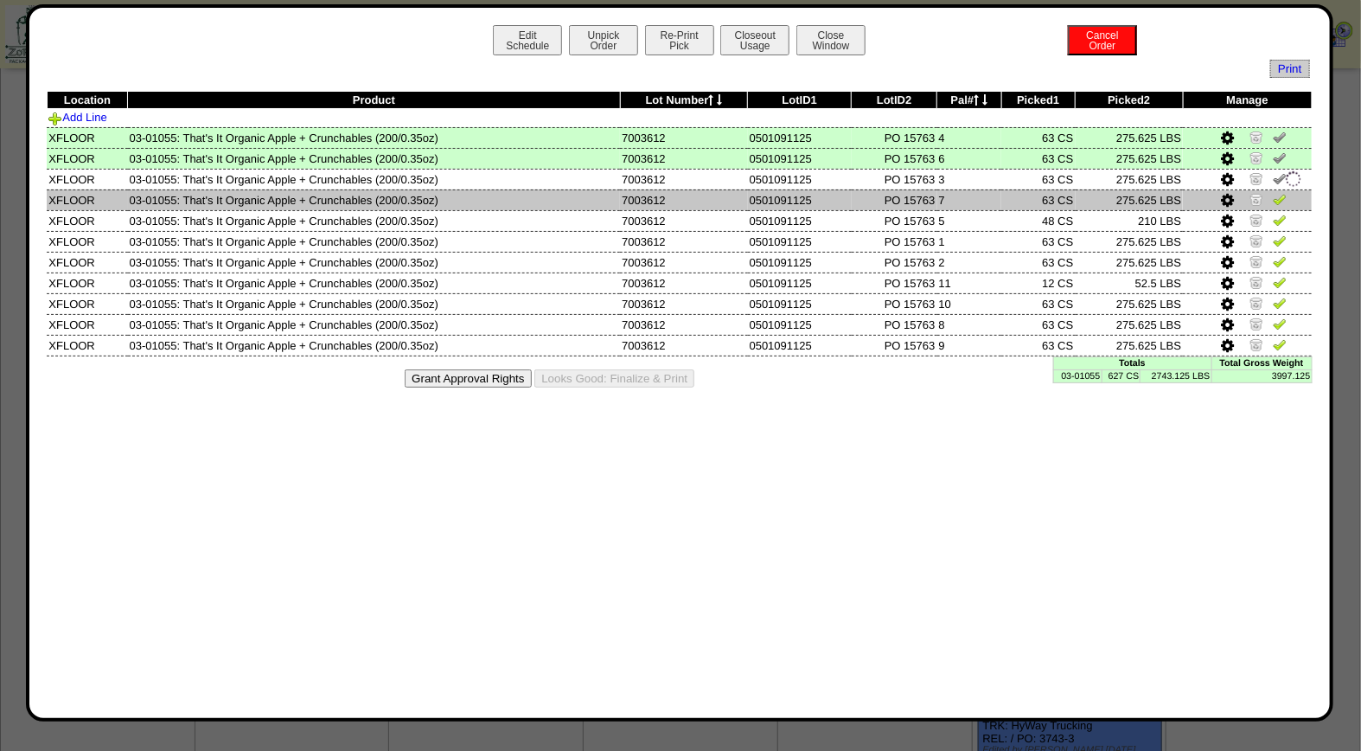
click at [1283, 195] on img at bounding box center [1280, 199] width 14 height 14
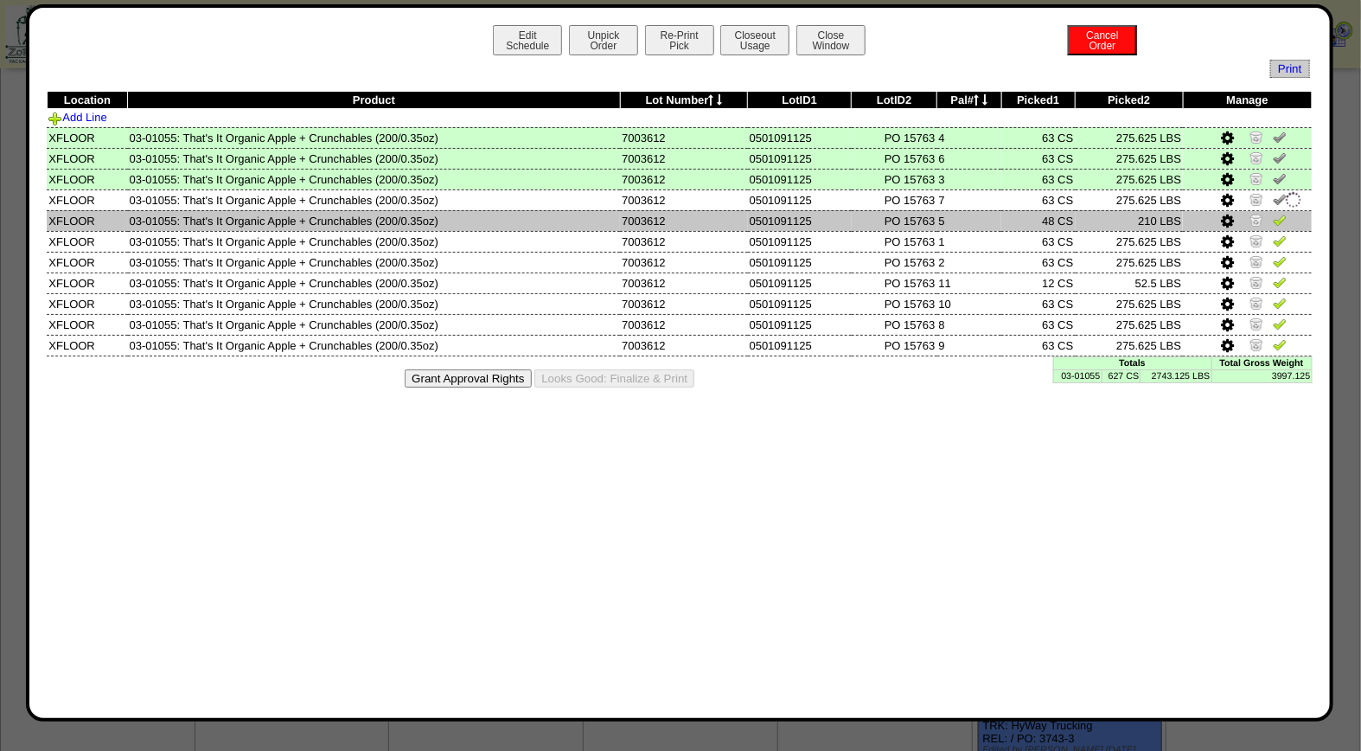
click at [1282, 213] on img at bounding box center [1280, 220] width 14 height 14
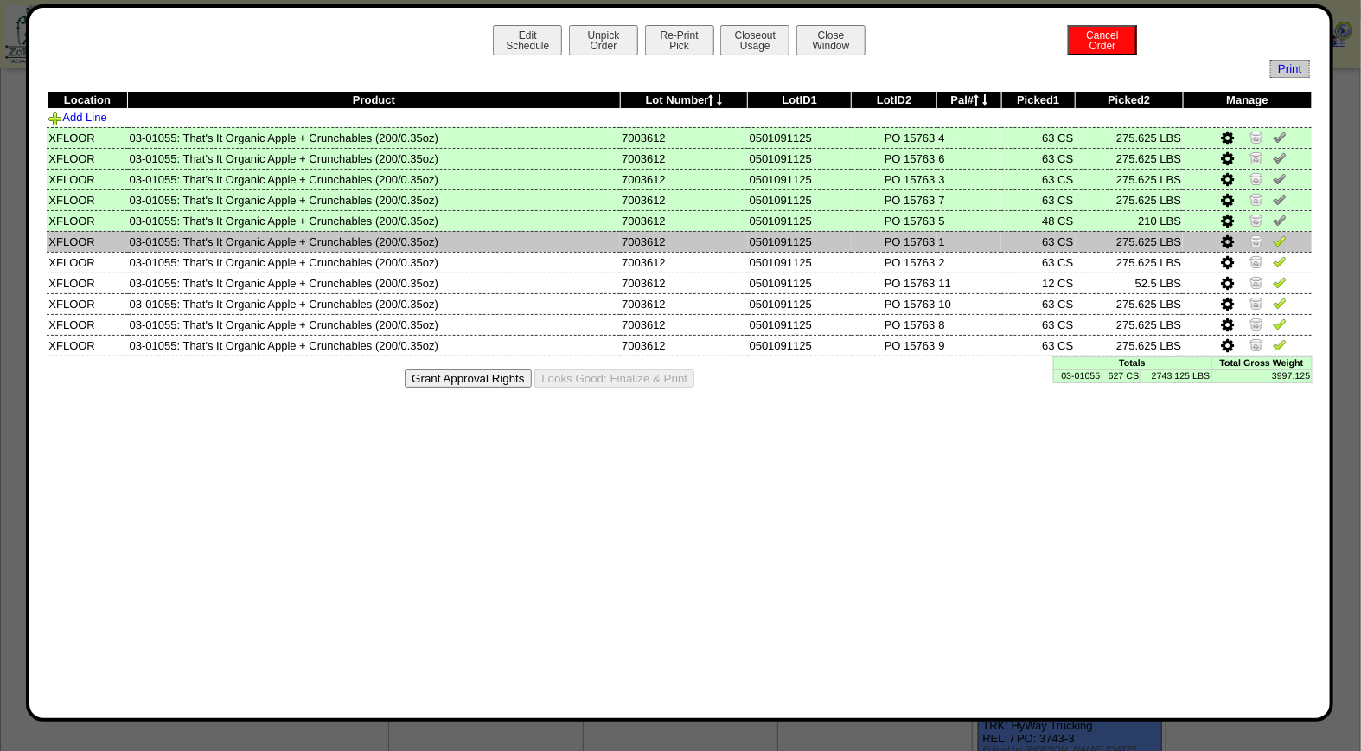
click at [1281, 245] on img at bounding box center [1280, 240] width 14 height 14
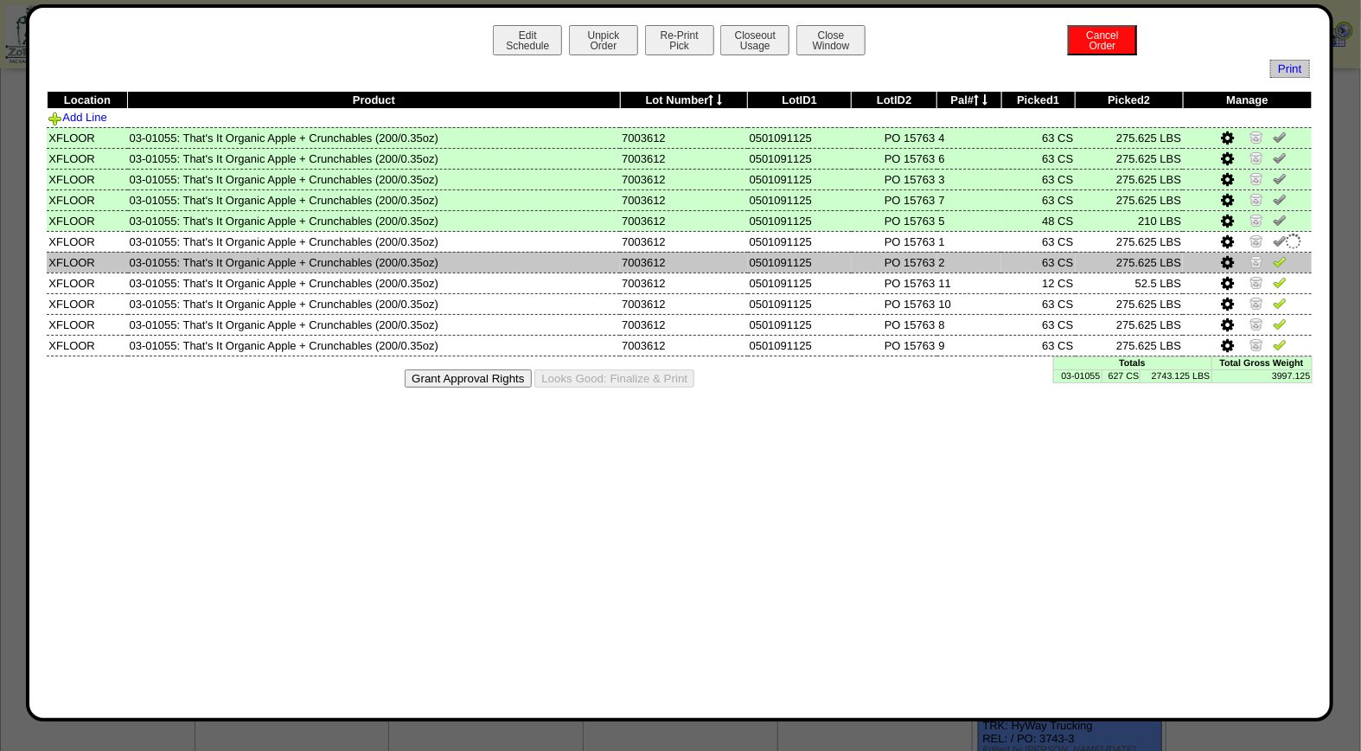
click at [1280, 259] on img at bounding box center [1280, 261] width 14 height 14
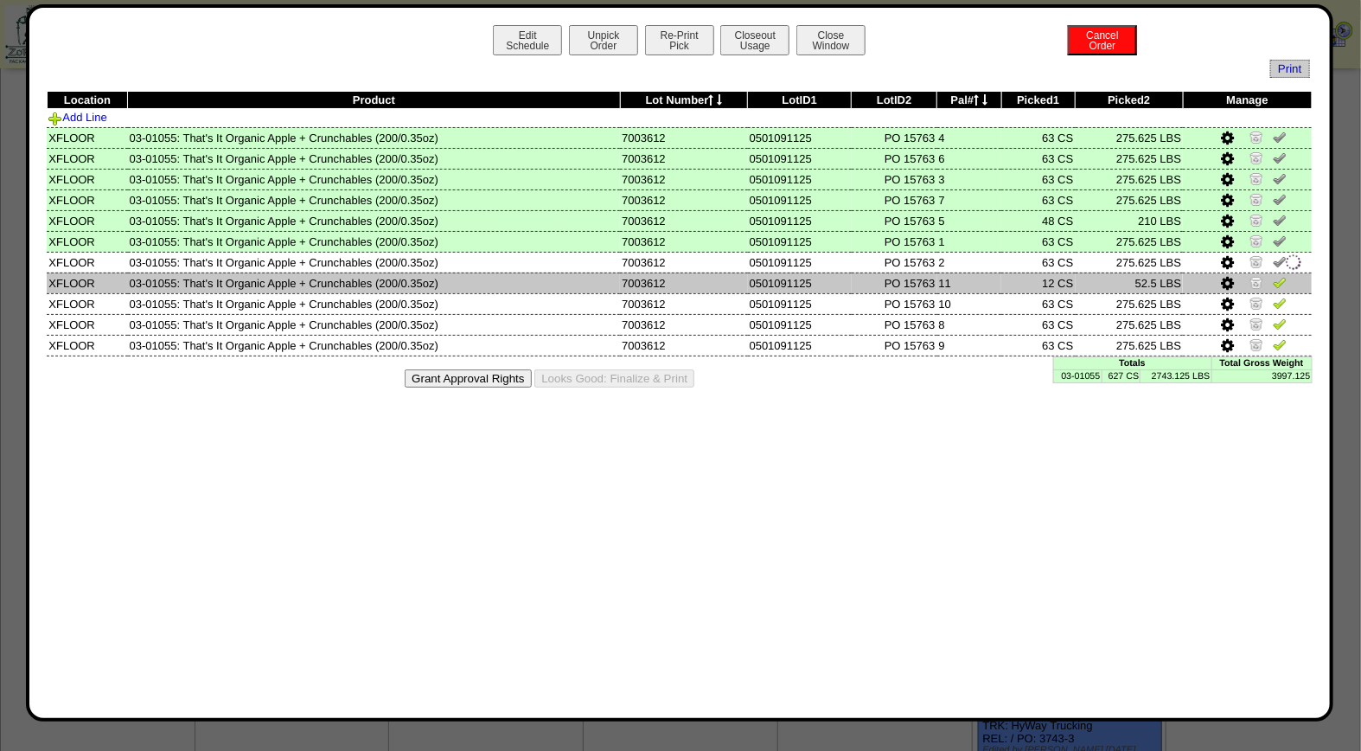
click at [1280, 277] on img at bounding box center [1280, 282] width 14 height 14
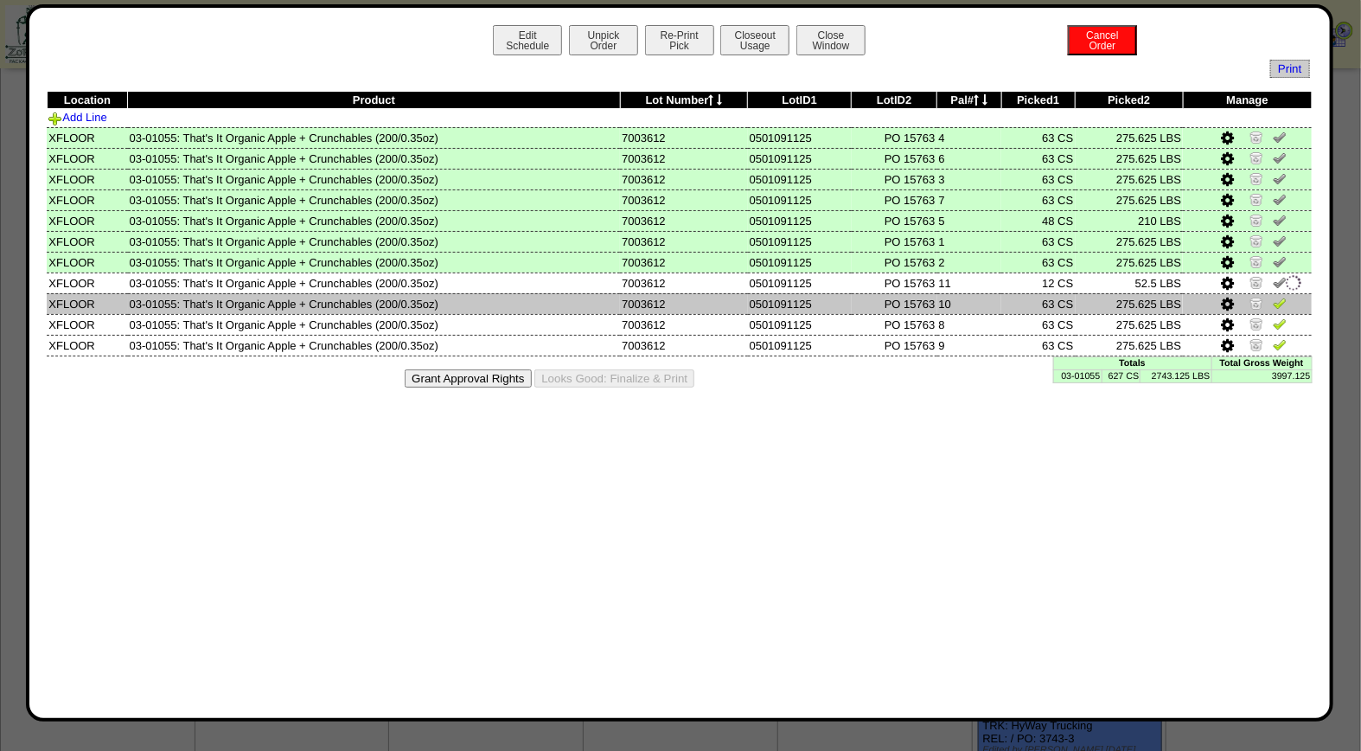
click at [1281, 303] on img at bounding box center [1280, 303] width 14 height 14
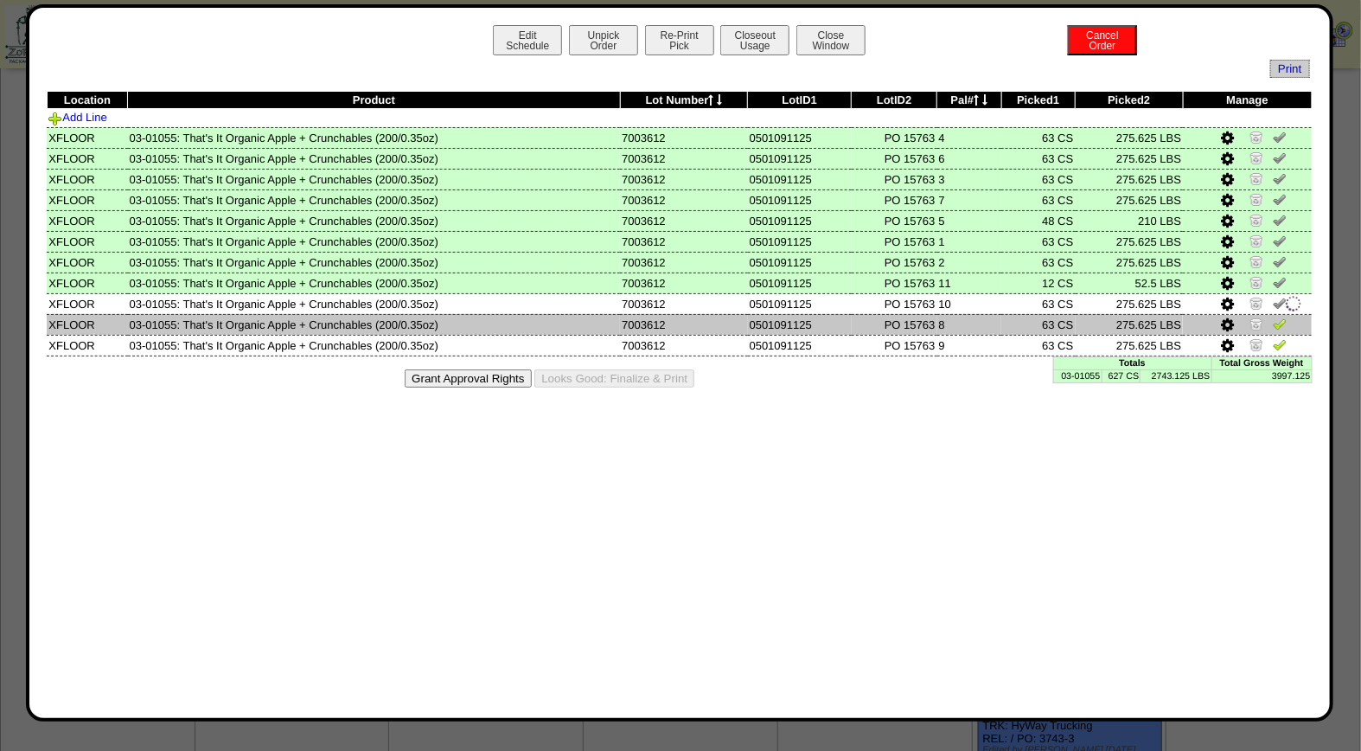
click at [1280, 322] on img at bounding box center [1280, 323] width 14 height 14
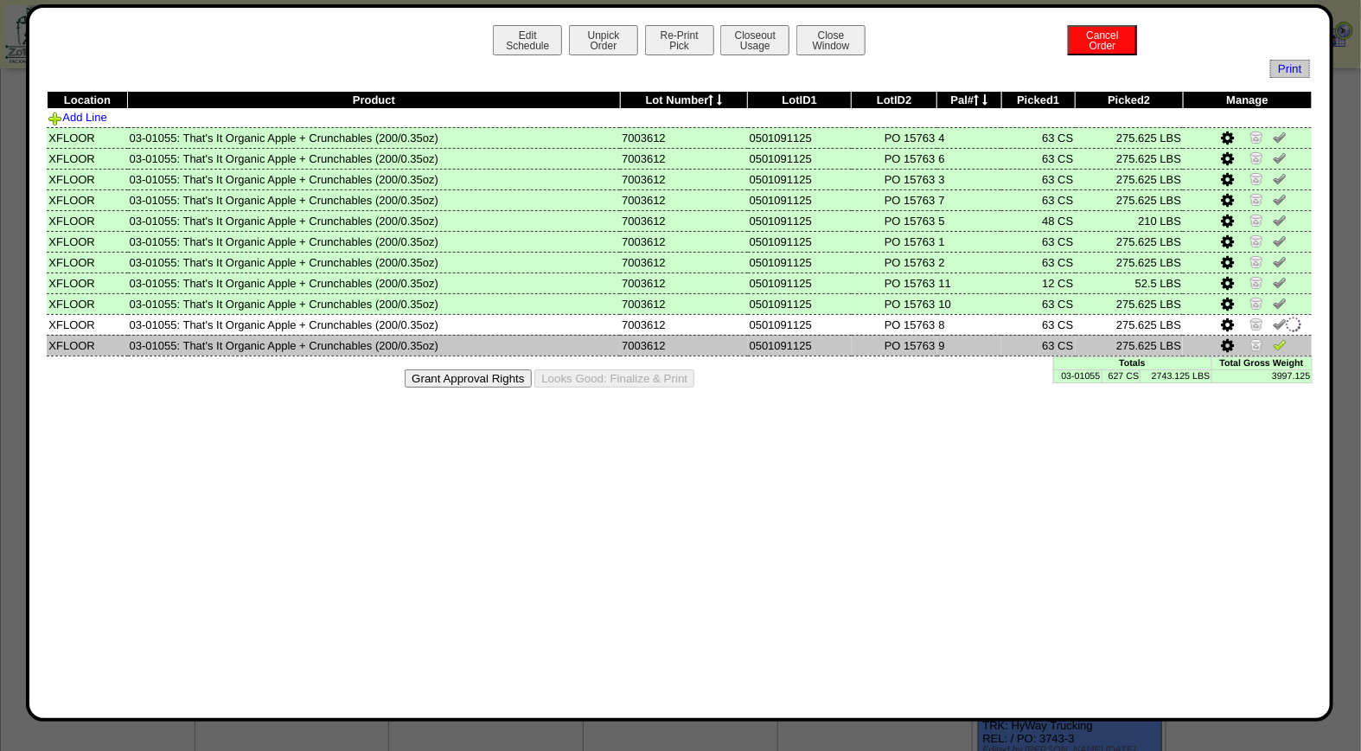
click at [1280, 338] on img at bounding box center [1280, 344] width 14 height 14
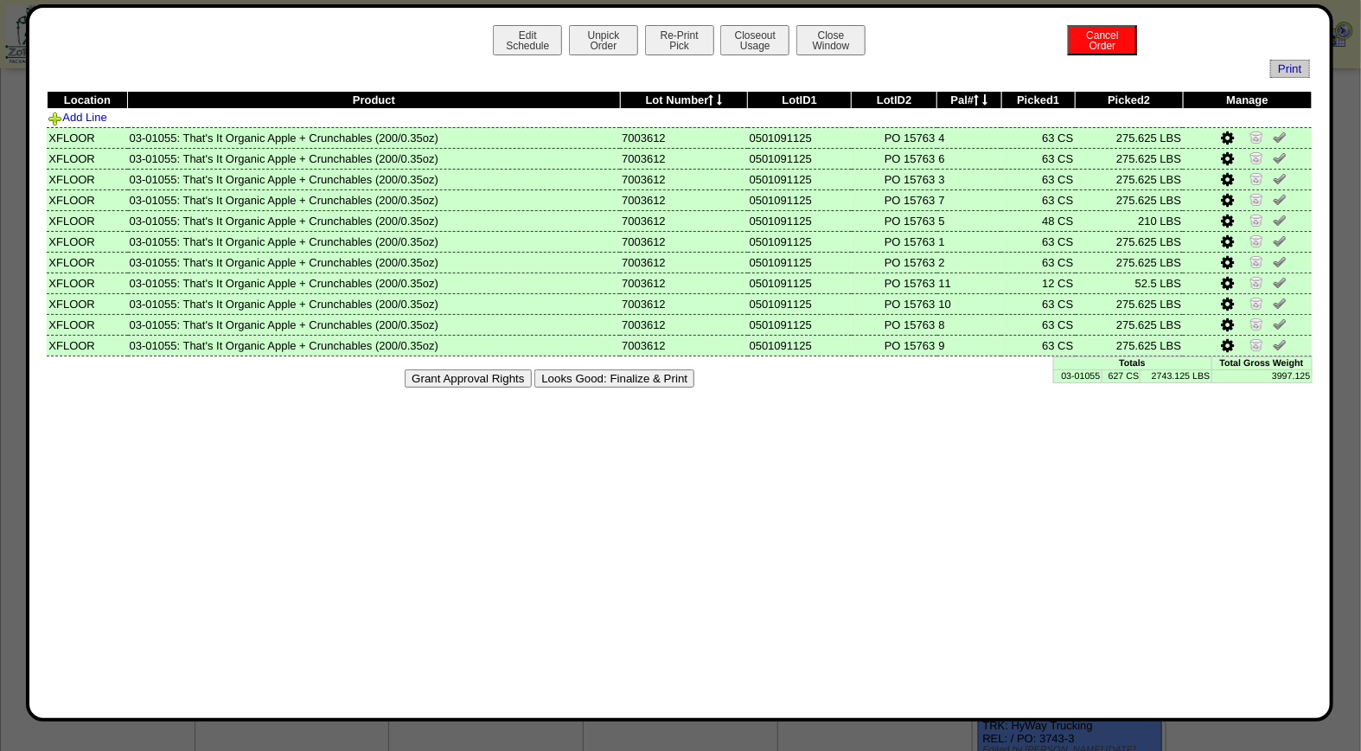
click at [667, 374] on button "Looks Good: Finalize & Print" at bounding box center [614, 378] width 160 height 18
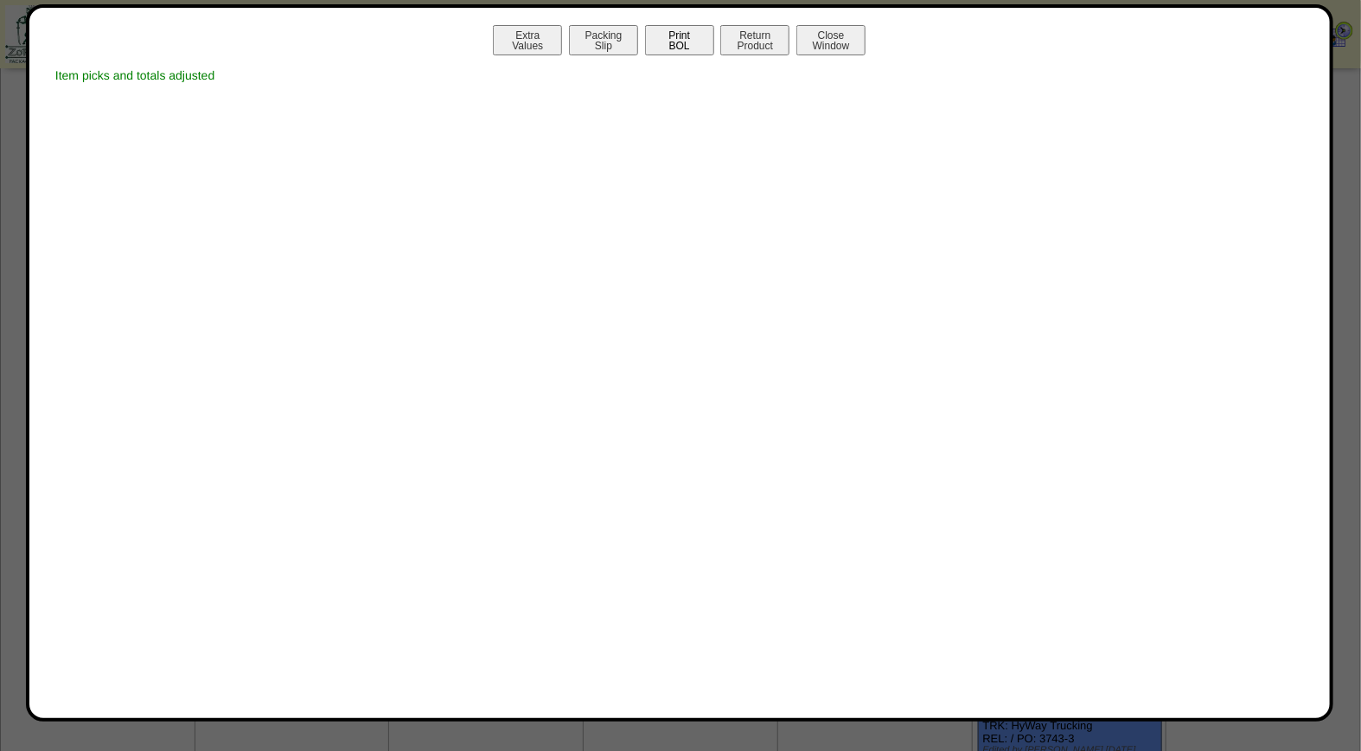
click at [678, 41] on button "Print BOL" at bounding box center [679, 40] width 69 height 30
